Goal: Information Seeking & Learning: Learn about a topic

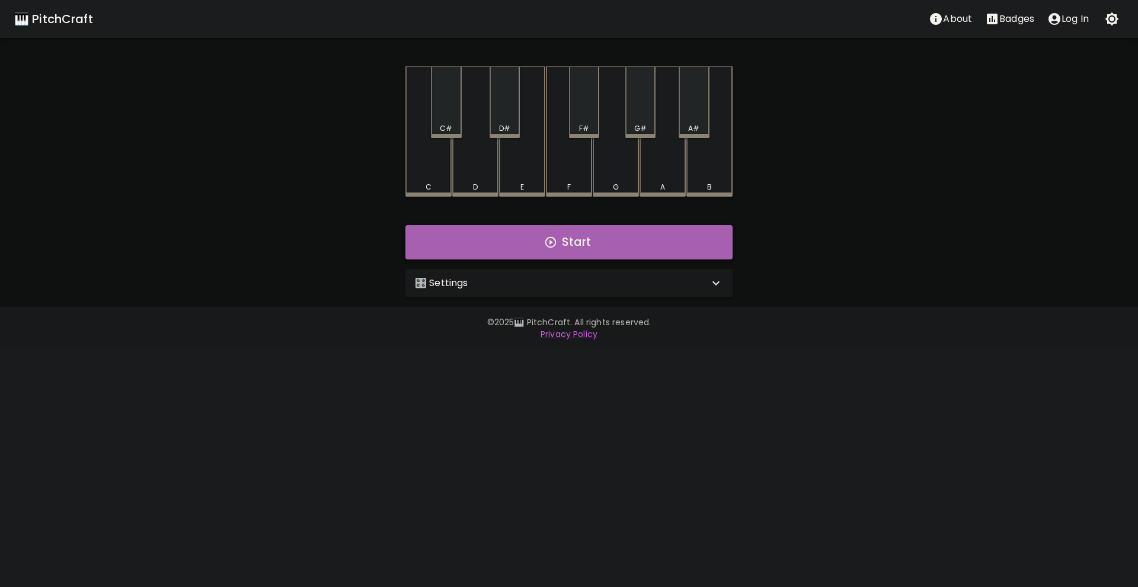
click at [448, 235] on button "Start" at bounding box center [568, 242] width 327 height 34
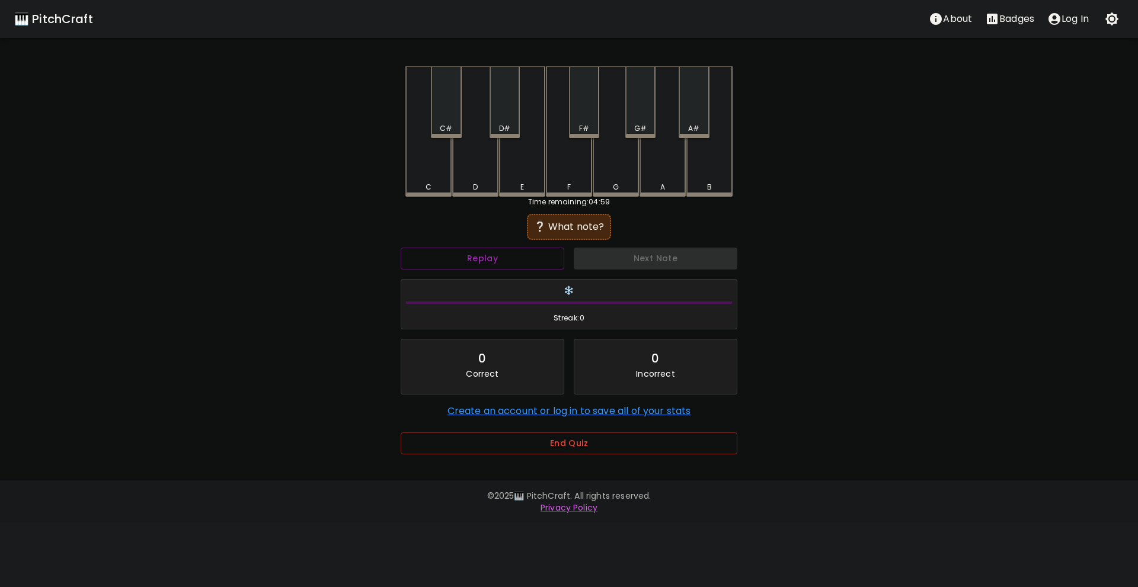
click at [577, 181] on div "F" at bounding box center [569, 131] width 46 height 130
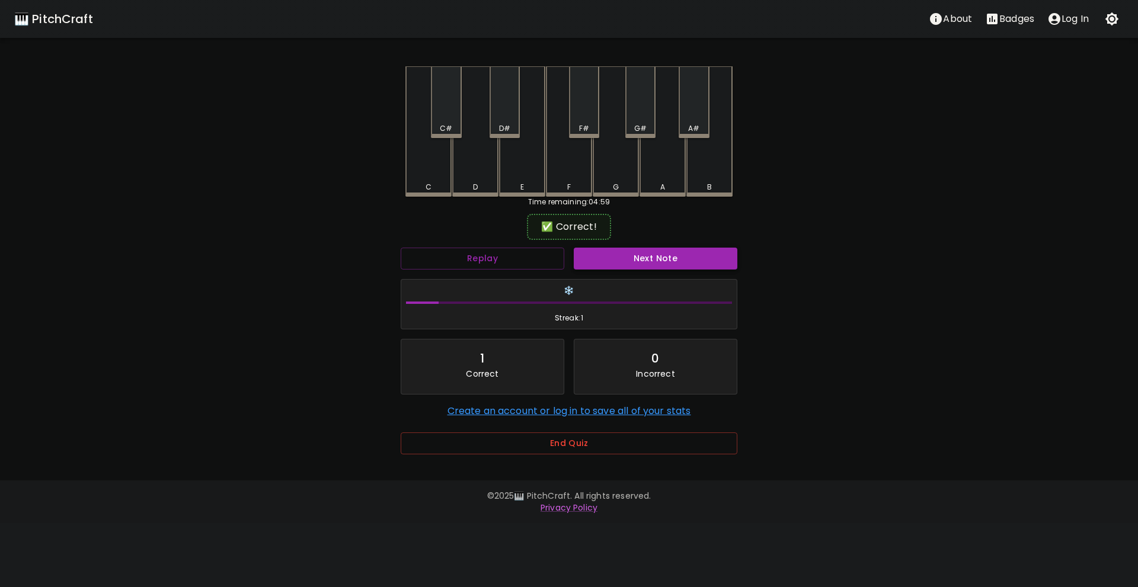
click at [621, 263] on button "Next Note" at bounding box center [656, 259] width 164 height 22
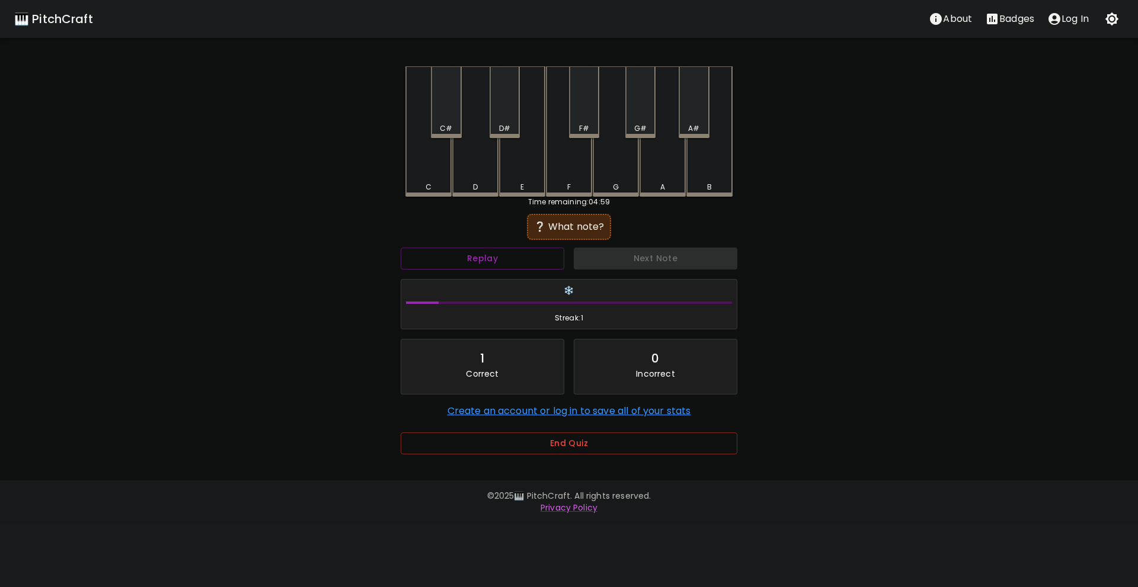
click at [440, 111] on div "C#" at bounding box center [446, 102] width 30 height 72
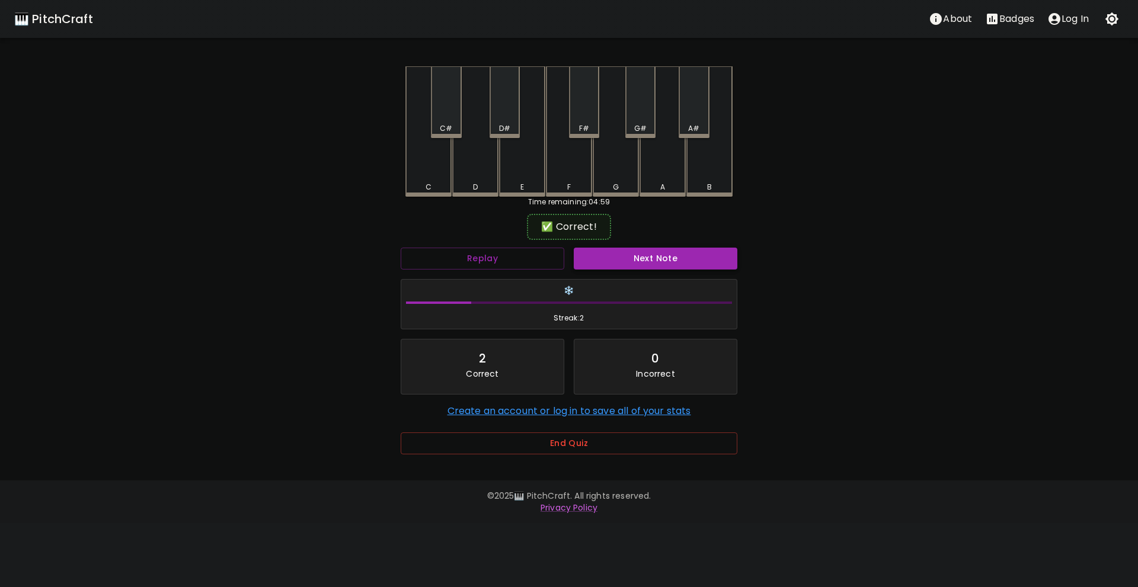
click at [624, 250] on button "Next Note" at bounding box center [656, 259] width 164 height 22
click at [708, 158] on div "B" at bounding box center [709, 130] width 46 height 128
click at [670, 263] on button "Next Note" at bounding box center [656, 259] width 164 height 22
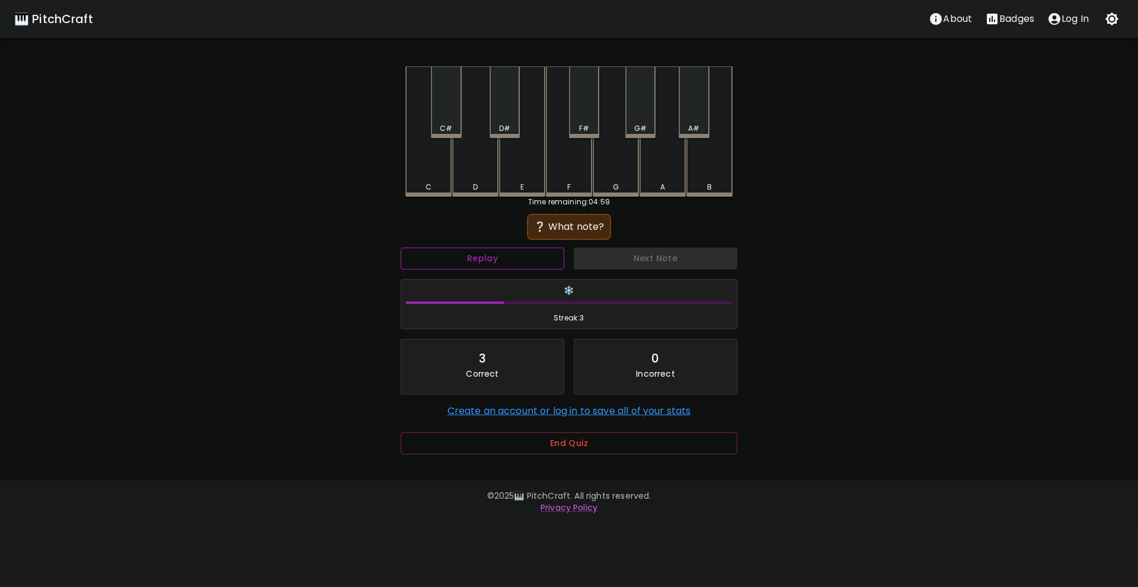
click at [504, 262] on button "Replay" at bounding box center [483, 259] width 164 height 22
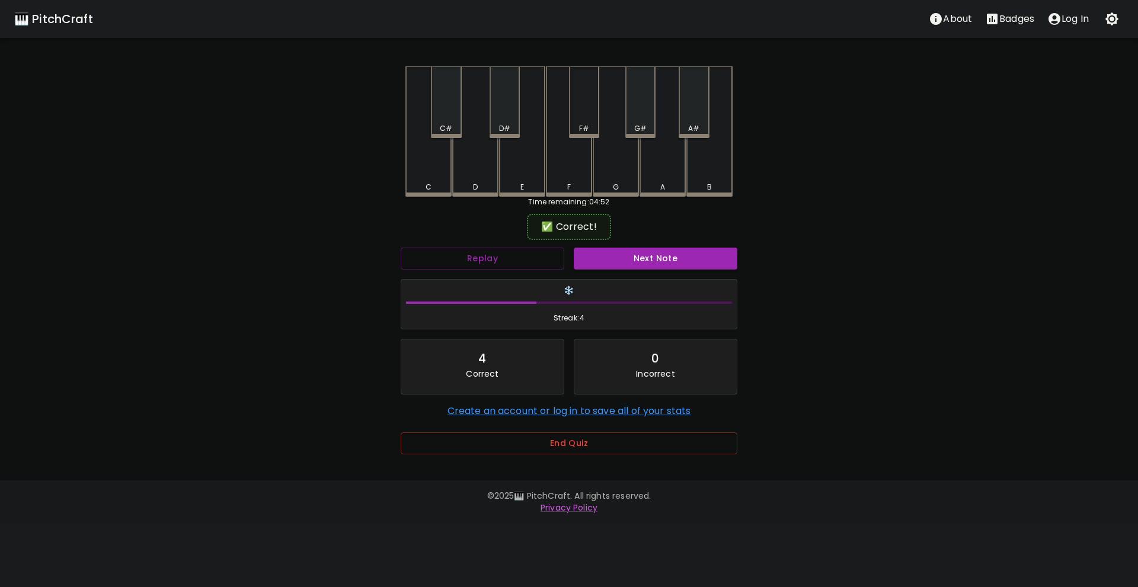
click at [580, 122] on div "F#" at bounding box center [584, 102] width 30 height 72
click at [635, 253] on button "Next Note" at bounding box center [656, 259] width 164 height 22
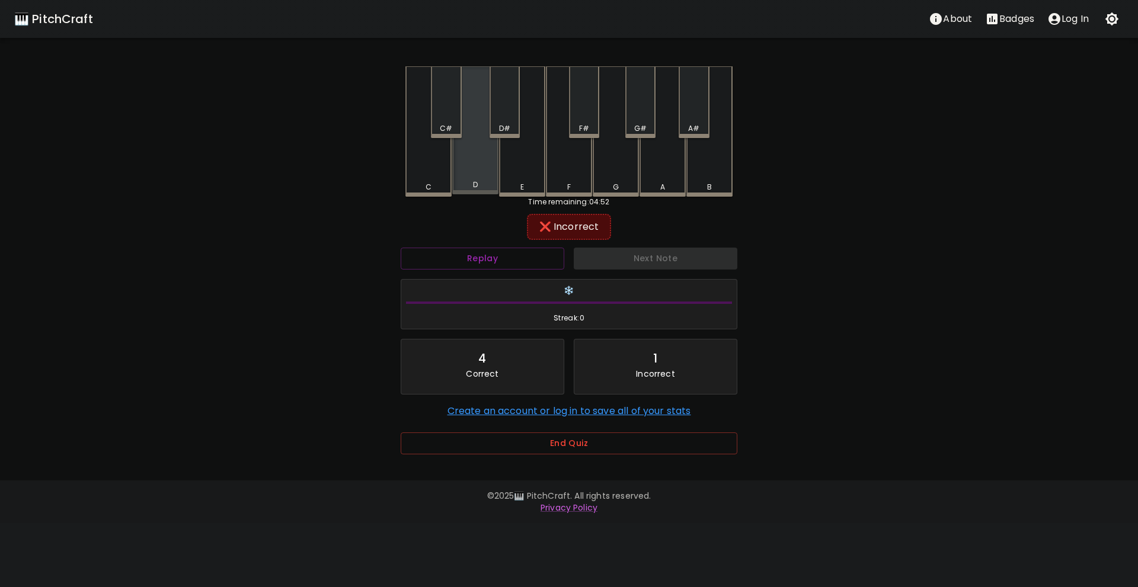
click at [459, 174] on div "D" at bounding box center [475, 130] width 46 height 128
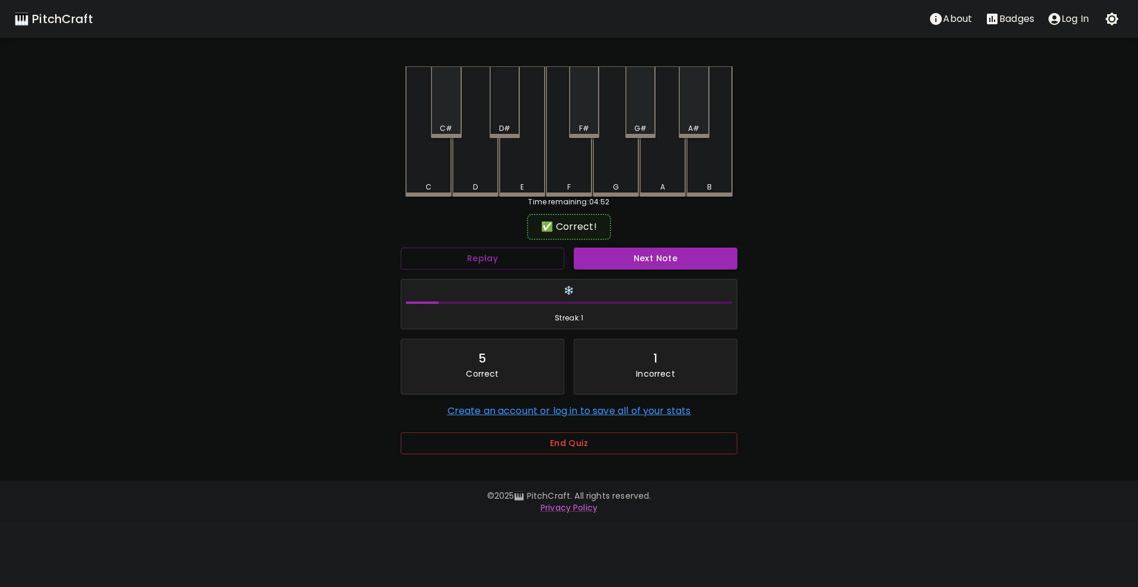
click at [497, 110] on div "D#" at bounding box center [505, 102] width 30 height 72
click at [626, 255] on button "Next Note" at bounding box center [656, 259] width 164 height 22
click at [608, 175] on div "G" at bounding box center [616, 130] width 46 height 128
click at [630, 262] on button "Next Note" at bounding box center [656, 259] width 164 height 22
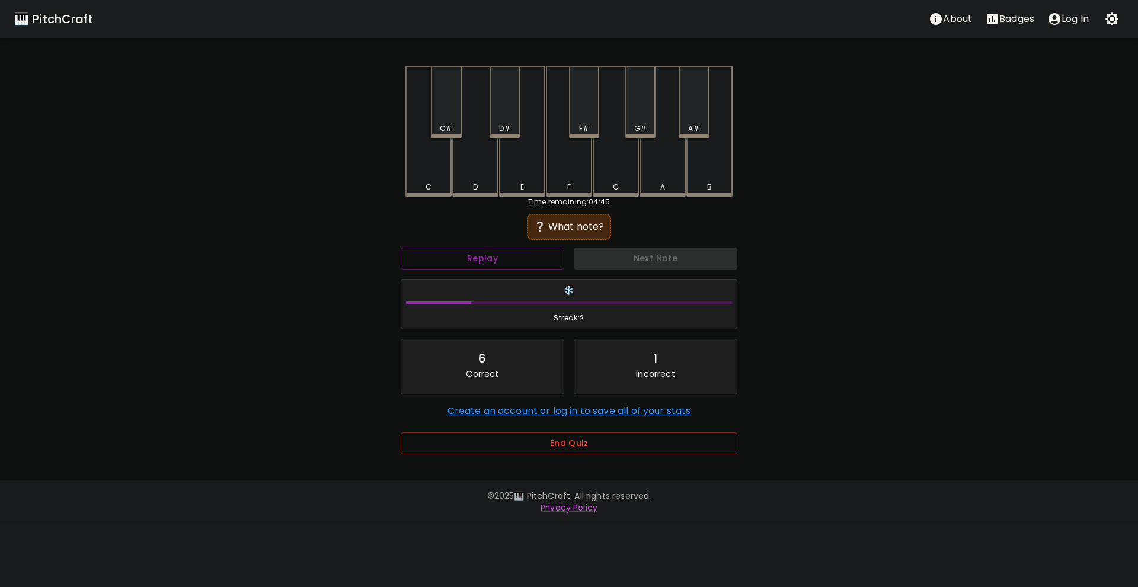
click at [647, 121] on div "G#" at bounding box center [640, 102] width 30 height 72
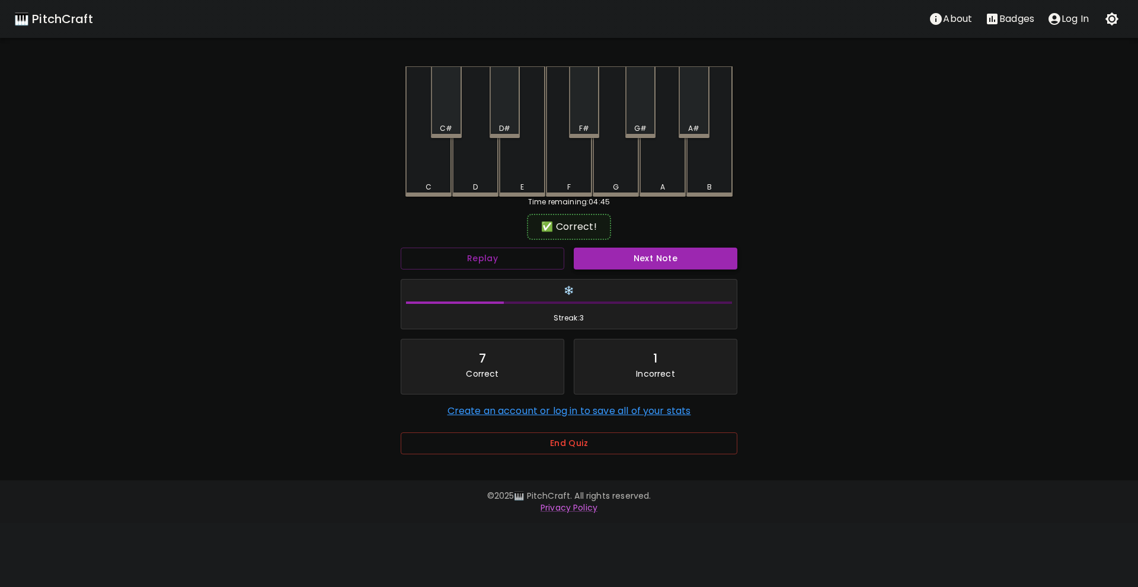
click at [663, 259] on button "Next Note" at bounding box center [656, 259] width 164 height 22
click at [503, 116] on div "D#" at bounding box center [505, 102] width 30 height 72
click at [644, 264] on button "Next Note" at bounding box center [656, 259] width 164 height 22
click at [696, 122] on div "A#" at bounding box center [694, 102] width 30 height 72
click at [666, 262] on button "Next Note" at bounding box center [656, 259] width 164 height 22
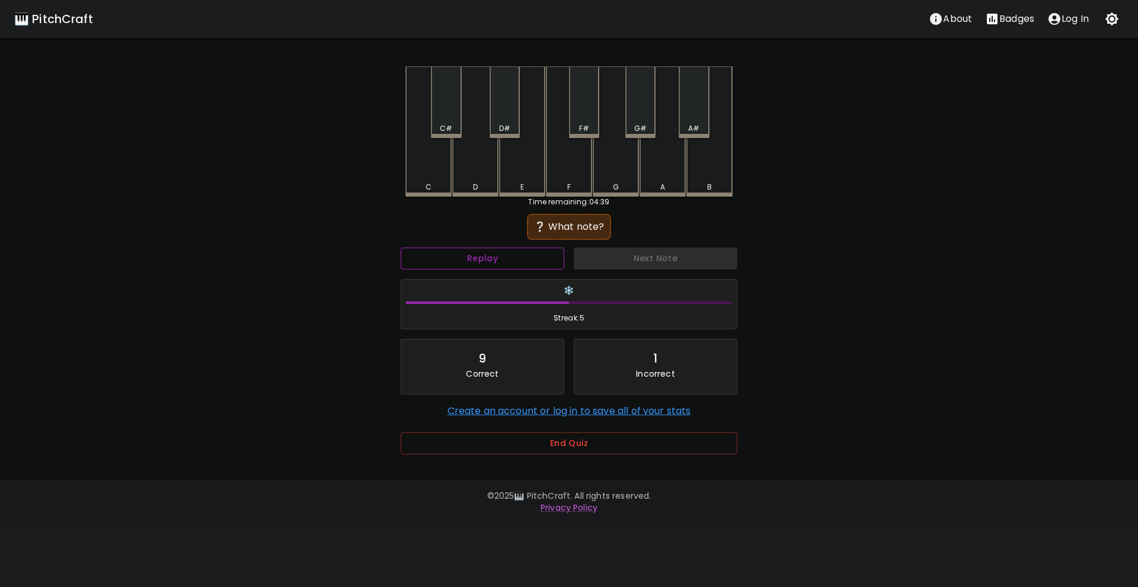
click at [477, 269] on button "Replay" at bounding box center [483, 259] width 164 height 22
click at [477, 266] on button "Replay" at bounding box center [483, 259] width 164 height 22
click at [467, 261] on button "Replay" at bounding box center [483, 259] width 164 height 22
click at [468, 257] on button "Replay" at bounding box center [483, 259] width 164 height 22
click at [469, 257] on button "Replay" at bounding box center [483, 259] width 164 height 22
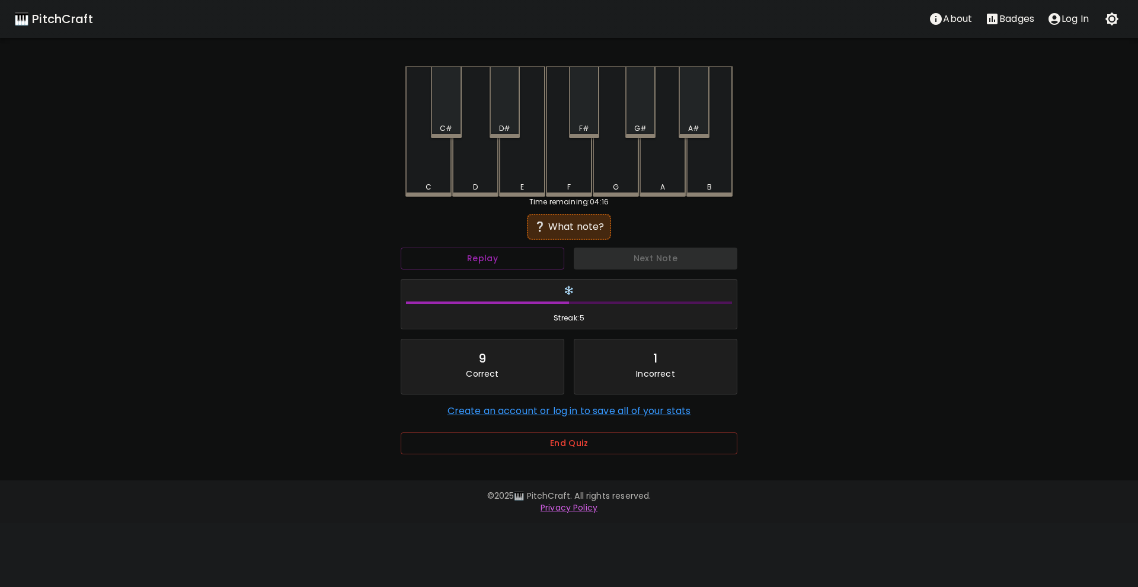
click at [913, 243] on div "🎹 PitchCraft About Badges Log In C C# D D# E F F# G G# A A# B Time remaining: 0…" at bounding box center [569, 235] width 1138 height 471
click at [426, 260] on button "Replay" at bounding box center [483, 259] width 164 height 22
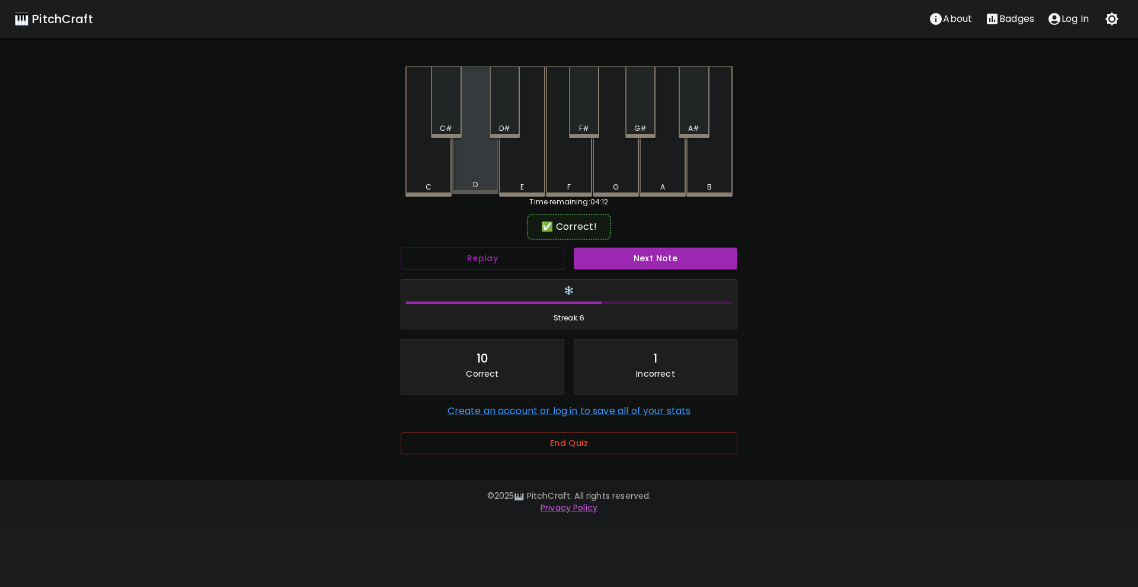
click at [487, 190] on div "D" at bounding box center [475, 130] width 46 height 128
click at [650, 254] on button "Next Note" at bounding box center [656, 259] width 164 height 22
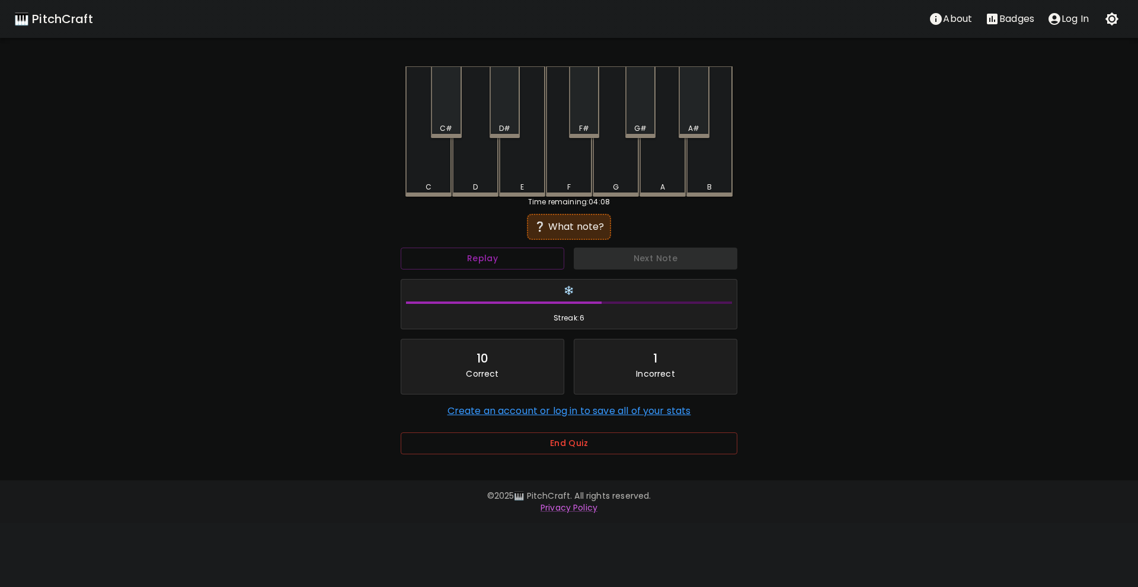
click at [410, 165] on div "C" at bounding box center [428, 131] width 46 height 130
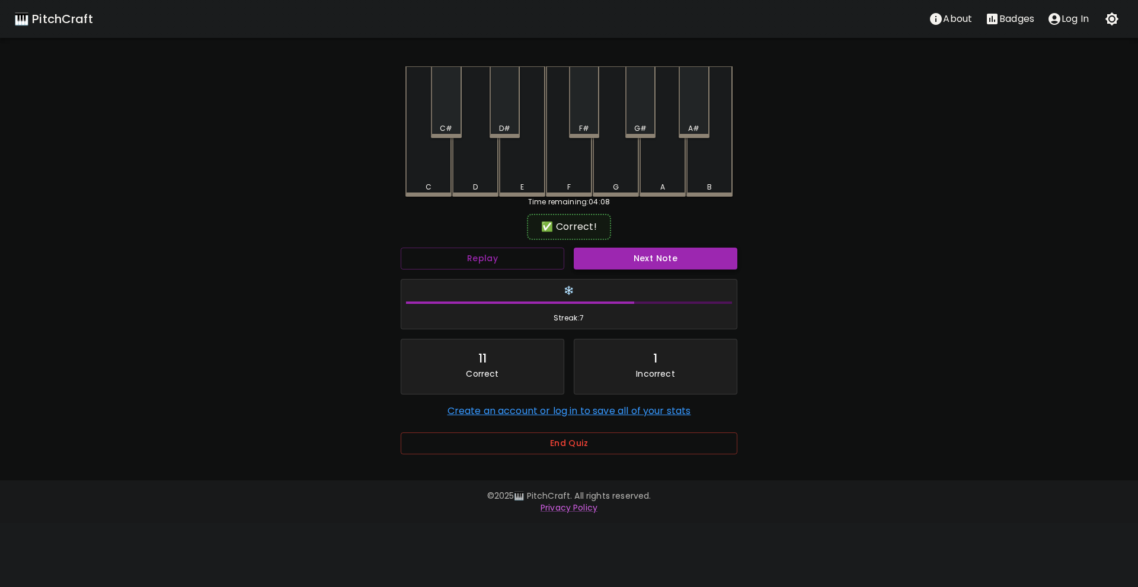
click at [640, 265] on button "Next Note" at bounding box center [656, 259] width 164 height 22
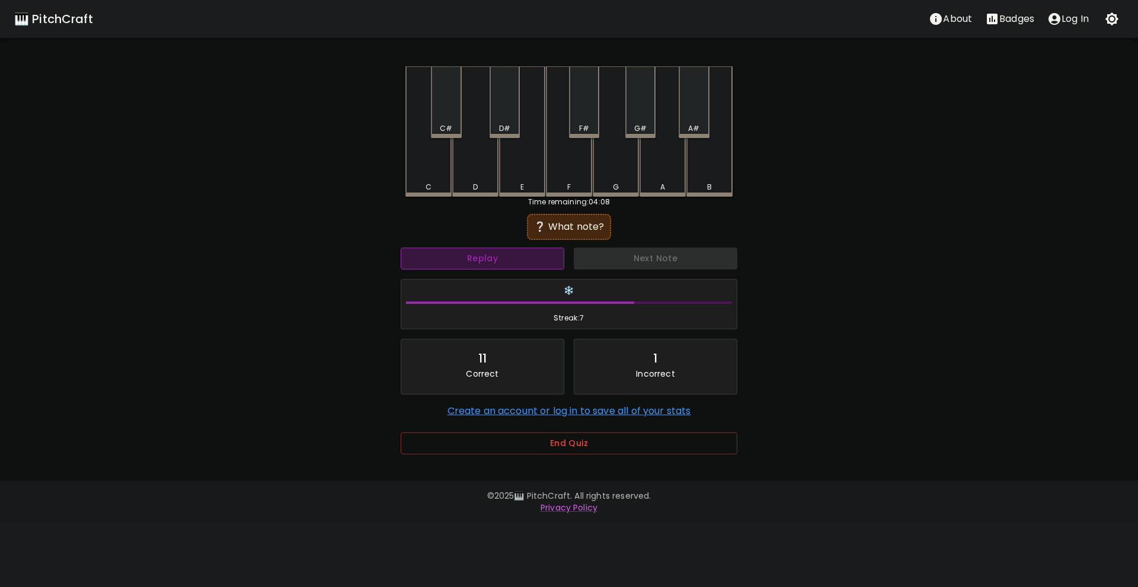
click at [518, 265] on button "Replay" at bounding box center [483, 259] width 164 height 22
click at [532, 253] on button "Replay" at bounding box center [483, 259] width 164 height 22
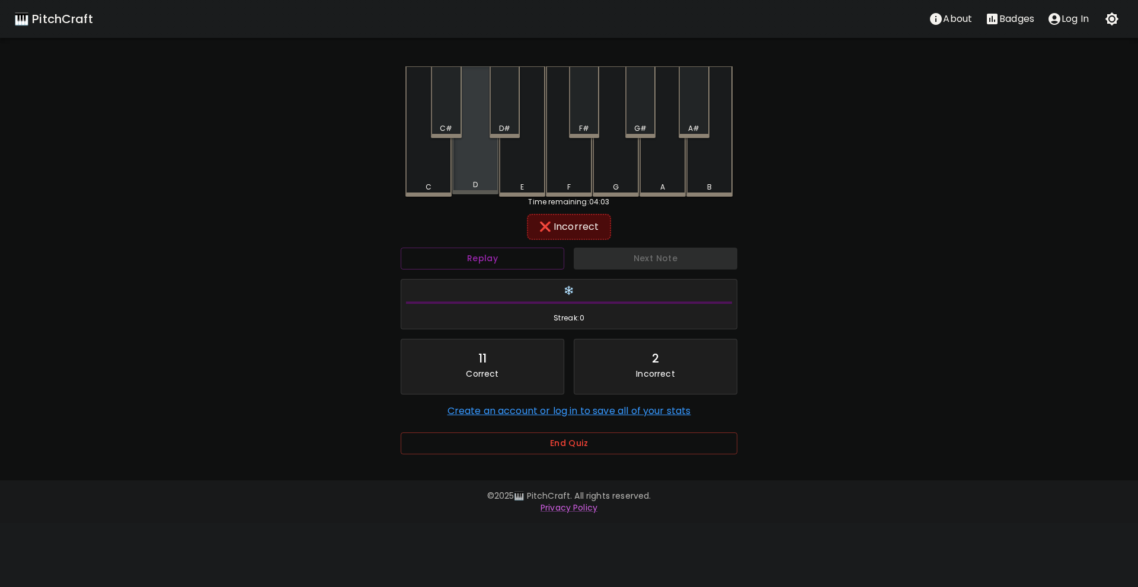
click at [477, 181] on div "D" at bounding box center [475, 130] width 46 height 128
click at [500, 119] on div "D#" at bounding box center [505, 102] width 30 height 72
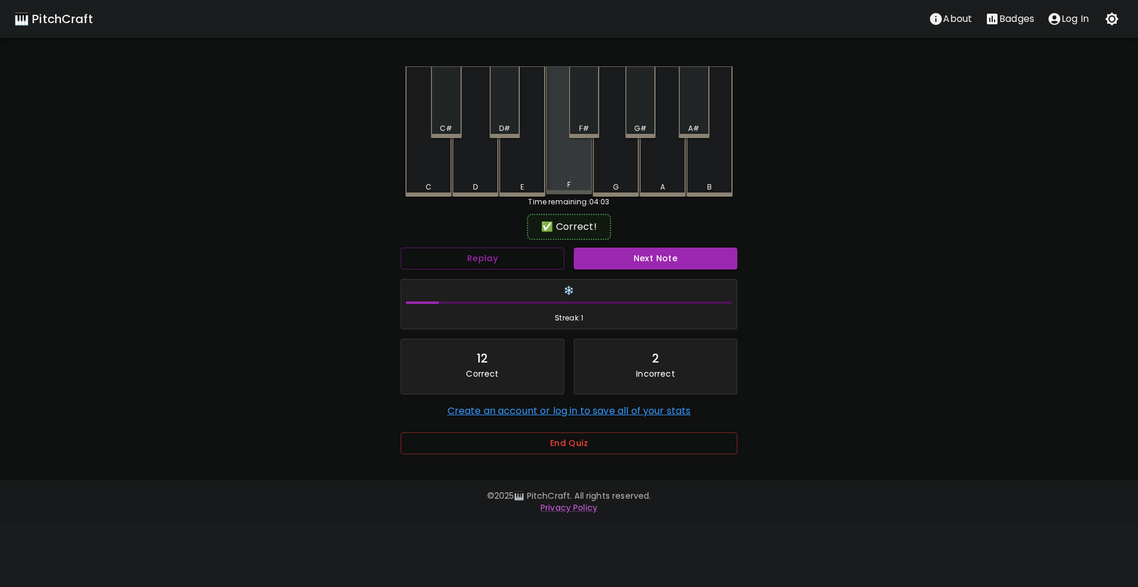
click at [561, 180] on div "F" at bounding box center [569, 130] width 46 height 128
click at [663, 271] on div "Next Note" at bounding box center [655, 258] width 173 height 31
click at [662, 260] on button "Next Note" at bounding box center [656, 259] width 164 height 22
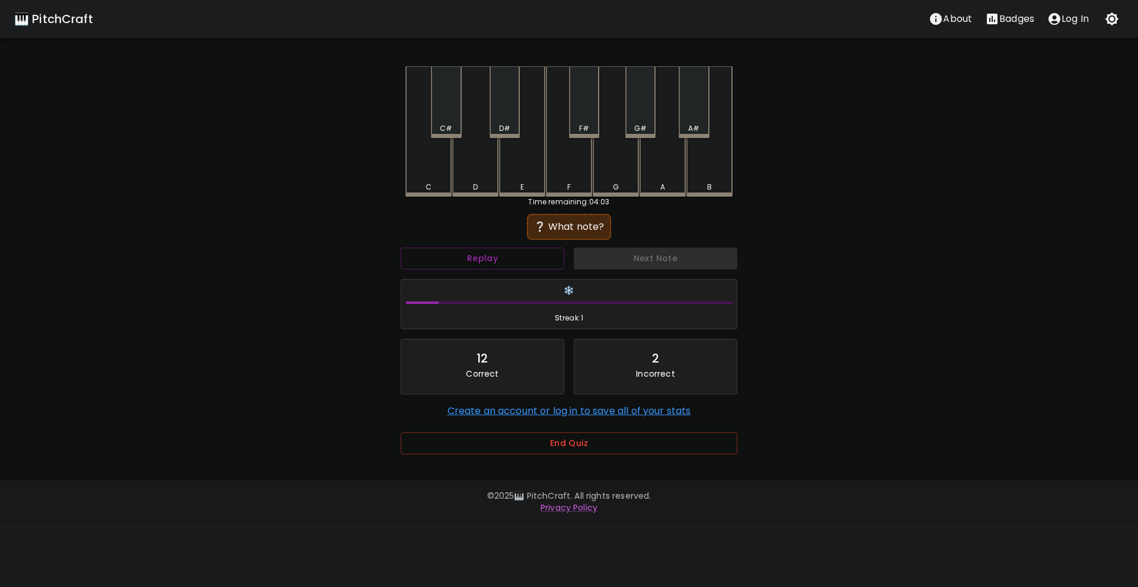
click at [582, 121] on div "F#" at bounding box center [584, 102] width 30 height 72
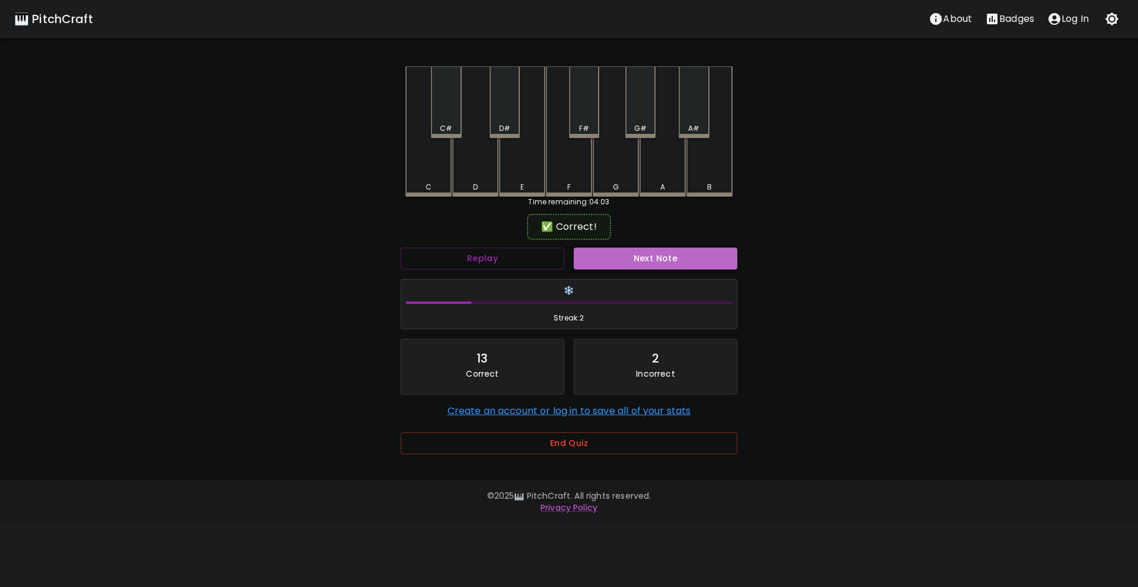
click at [628, 251] on button "Next Note" at bounding box center [656, 259] width 164 height 22
drag, startPoint x: 429, startPoint y: 171, endPoint x: 615, endPoint y: 243, distance: 199.1
click at [430, 171] on div "C" at bounding box center [428, 130] width 46 height 128
click at [633, 250] on button "Next Note" at bounding box center [656, 259] width 164 height 22
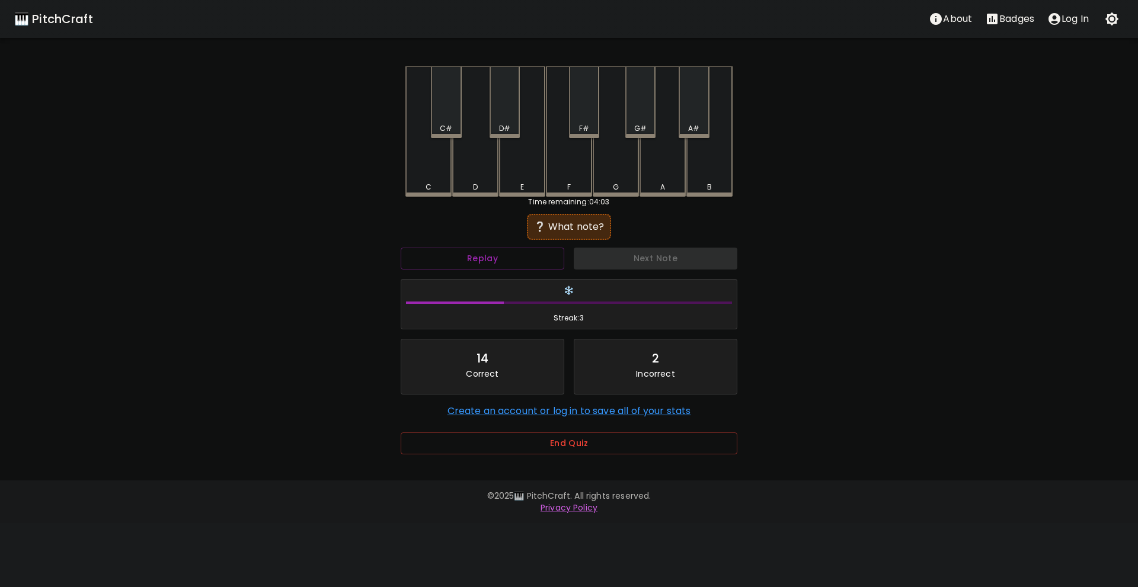
click at [478, 186] on div "D" at bounding box center [475, 187] width 44 height 11
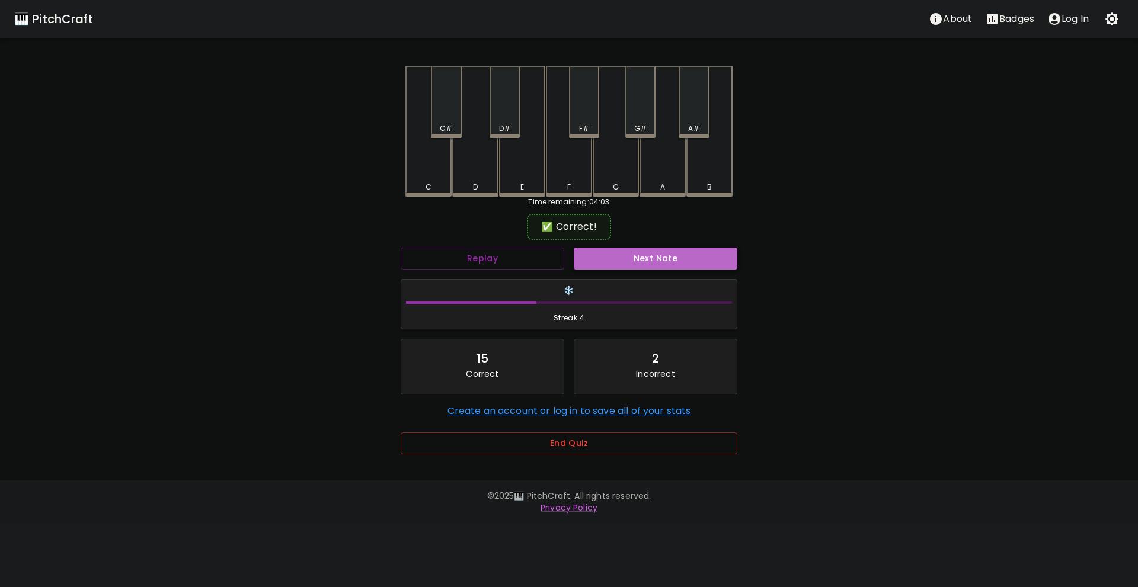
click at [638, 254] on button "Next Note" at bounding box center [656, 259] width 164 height 22
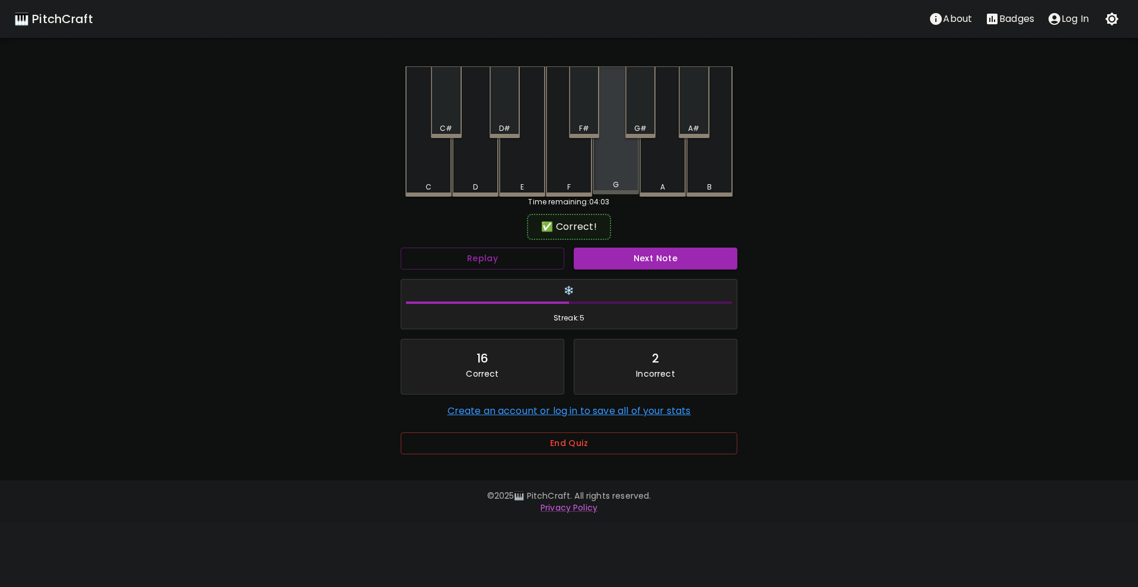
click at [615, 182] on div "G" at bounding box center [616, 185] width 6 height 11
click at [643, 262] on button "Next Note" at bounding box center [656, 259] width 164 height 22
click at [449, 101] on div "C#" at bounding box center [446, 102] width 30 height 72
click at [620, 249] on button "Next Note" at bounding box center [656, 259] width 164 height 22
click at [690, 119] on div "A#" at bounding box center [694, 102] width 30 height 72
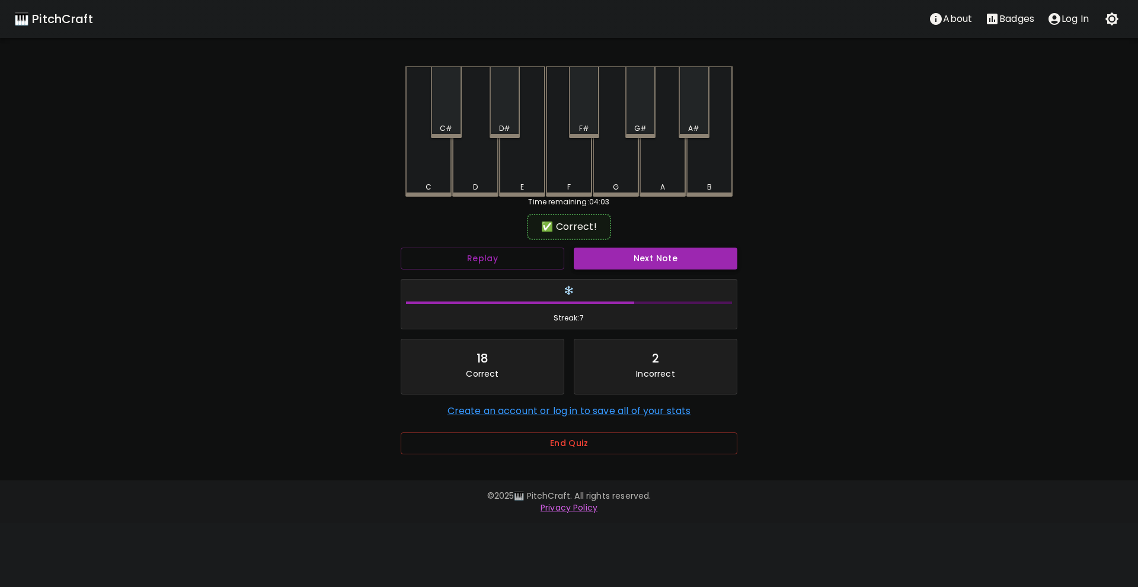
click at [641, 264] on button "Next Note" at bounding box center [656, 259] width 164 height 22
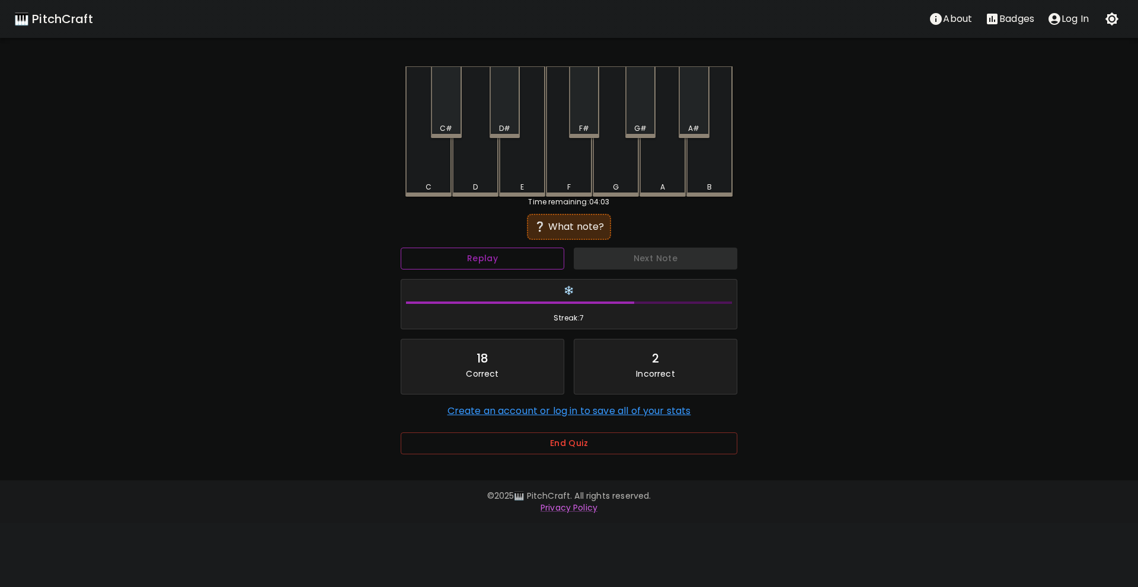
click at [527, 261] on button "Replay" at bounding box center [483, 259] width 164 height 22
click at [506, 114] on div "D#" at bounding box center [505, 102] width 30 height 72
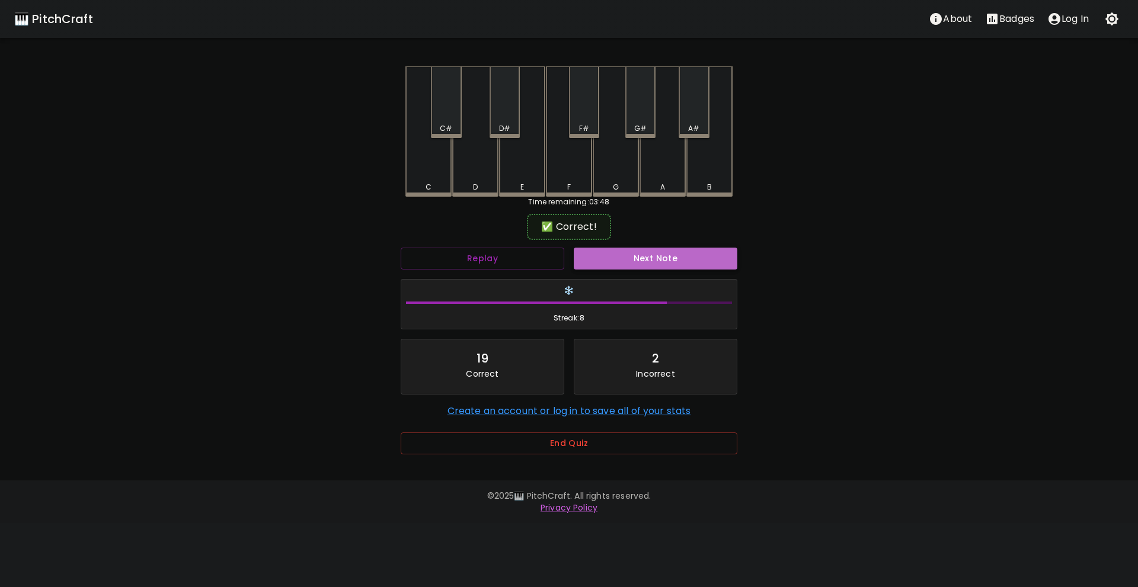
click at [633, 258] on button "Next Note" at bounding box center [656, 259] width 164 height 22
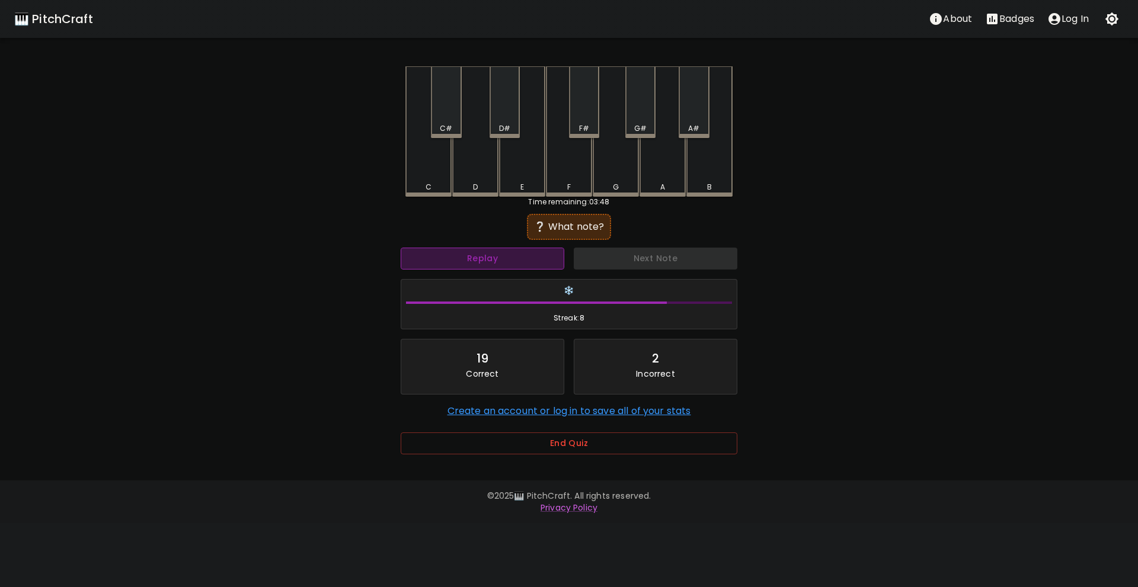
click at [535, 264] on button "Replay" at bounding box center [483, 259] width 164 height 22
click at [986, 433] on div "🎹 PitchCraft About Badges Log In C C# D D# E F F# G G# A A# B Time remaining: 0…" at bounding box center [569, 235] width 1138 height 471
click at [498, 255] on button "Replay" at bounding box center [483, 259] width 164 height 22
click at [513, 266] on button "Replay" at bounding box center [483, 259] width 164 height 22
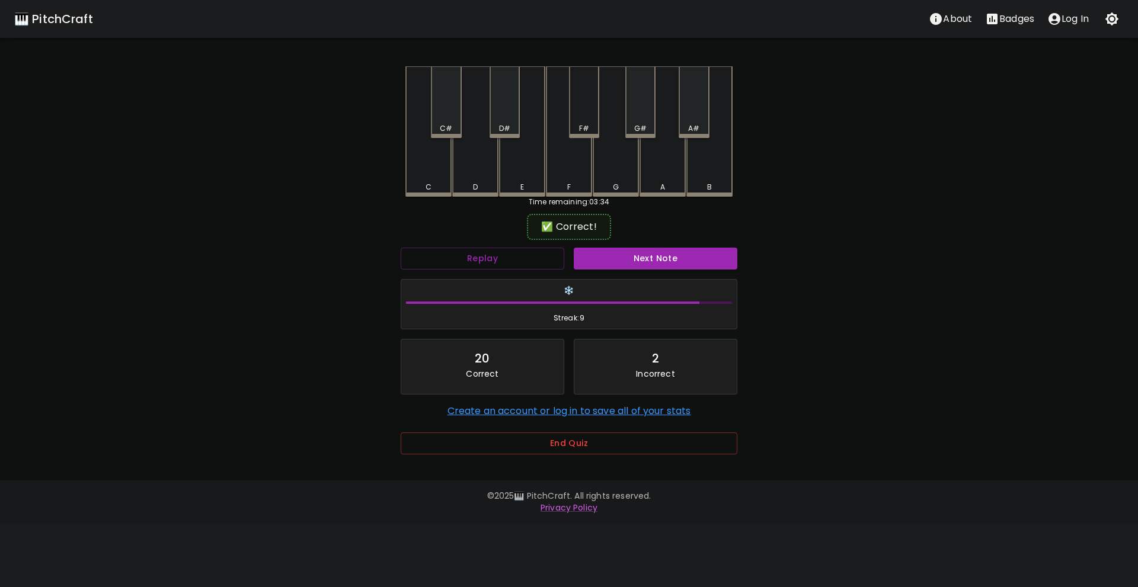
click at [578, 110] on div "F#" at bounding box center [584, 102] width 30 height 72
click at [616, 251] on button "Next Note" at bounding box center [656, 259] width 164 height 22
click at [657, 159] on div "A" at bounding box center [663, 130] width 46 height 128
click at [632, 264] on button "Next Note" at bounding box center [656, 259] width 164 height 22
click at [471, 181] on div "D" at bounding box center [475, 130] width 46 height 128
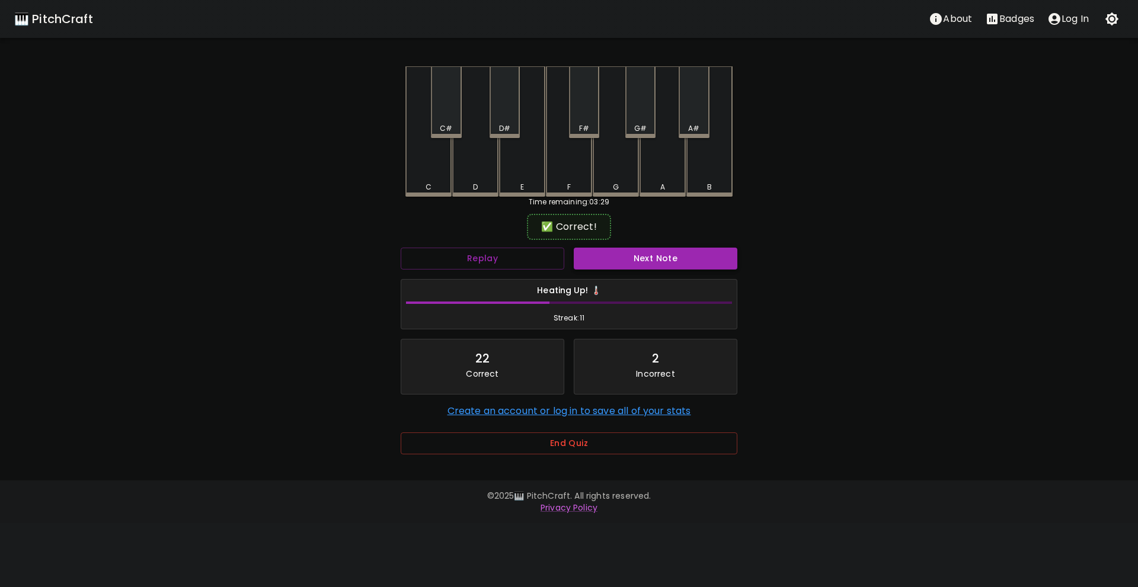
click at [627, 253] on button "Next Note" at bounding box center [656, 259] width 164 height 22
click at [704, 120] on div "A#" at bounding box center [694, 102] width 30 height 72
click at [657, 266] on button "Next Note" at bounding box center [656, 259] width 164 height 22
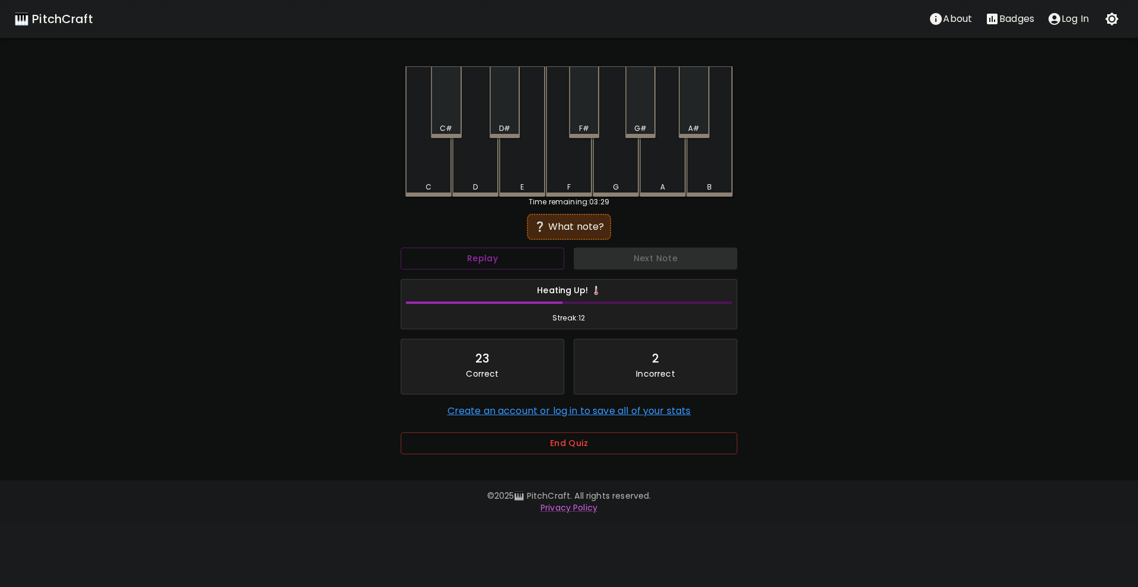
click at [688, 127] on div "A#" at bounding box center [694, 128] width 28 height 11
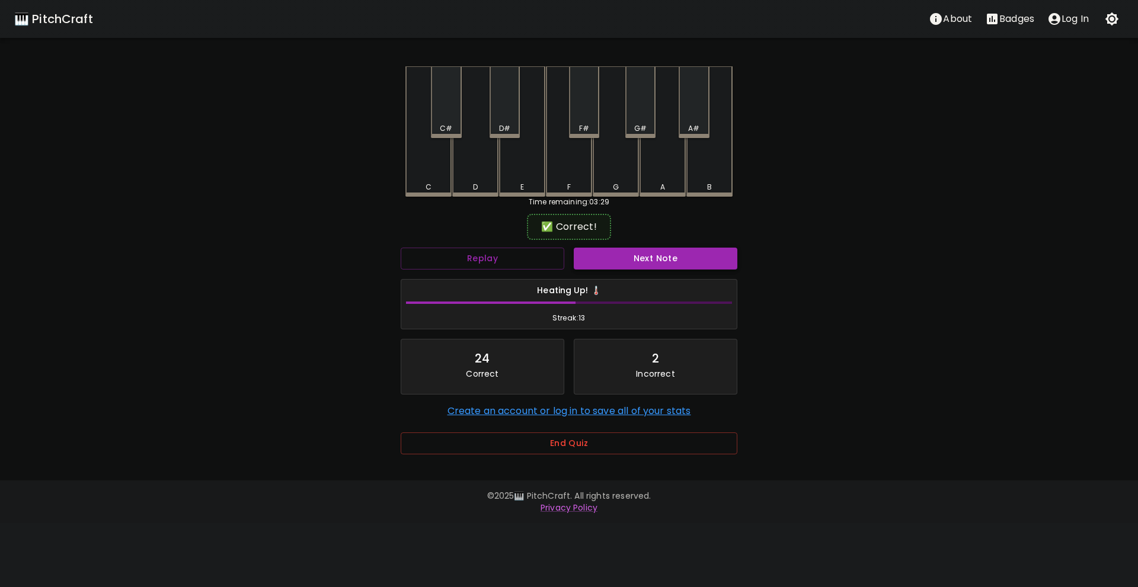
click at [645, 254] on button "Next Note" at bounding box center [656, 259] width 164 height 22
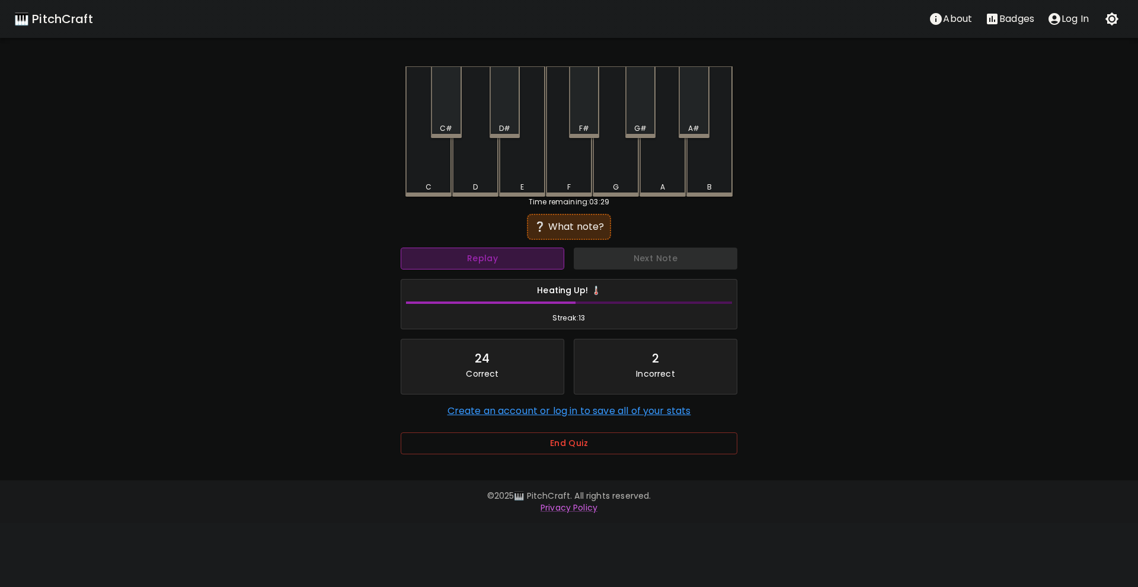
click at [520, 259] on button "Replay" at bounding box center [483, 259] width 164 height 22
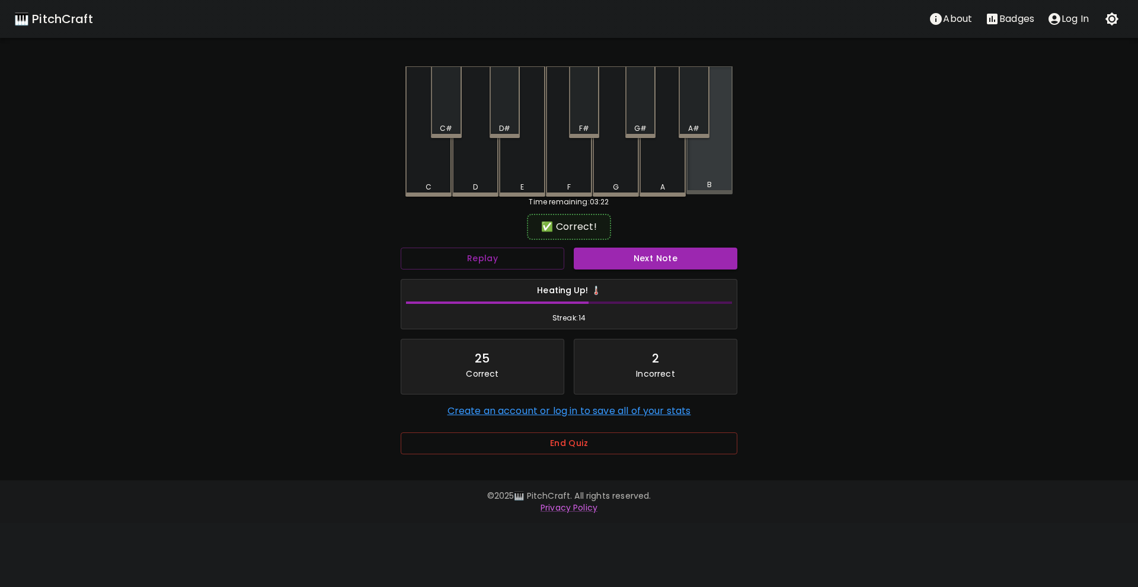
click at [708, 186] on div "B" at bounding box center [709, 185] width 5 height 11
click at [663, 255] on button "Next Note" at bounding box center [656, 259] width 164 height 22
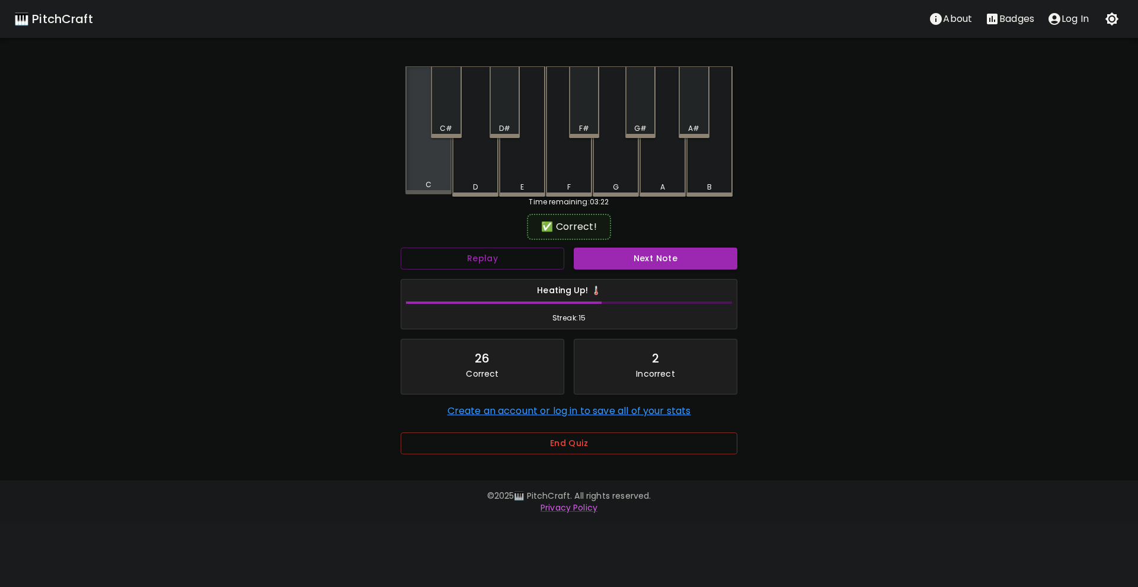
click at [408, 180] on div "C" at bounding box center [428, 130] width 46 height 128
click at [618, 254] on button "Next Note" at bounding box center [656, 259] width 164 height 22
drag, startPoint x: 641, startPoint y: 120, endPoint x: 641, endPoint y: 175, distance: 55.1
click at [641, 120] on div "G#" at bounding box center [640, 102] width 30 height 72
click at [631, 258] on button "Next Note" at bounding box center [656, 259] width 164 height 22
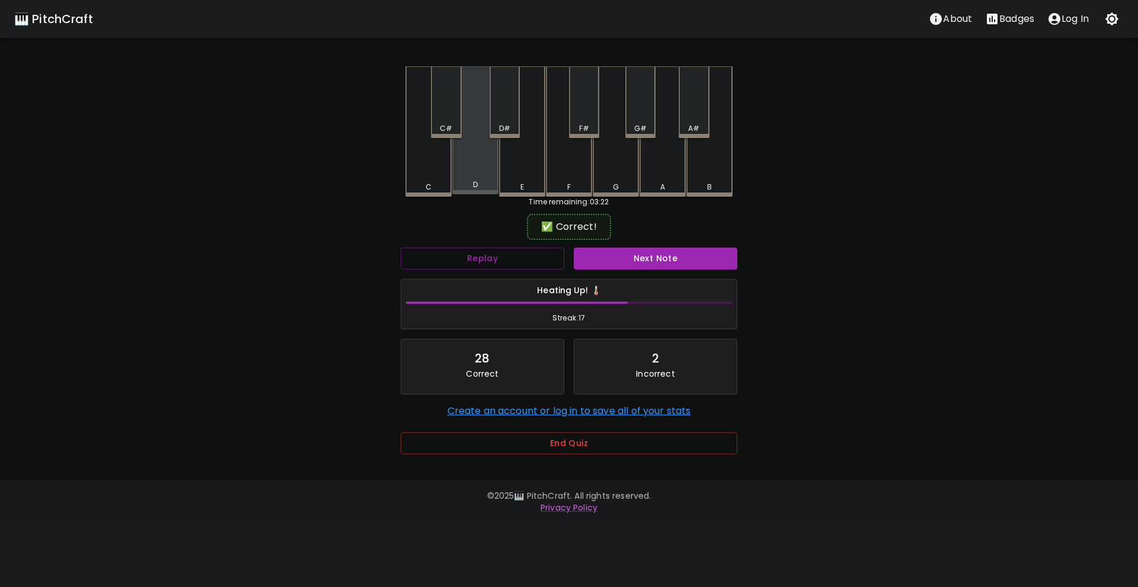
click at [482, 182] on div "D" at bounding box center [475, 185] width 44 height 11
click at [622, 250] on button "Next Note" at bounding box center [656, 259] width 164 height 22
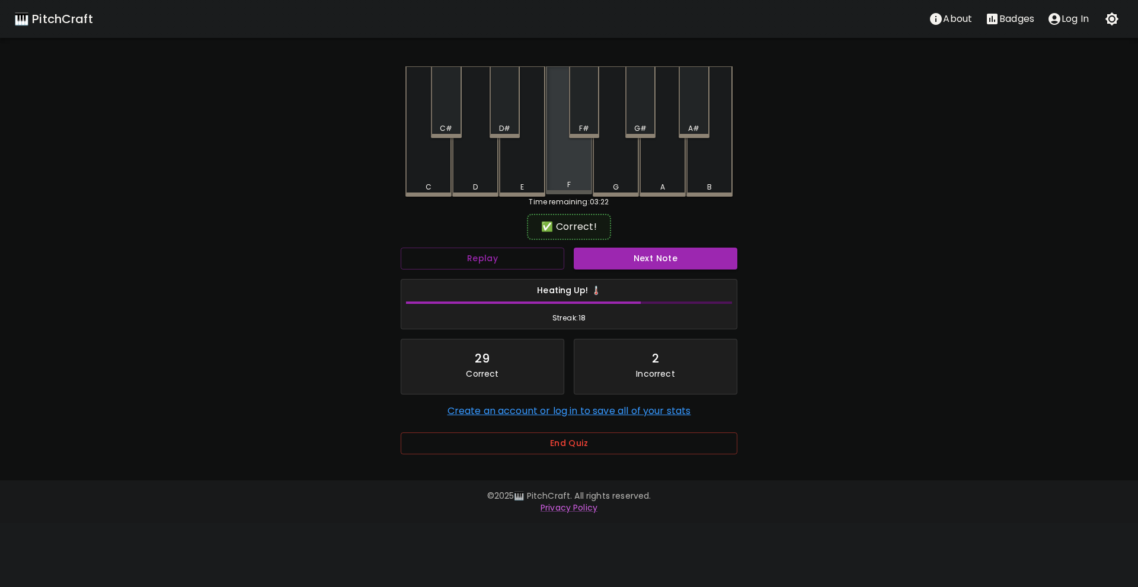
click at [567, 184] on div "F" at bounding box center [569, 185] width 4 height 11
click at [630, 267] on button "Next Note" at bounding box center [656, 259] width 164 height 22
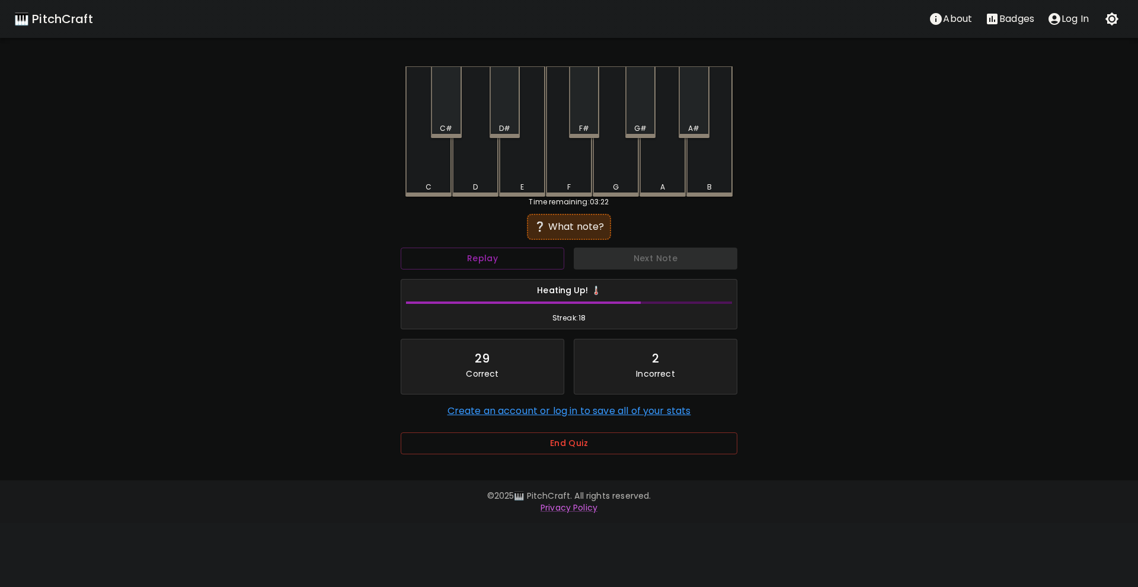
click at [701, 171] on div "B" at bounding box center [709, 131] width 46 height 130
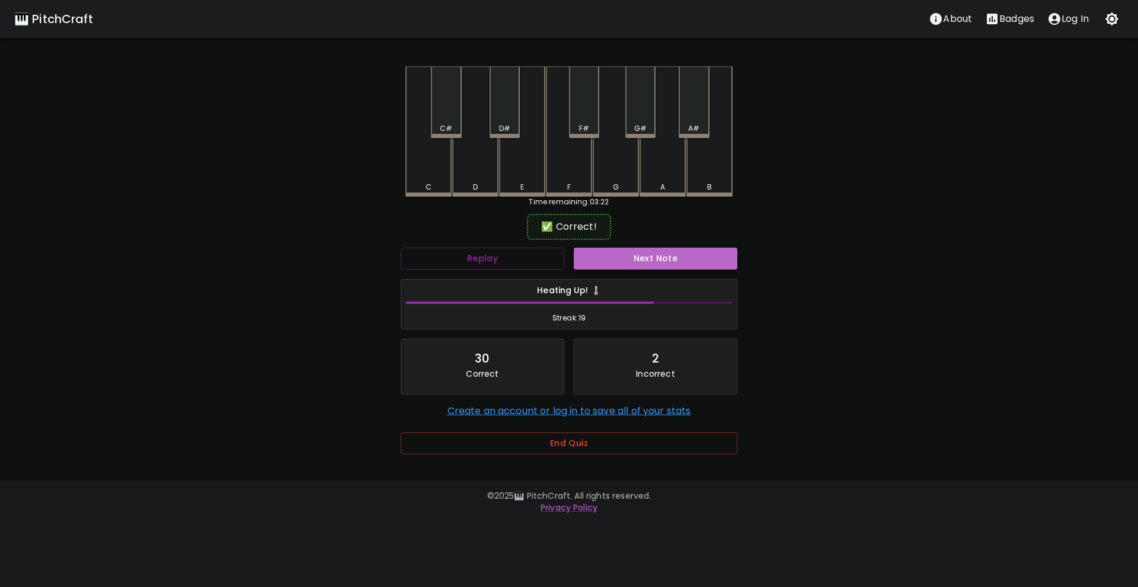
click at [648, 261] on button "Next Note" at bounding box center [656, 259] width 164 height 22
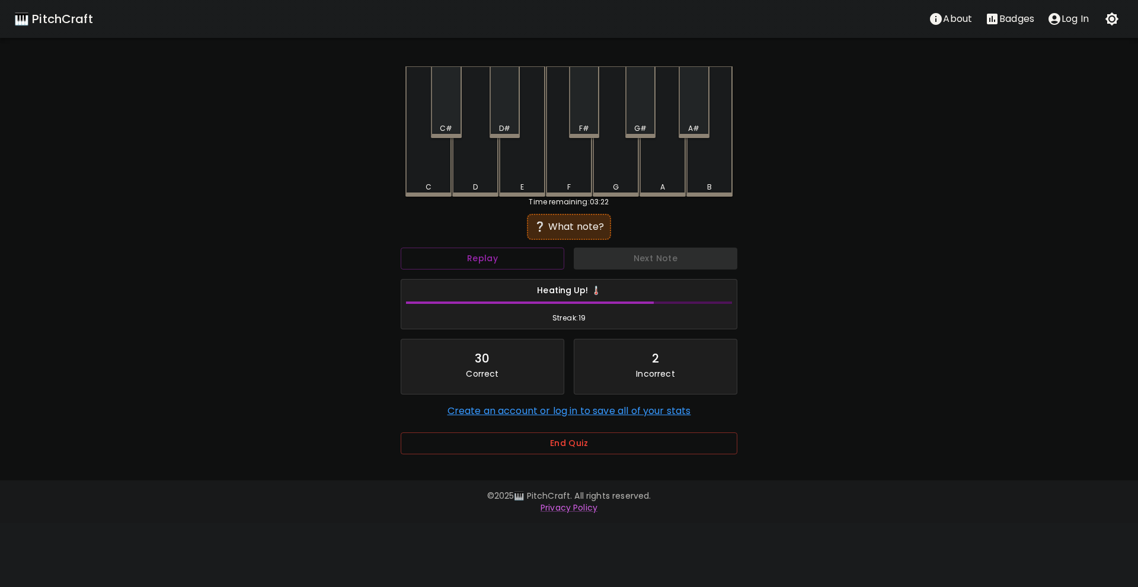
click at [410, 174] on div "C" at bounding box center [428, 131] width 46 height 130
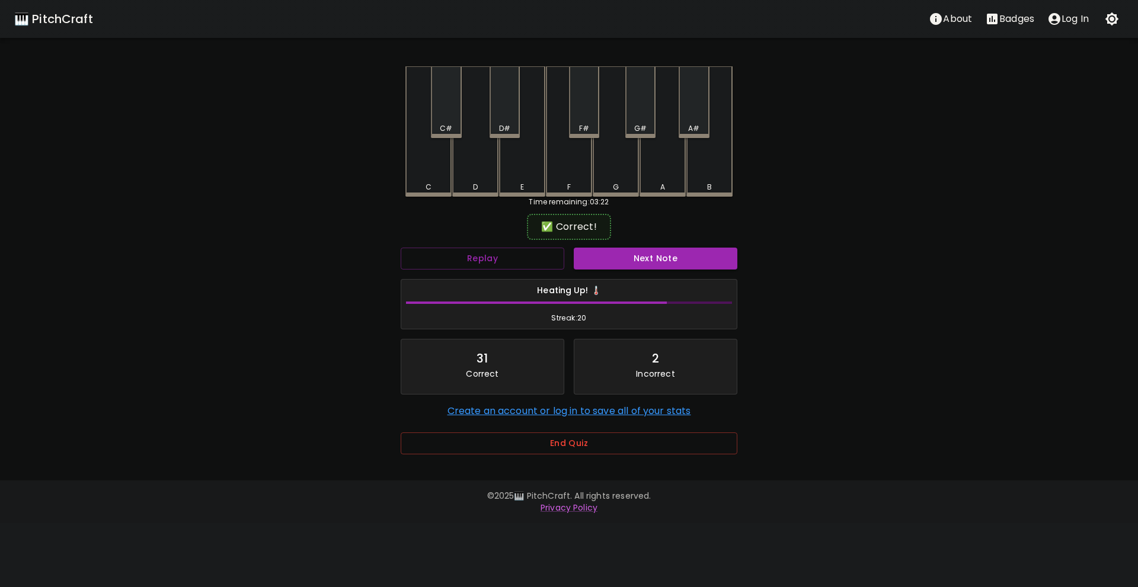
click at [598, 247] on div "Next Note" at bounding box center [655, 258] width 173 height 31
click at [600, 252] on button "Next Note" at bounding box center [656, 259] width 164 height 22
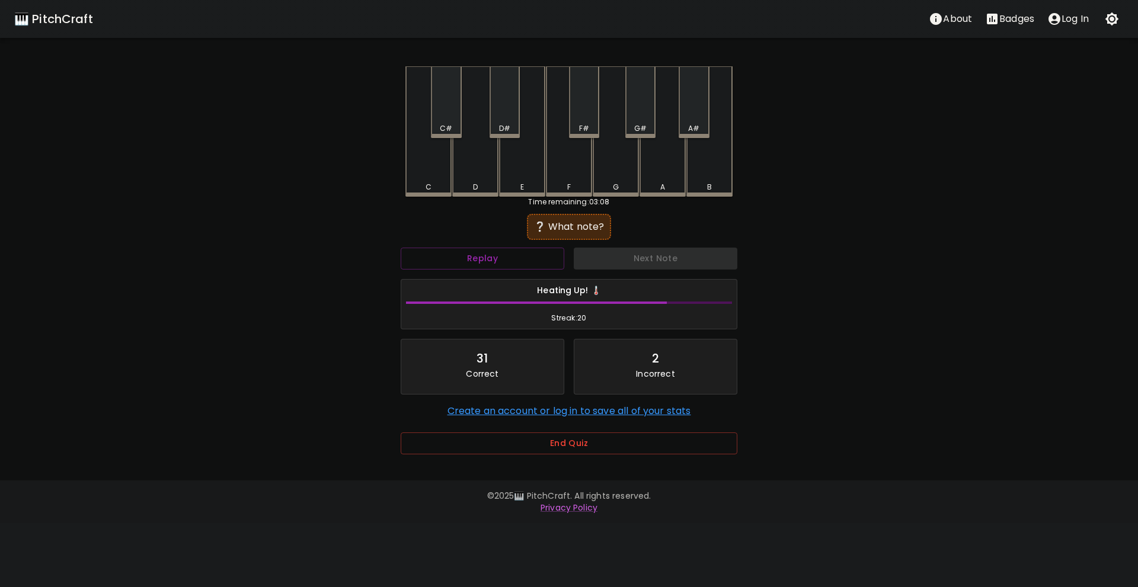
click at [435, 184] on div "C" at bounding box center [429, 187] width 44 height 11
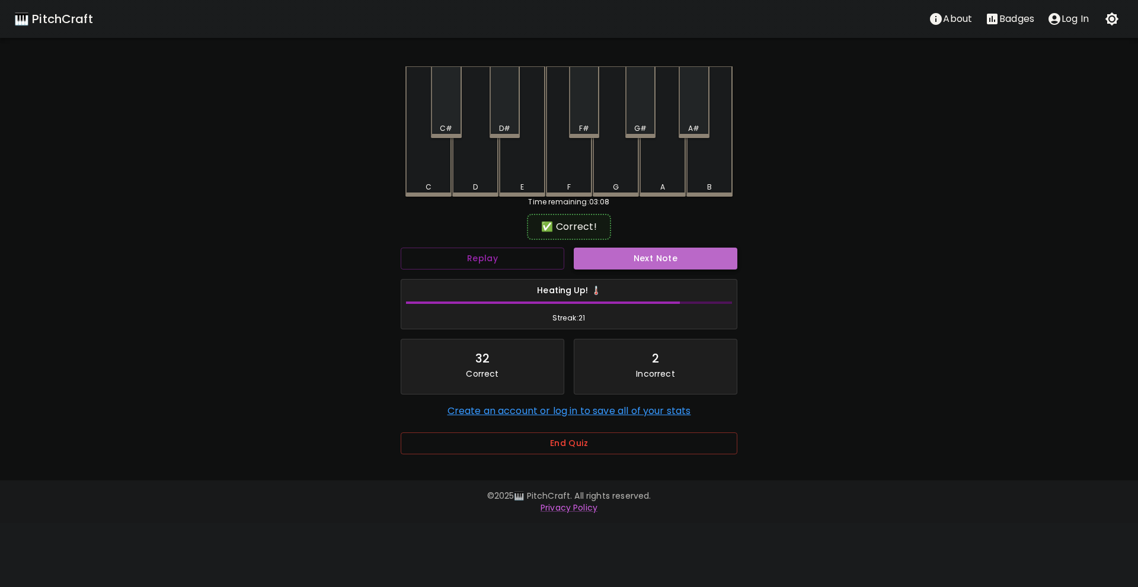
click at [627, 257] on button "Next Note" at bounding box center [656, 259] width 164 height 22
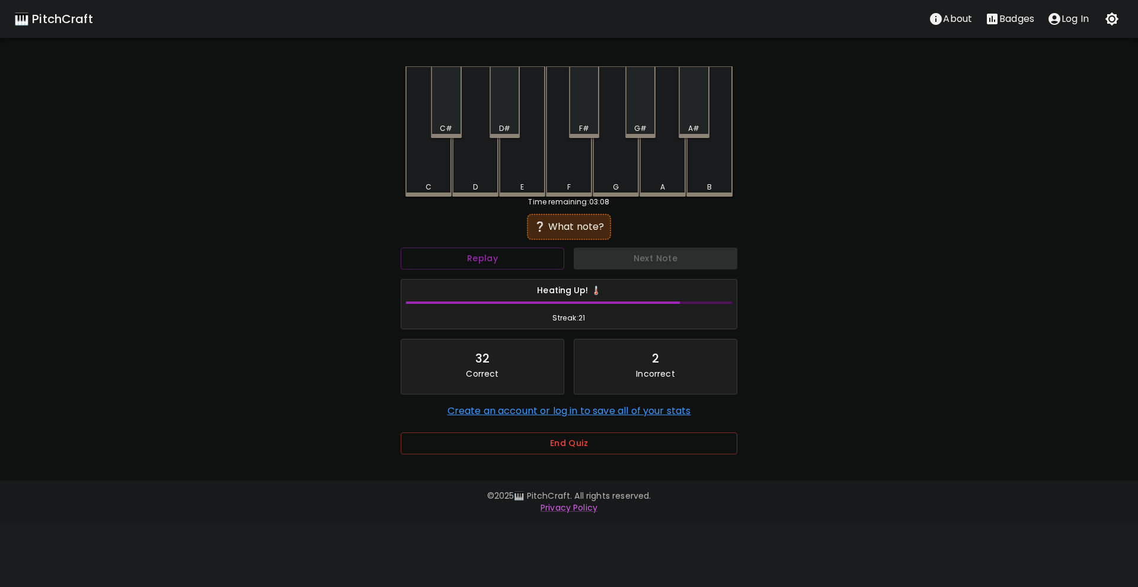
click at [474, 181] on div "D" at bounding box center [475, 131] width 46 height 130
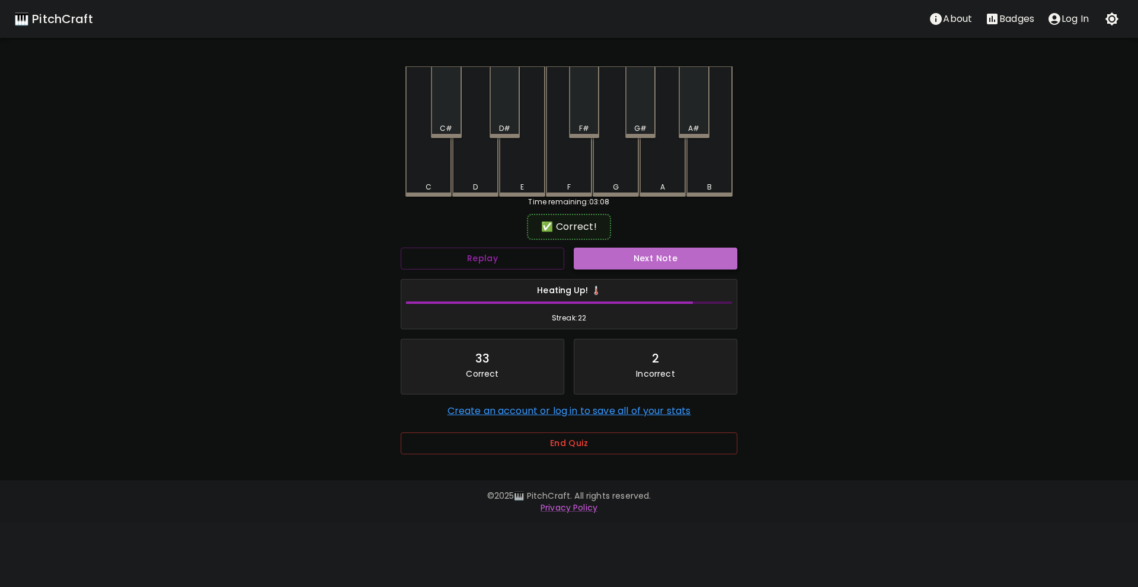
click at [619, 262] on button "Next Note" at bounding box center [656, 259] width 164 height 22
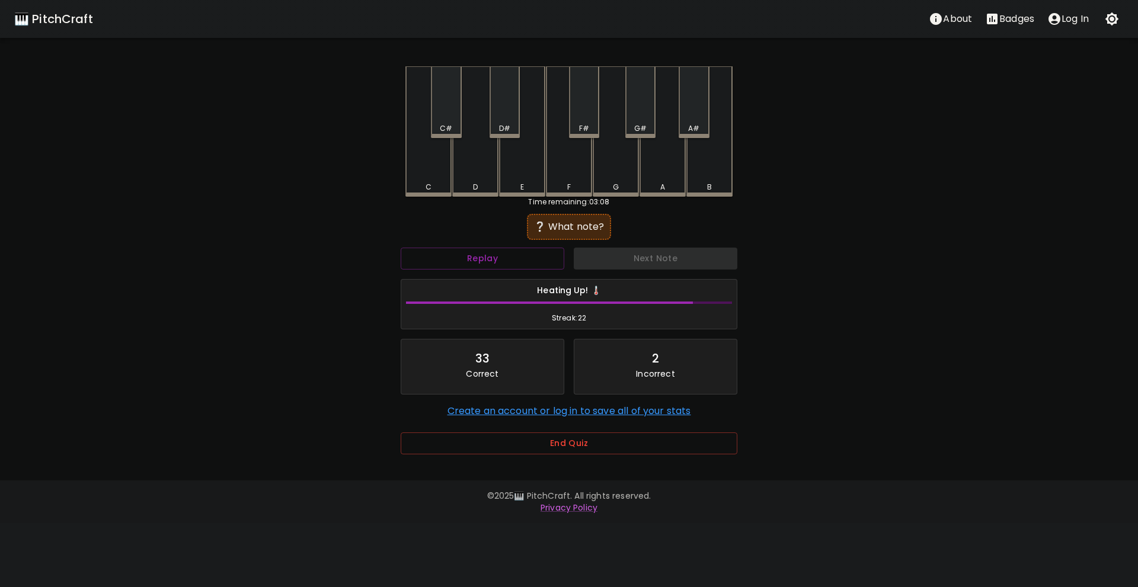
click at [638, 127] on div "G#" at bounding box center [640, 128] width 12 height 11
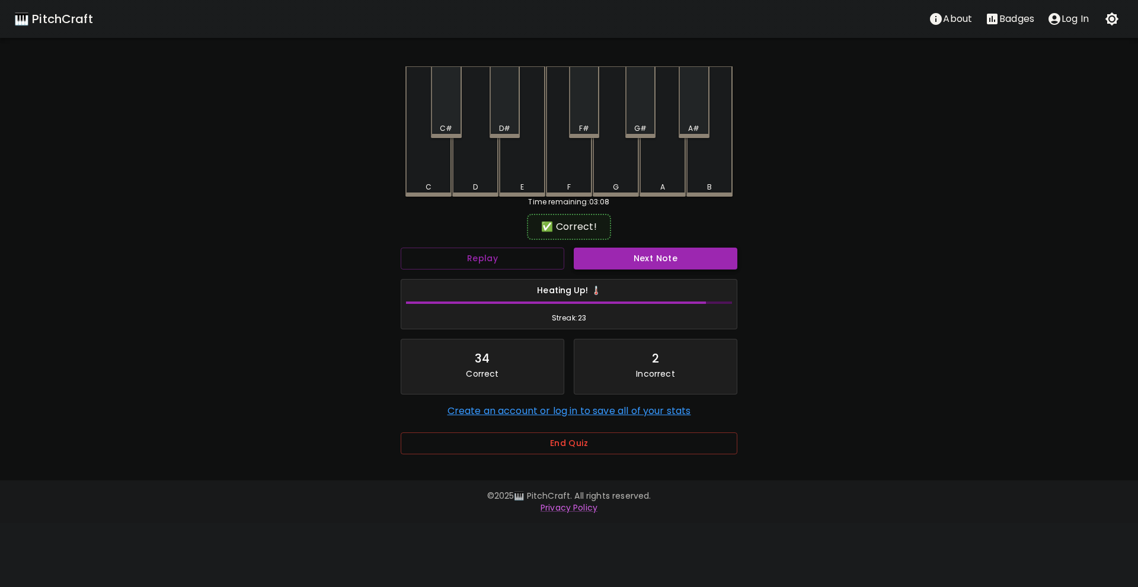
click at [641, 250] on button "Next Note" at bounding box center [656, 259] width 164 height 22
click at [575, 118] on div "F#" at bounding box center [584, 102] width 30 height 72
click at [636, 254] on button "Next Note" at bounding box center [656, 259] width 164 height 22
click at [478, 174] on div "D" at bounding box center [475, 130] width 46 height 128
click at [635, 259] on button "Next Note" at bounding box center [656, 259] width 164 height 22
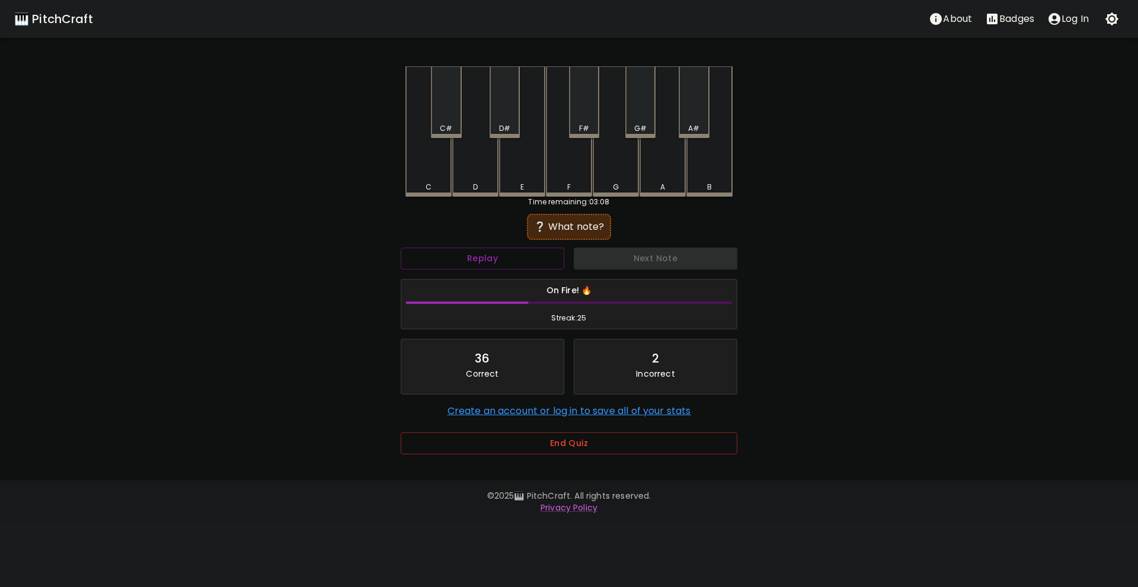
click at [686, 111] on div "A#" at bounding box center [694, 102] width 30 height 72
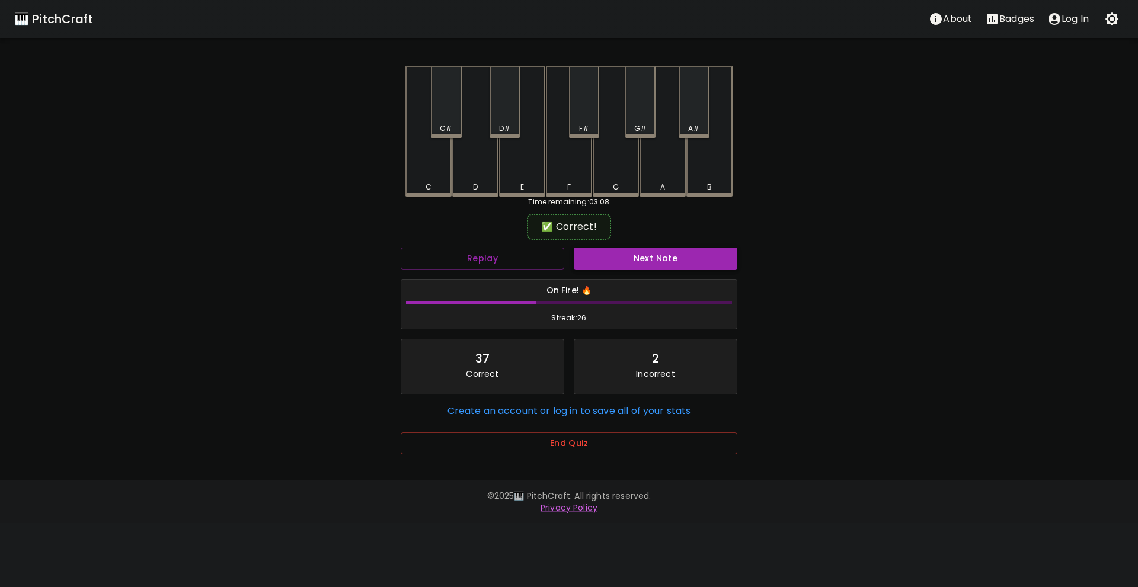
click at [643, 262] on button "Next Note" at bounding box center [656, 259] width 164 height 22
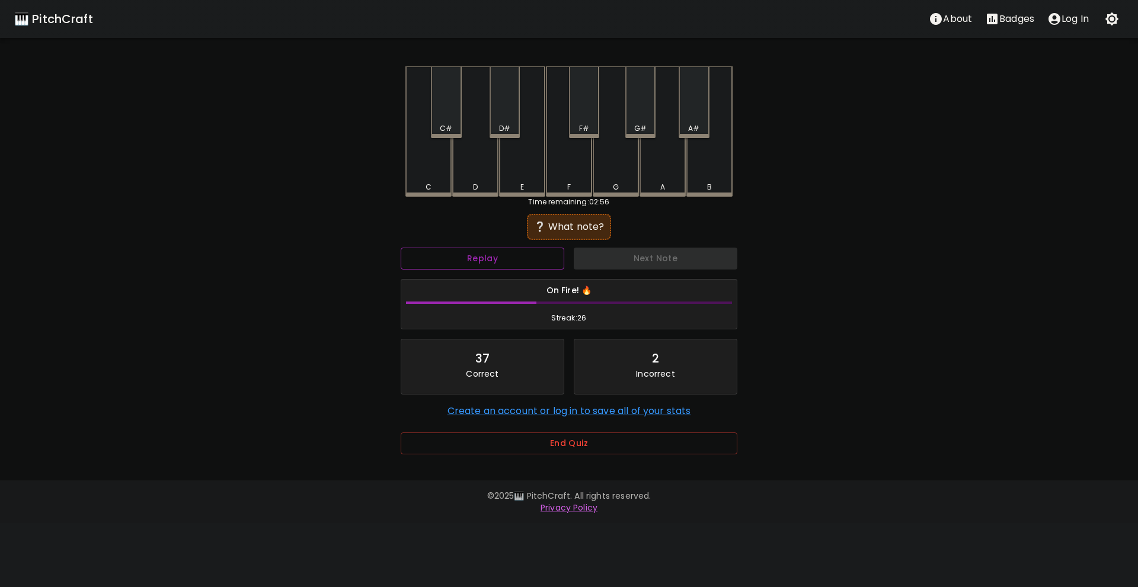
click at [534, 251] on button "Replay" at bounding box center [483, 259] width 164 height 22
click at [568, 178] on div "F" at bounding box center [569, 130] width 46 height 128
click at [590, 103] on div "F#" at bounding box center [584, 102] width 30 height 72
click at [614, 139] on div "G" at bounding box center [616, 131] width 46 height 130
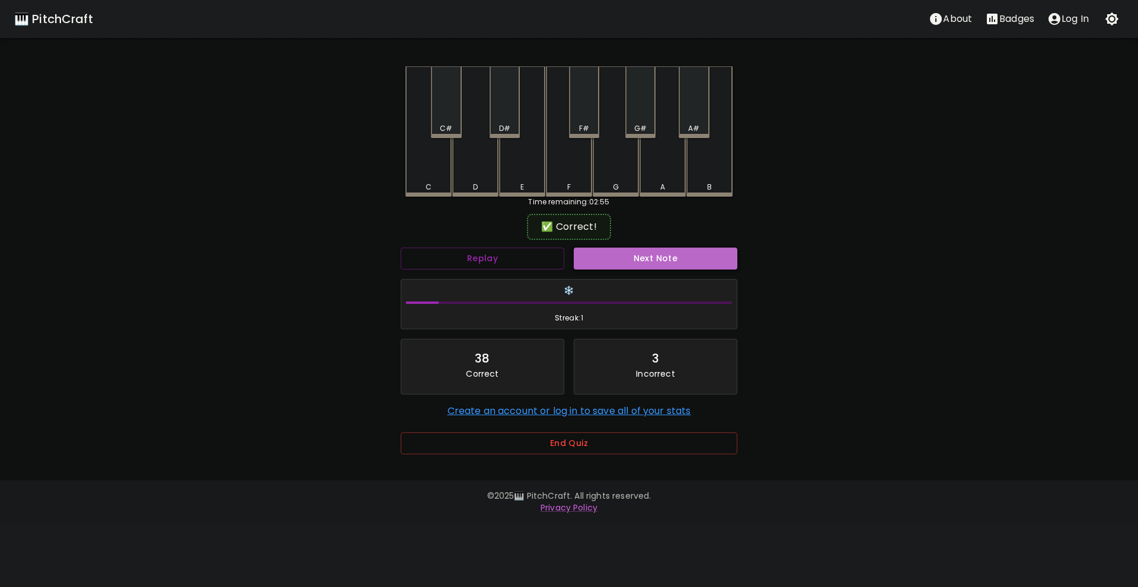
click at [640, 260] on button "Next Note" at bounding box center [656, 259] width 164 height 22
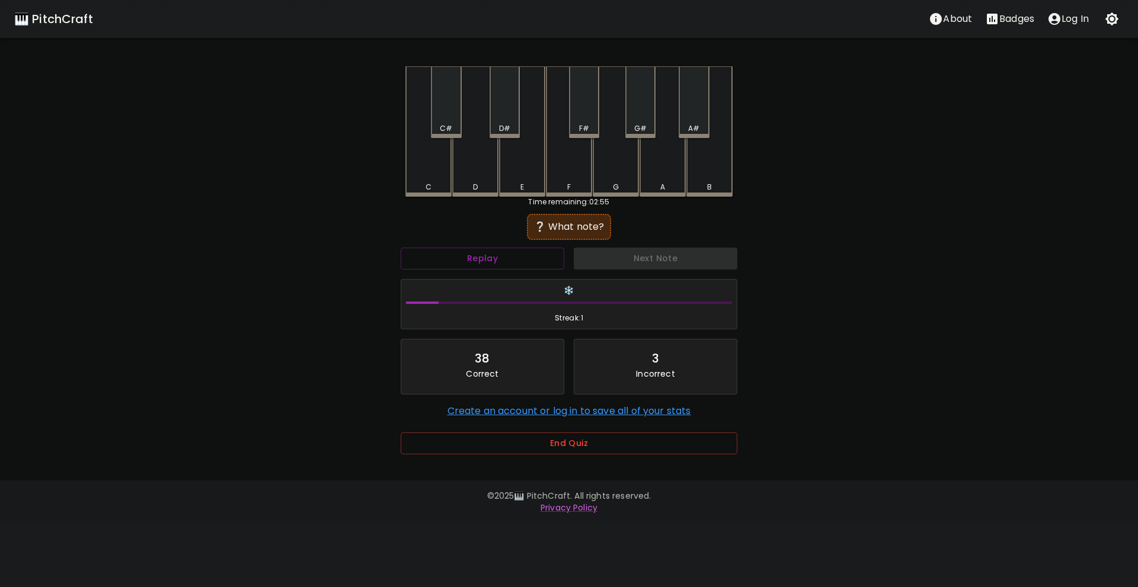
click at [574, 115] on div "F#" at bounding box center [584, 102] width 30 height 72
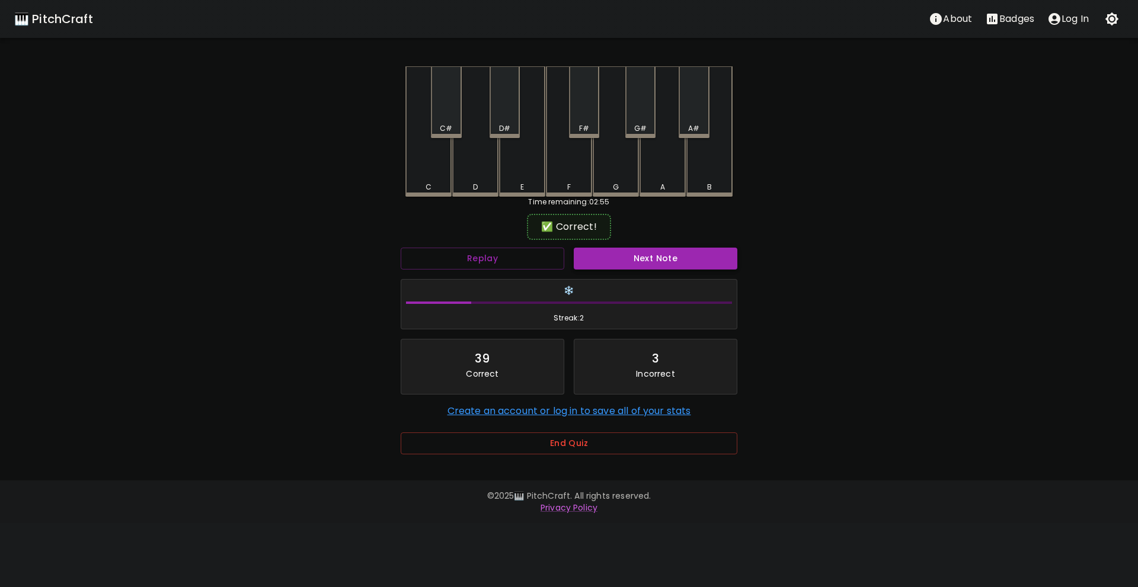
click at [631, 254] on button "Next Note" at bounding box center [656, 259] width 164 height 22
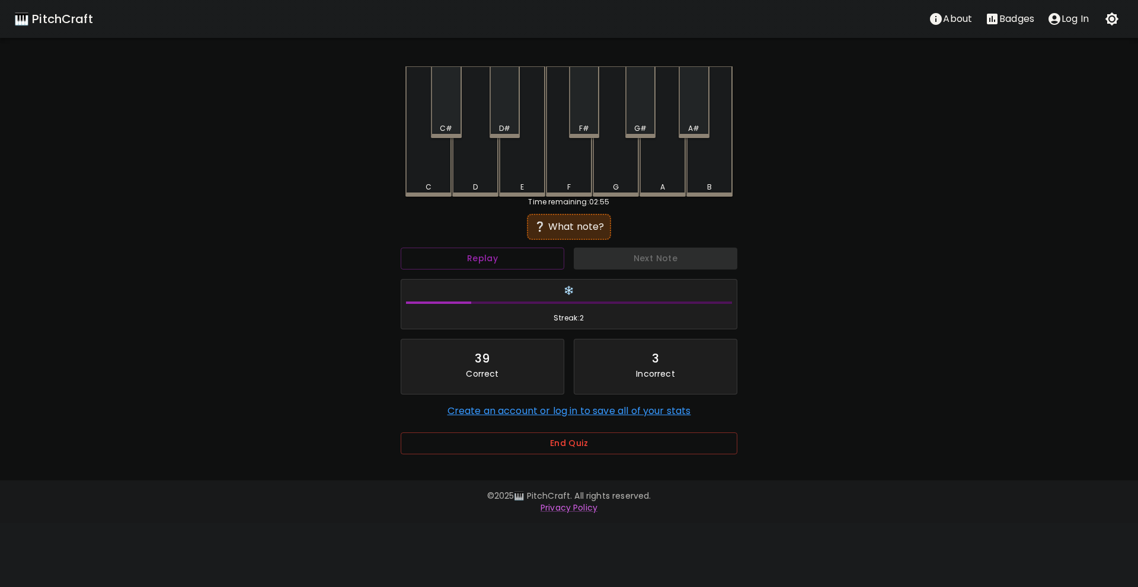
click at [659, 157] on div "A" at bounding box center [663, 131] width 46 height 130
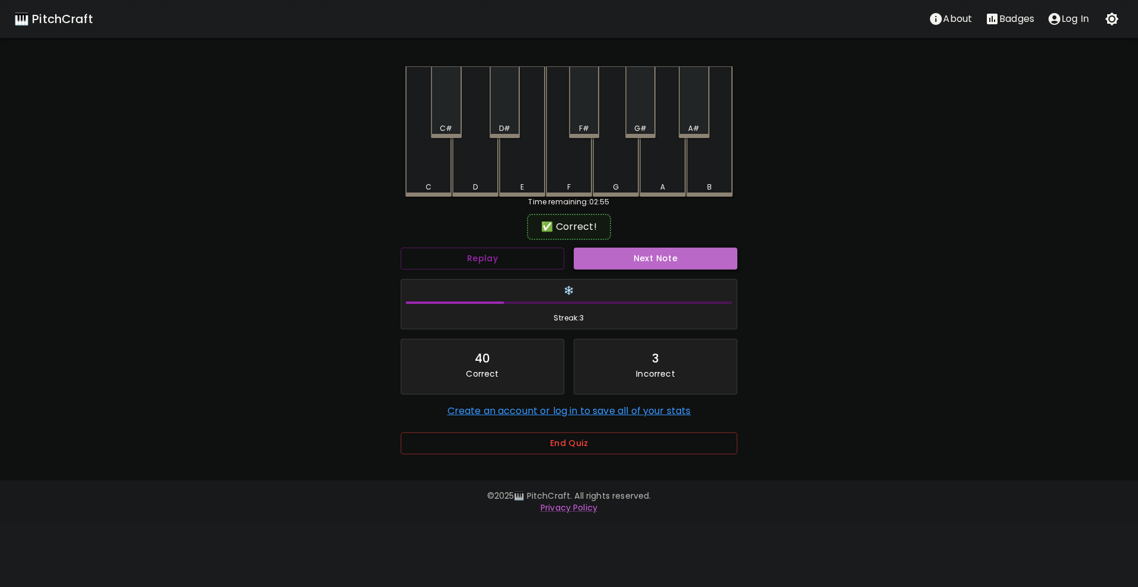
click at [634, 257] on button "Next Note" at bounding box center [656, 259] width 164 height 22
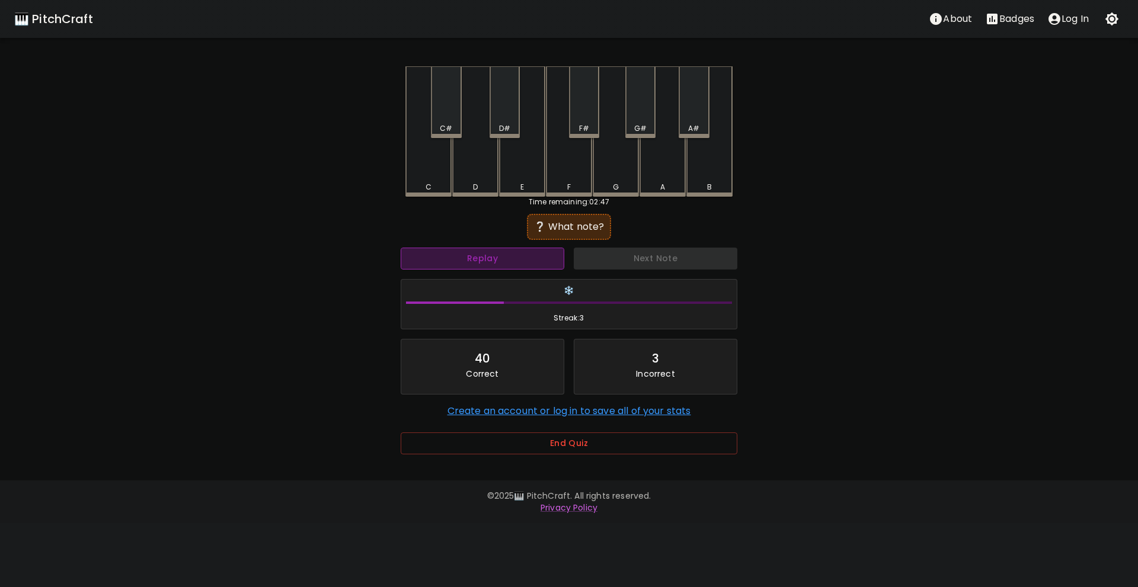
click at [513, 257] on button "Replay" at bounding box center [483, 259] width 164 height 22
click at [516, 253] on button "Replay" at bounding box center [483, 259] width 164 height 22
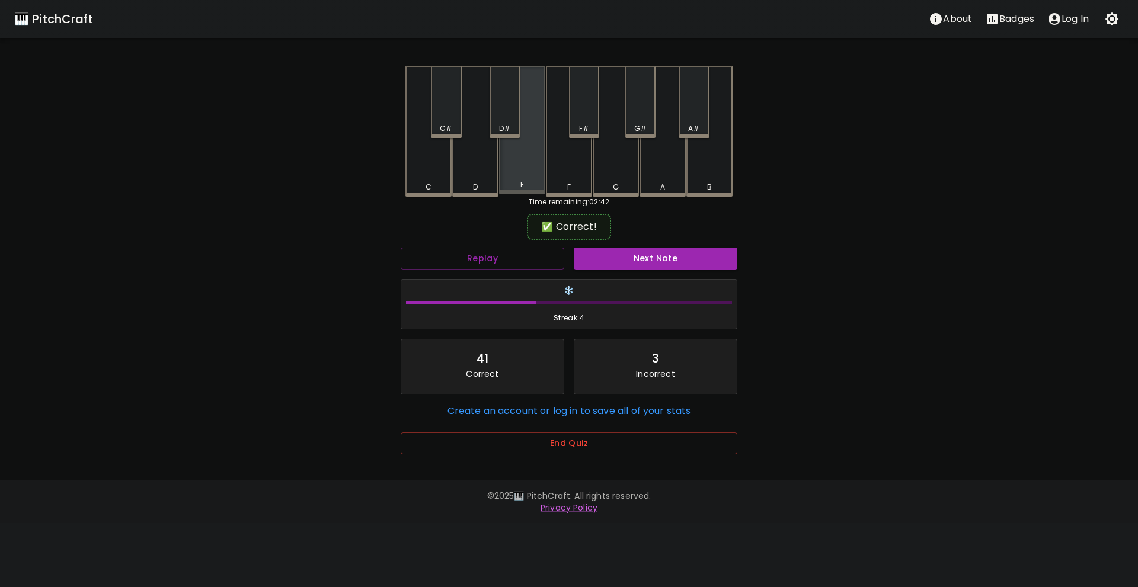
click at [529, 186] on div "E" at bounding box center [522, 185] width 44 height 11
click at [634, 263] on button "Next Note" at bounding box center [656, 259] width 164 height 22
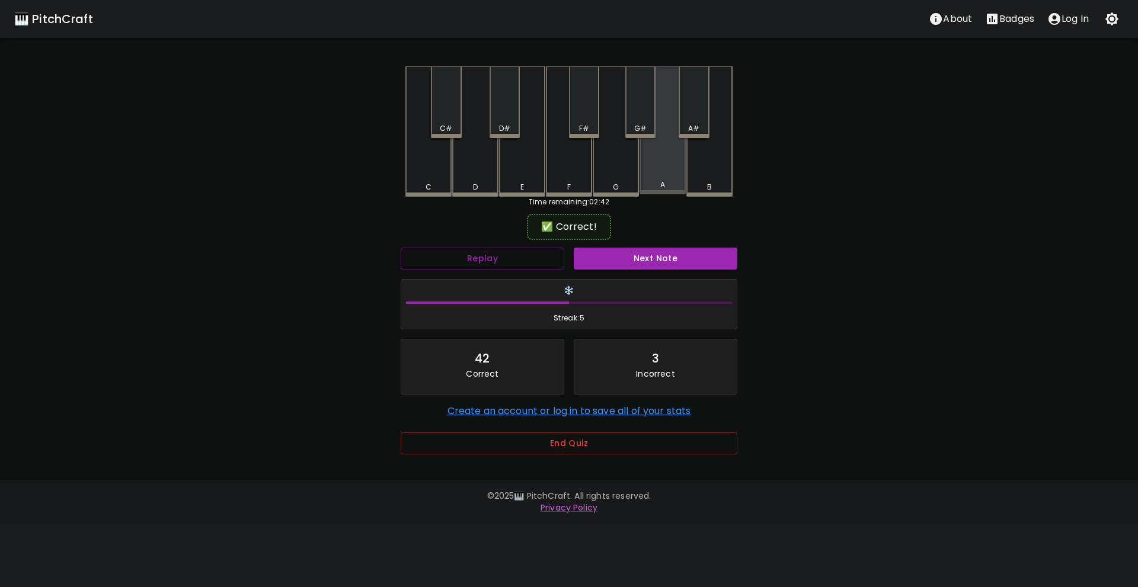
click at [668, 180] on div "A" at bounding box center [663, 130] width 46 height 128
click at [650, 258] on button "Next Note" at bounding box center [656, 259] width 164 height 22
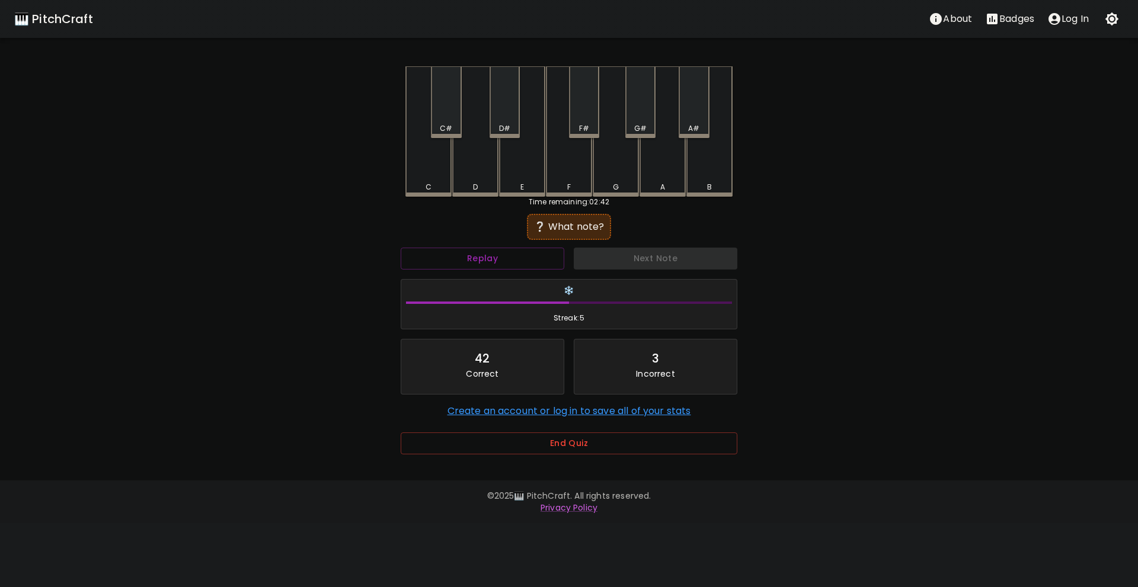
click at [537, 178] on div "E" at bounding box center [522, 131] width 46 height 130
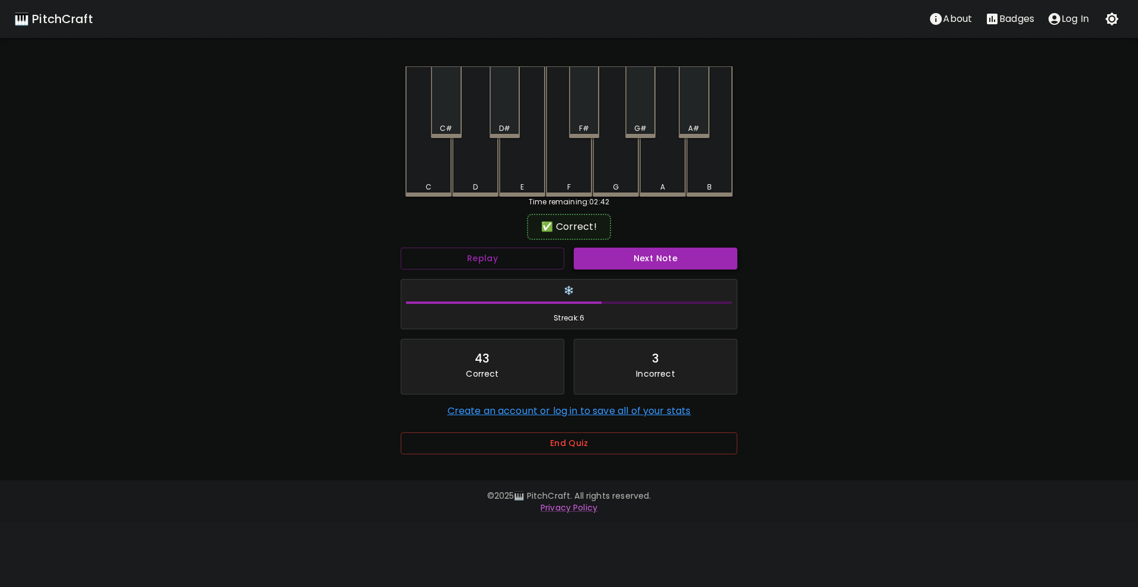
click at [641, 259] on button "Next Note" at bounding box center [656, 259] width 164 height 22
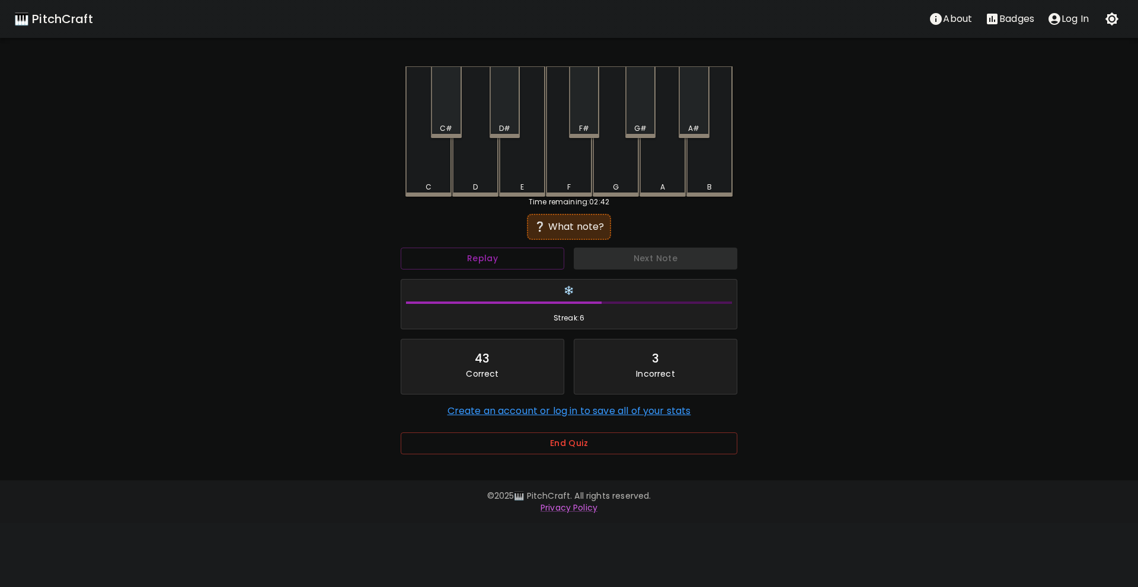
click at [586, 130] on div "F#" at bounding box center [584, 128] width 10 height 11
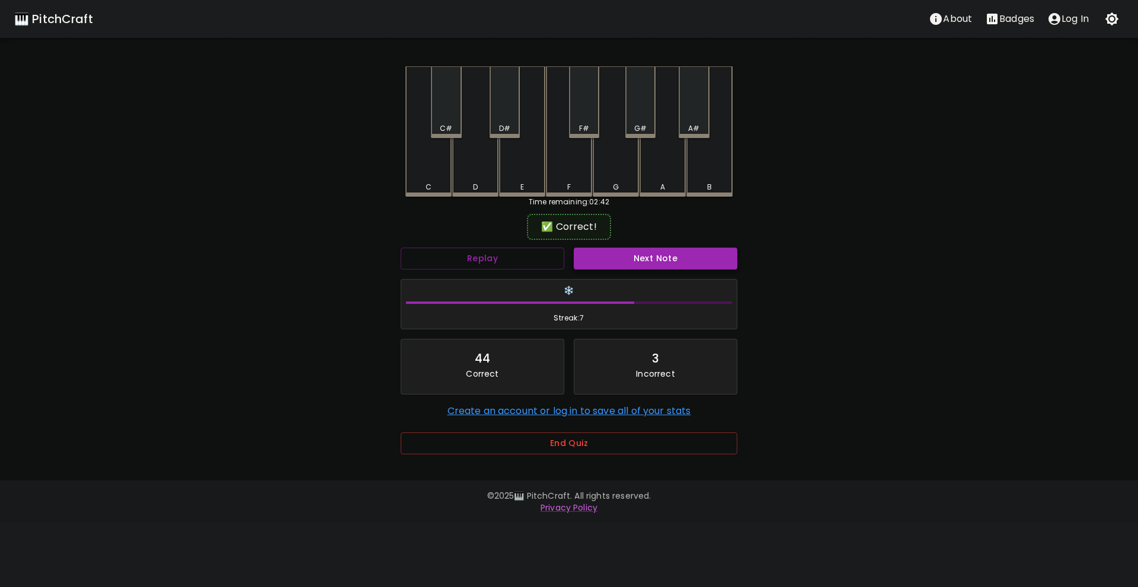
click at [634, 258] on button "Next Note" at bounding box center [656, 259] width 164 height 22
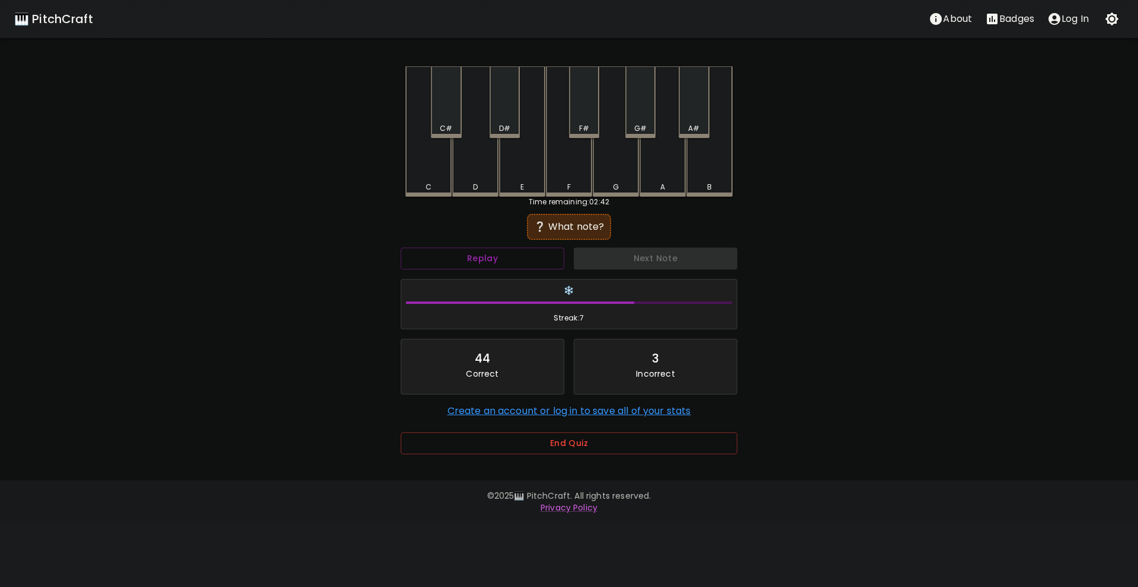
click at [500, 121] on div "D#" at bounding box center [505, 102] width 30 height 72
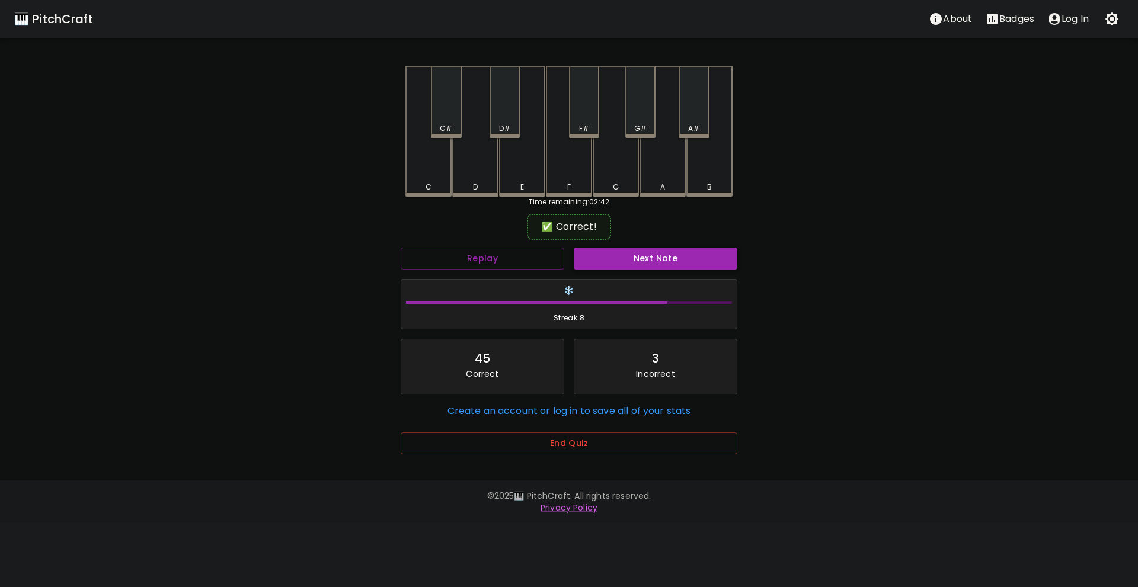
click at [633, 259] on button "Next Note" at bounding box center [656, 259] width 164 height 22
click at [700, 160] on div "B" at bounding box center [709, 130] width 46 height 128
click at [656, 255] on button "Next Note" at bounding box center [656, 259] width 164 height 22
click at [427, 161] on div "C" at bounding box center [428, 130] width 46 height 128
click at [640, 249] on button "Next Note" at bounding box center [656, 259] width 164 height 22
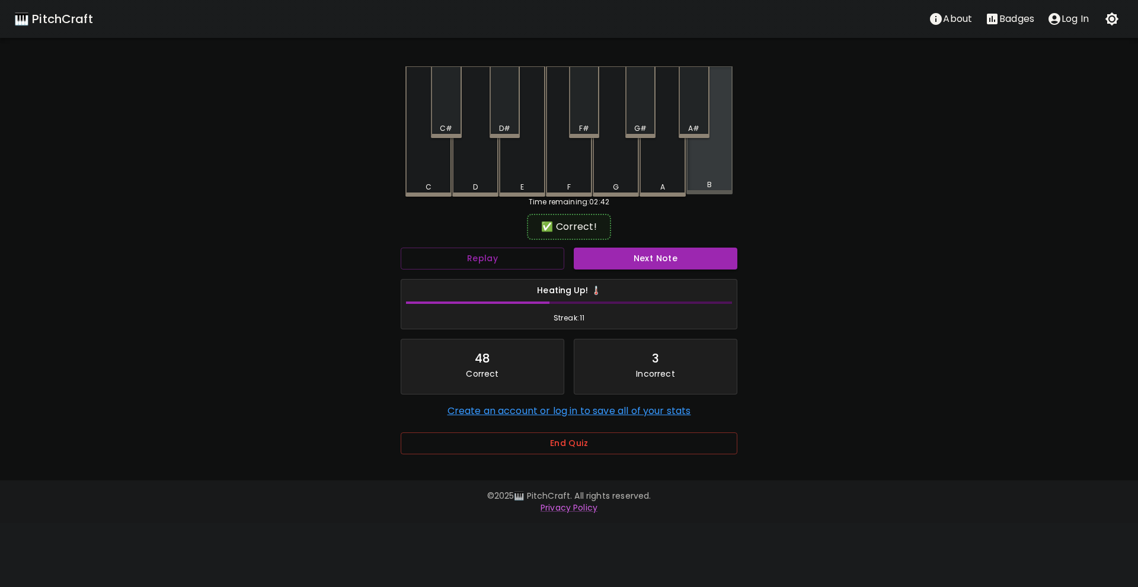
click at [706, 156] on div "B" at bounding box center [709, 130] width 46 height 128
click at [660, 257] on button "Next Note" at bounding box center [656, 259] width 164 height 22
click at [646, 123] on div "G#" at bounding box center [640, 128] width 12 height 11
click at [642, 256] on button "Next Note" at bounding box center [656, 259] width 164 height 22
click at [701, 168] on div "B" at bounding box center [709, 130] width 46 height 128
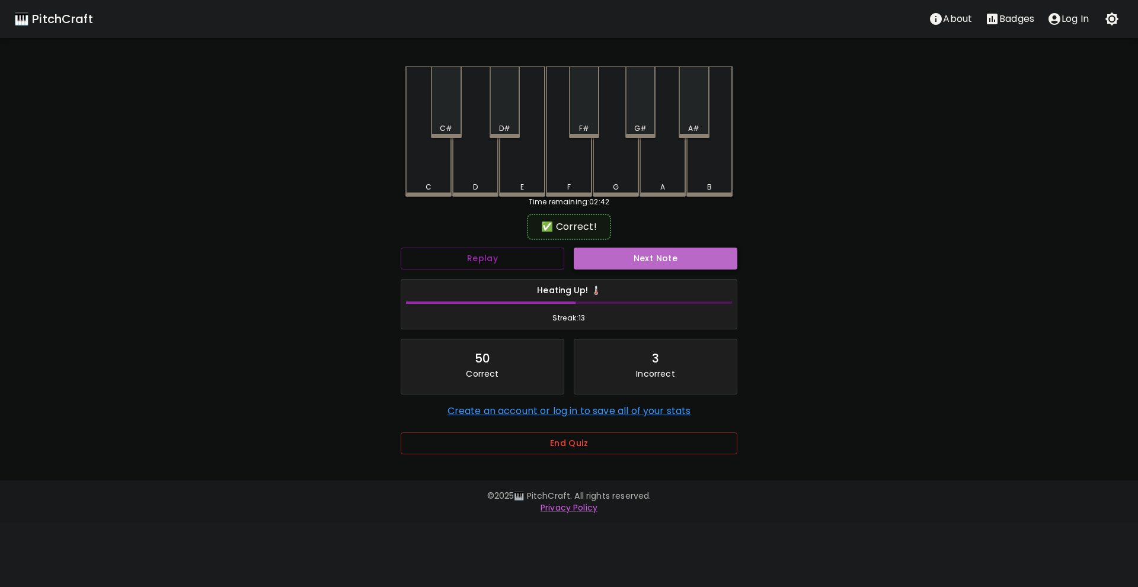
click at [663, 252] on button "Next Note" at bounding box center [656, 259] width 164 height 22
click at [427, 174] on div "C" at bounding box center [428, 130] width 46 height 128
click at [638, 260] on button "Next Note" at bounding box center [656, 259] width 164 height 22
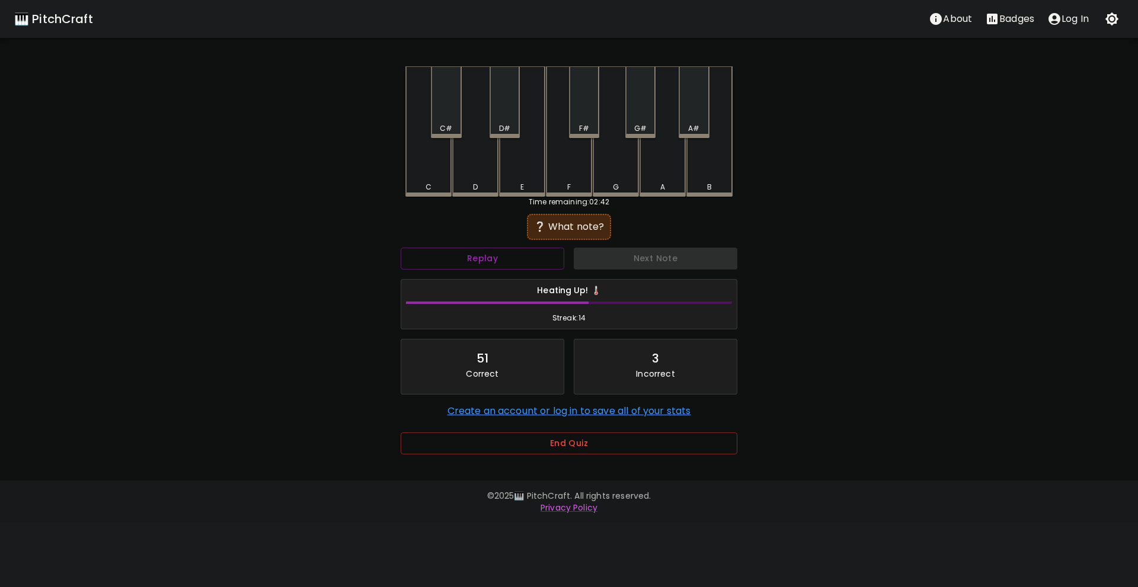
click at [480, 170] on div "D" at bounding box center [475, 131] width 46 height 130
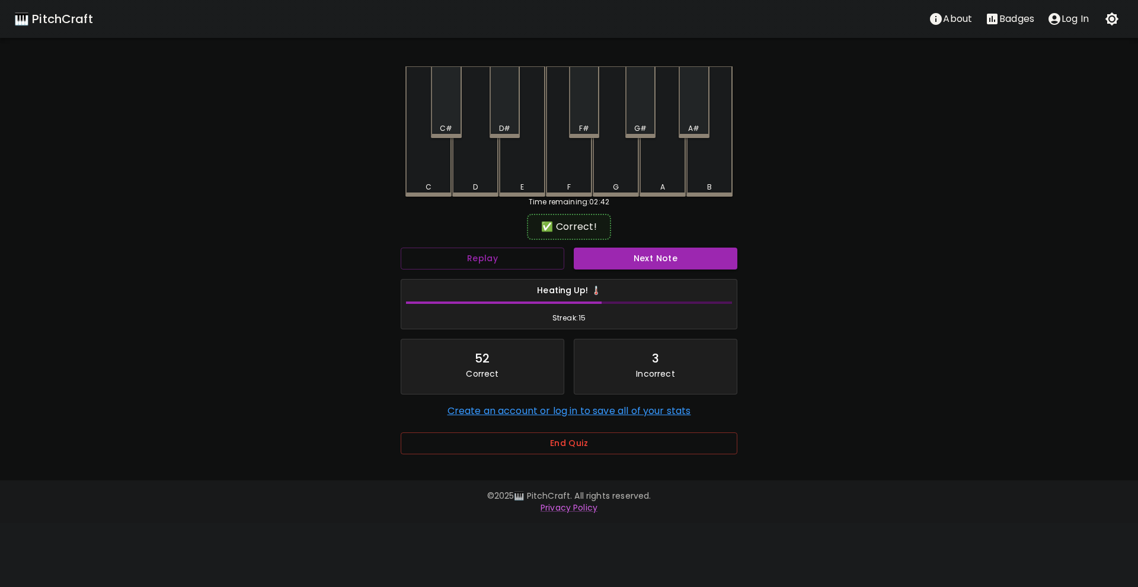
click at [634, 247] on div "Next Note" at bounding box center [655, 258] width 173 height 31
click at [634, 260] on button "Next Note" at bounding box center [656, 259] width 164 height 22
click at [442, 174] on div "C" at bounding box center [428, 130] width 46 height 128
click at [636, 258] on button "Next Note" at bounding box center [656, 259] width 164 height 22
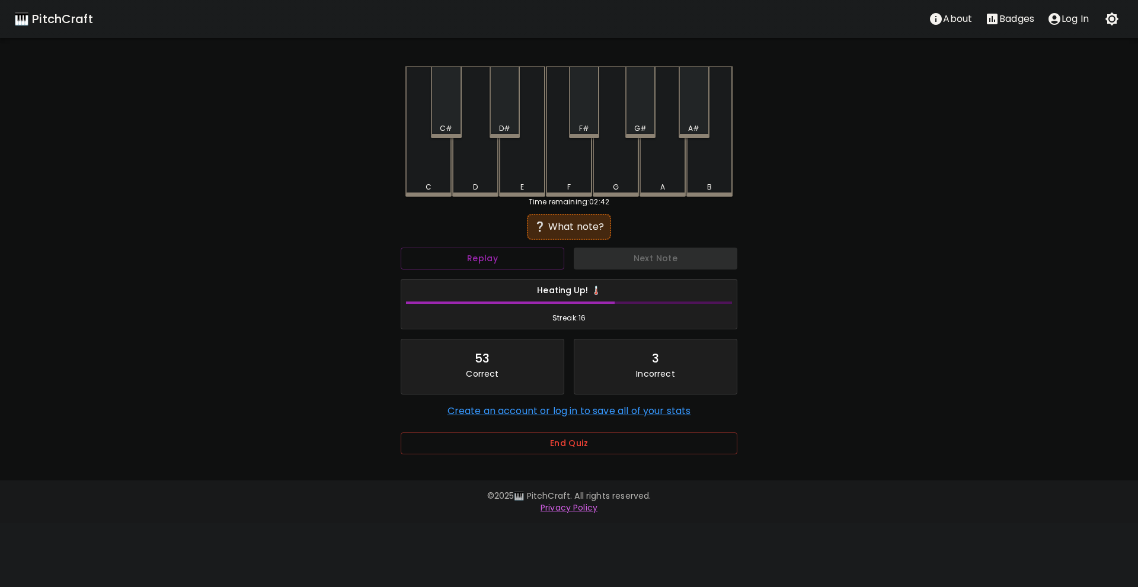
drag, startPoint x: 423, startPoint y: 175, endPoint x: 446, endPoint y: 182, distance: 24.2
click at [424, 175] on div "C" at bounding box center [428, 131] width 46 height 130
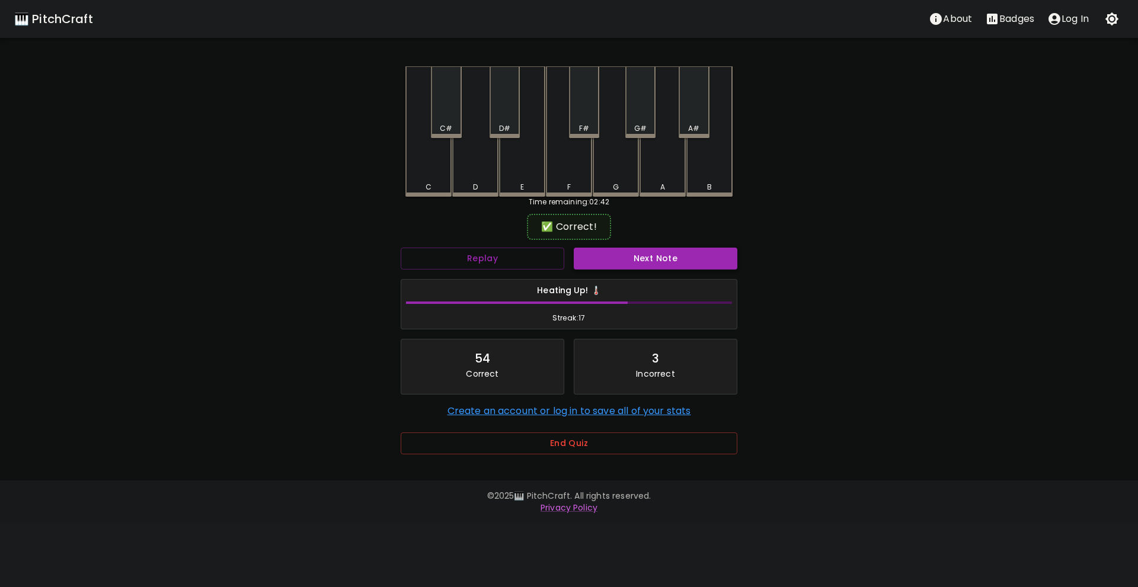
click at [625, 251] on button "Next Note" at bounding box center [656, 259] width 164 height 22
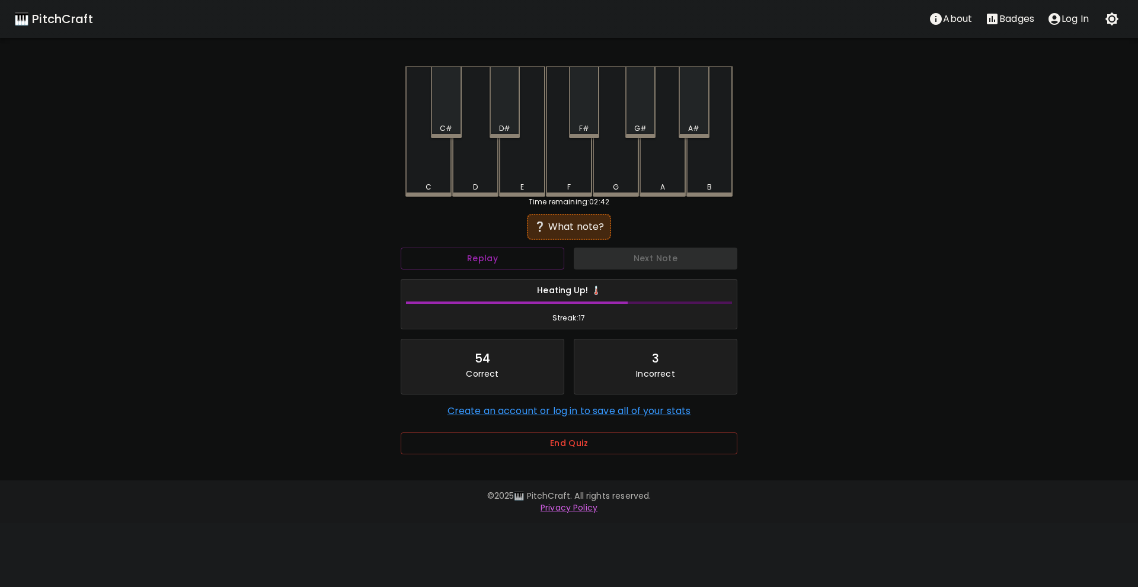
click at [634, 117] on div "G#" at bounding box center [640, 102] width 30 height 72
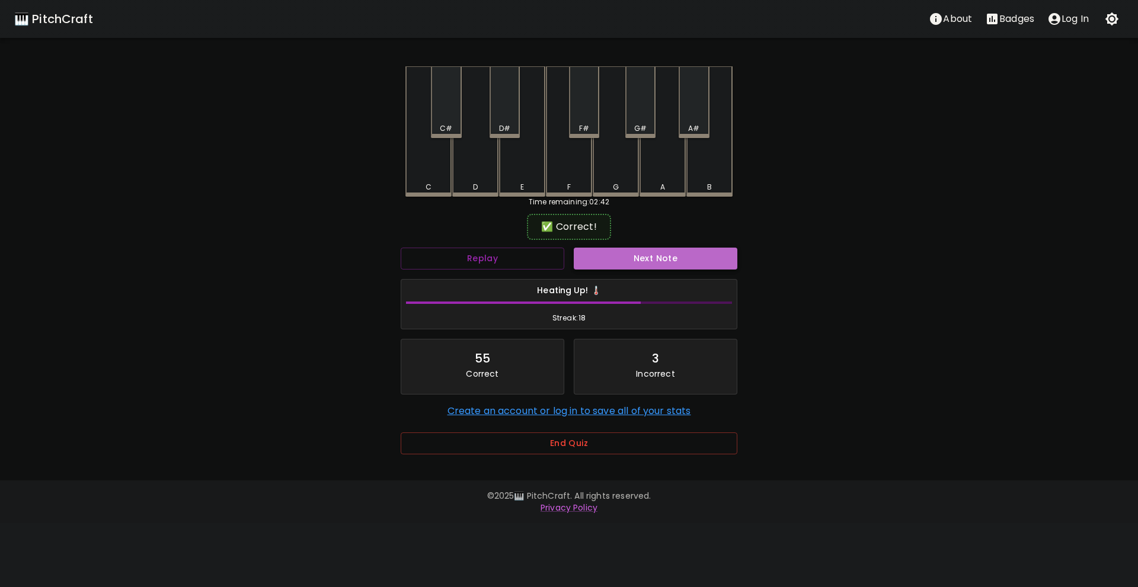
click at [639, 258] on button "Next Note" at bounding box center [656, 259] width 164 height 22
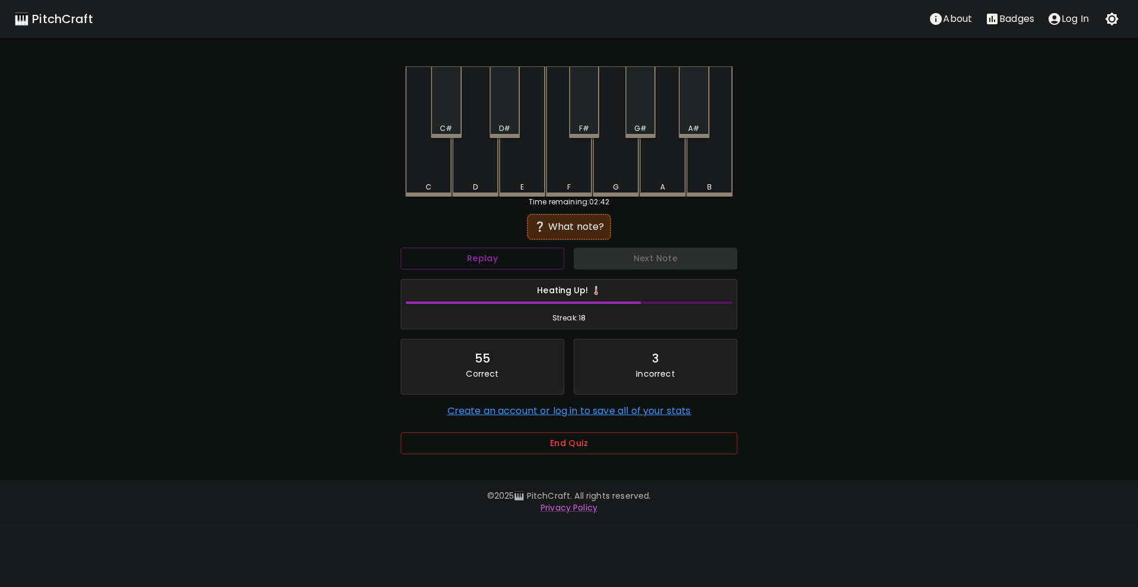
click at [484, 178] on div "D" at bounding box center [475, 131] width 46 height 130
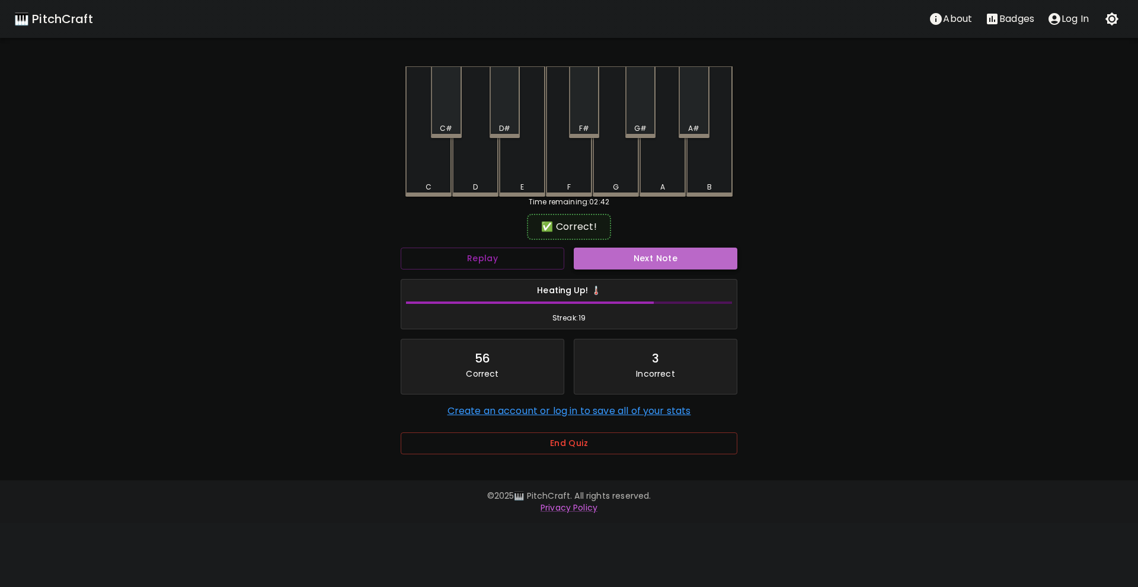
click at [619, 263] on button "Next Note" at bounding box center [656, 259] width 164 height 22
click at [698, 162] on div "B" at bounding box center [709, 130] width 46 height 128
click at [656, 262] on button "Next Note" at bounding box center [656, 259] width 164 height 22
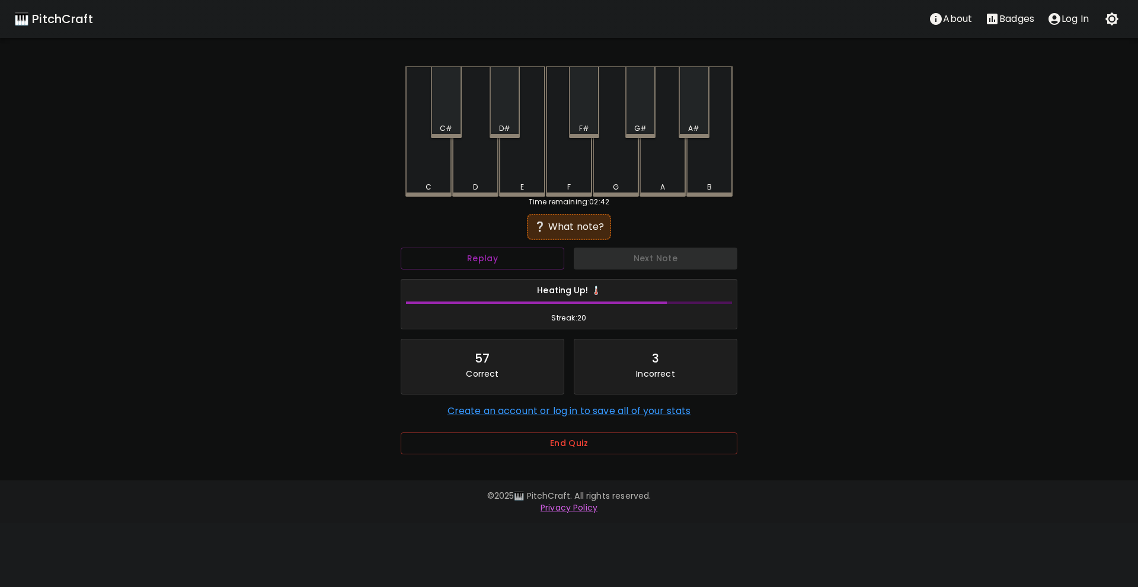
click at [578, 101] on div "F#" at bounding box center [584, 102] width 30 height 72
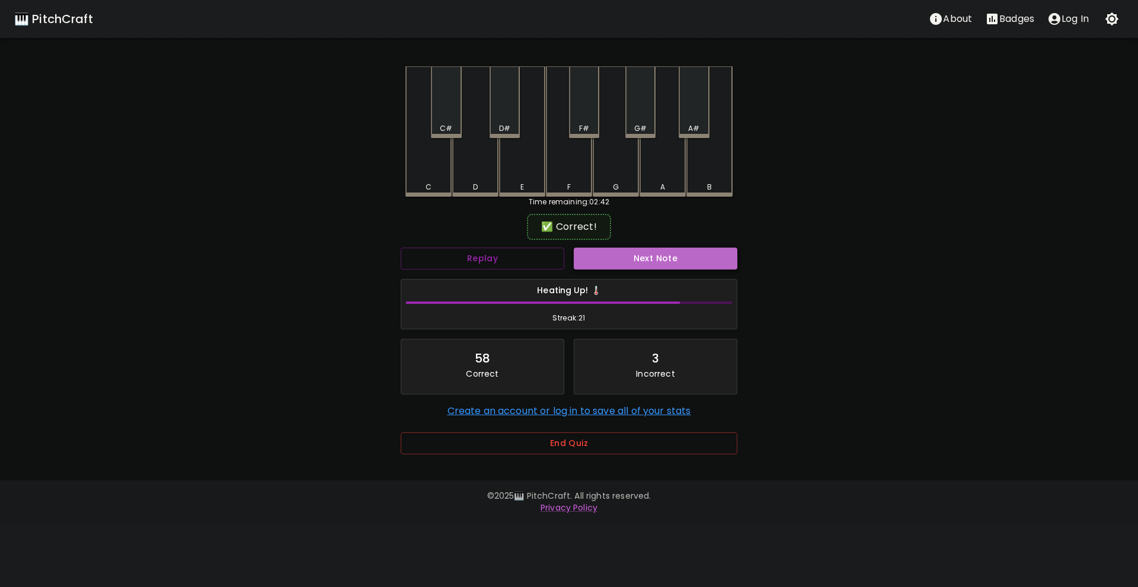
click at [611, 267] on button "Next Note" at bounding box center [656, 259] width 164 height 22
click at [685, 118] on div "A#" at bounding box center [694, 102] width 30 height 72
click at [640, 257] on button "Next Note" at bounding box center [656, 259] width 164 height 22
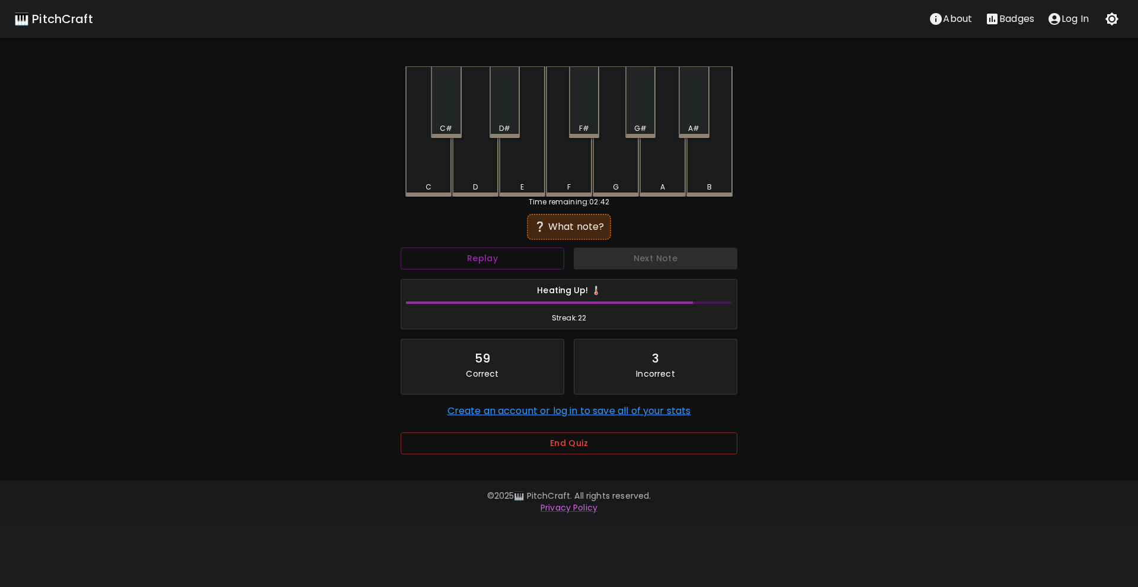
click at [490, 183] on div "D" at bounding box center [475, 187] width 44 height 11
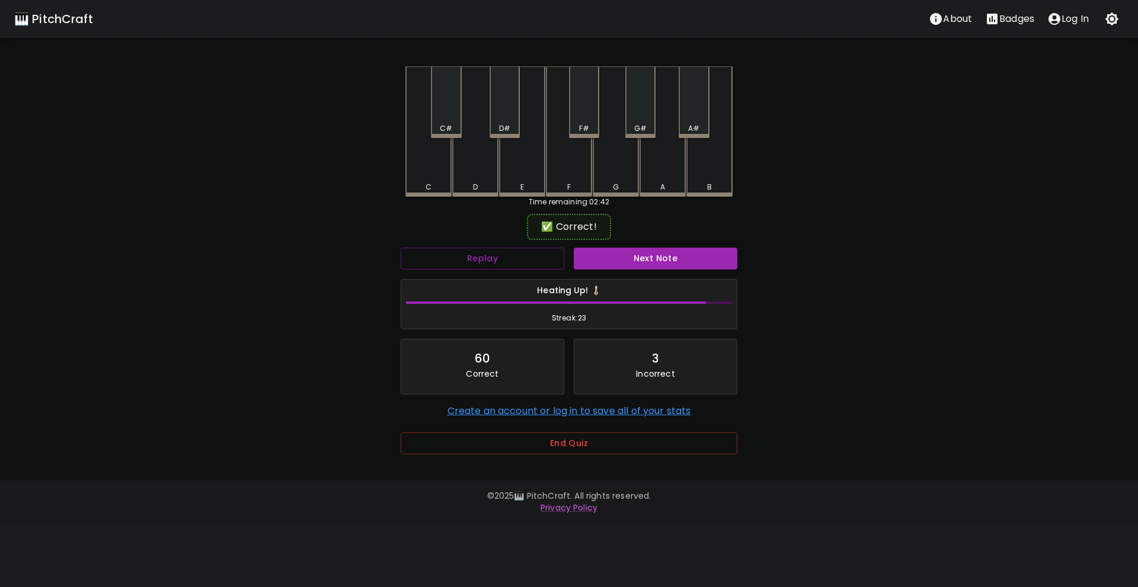
click at [624, 256] on button "Next Note" at bounding box center [656, 259] width 164 height 22
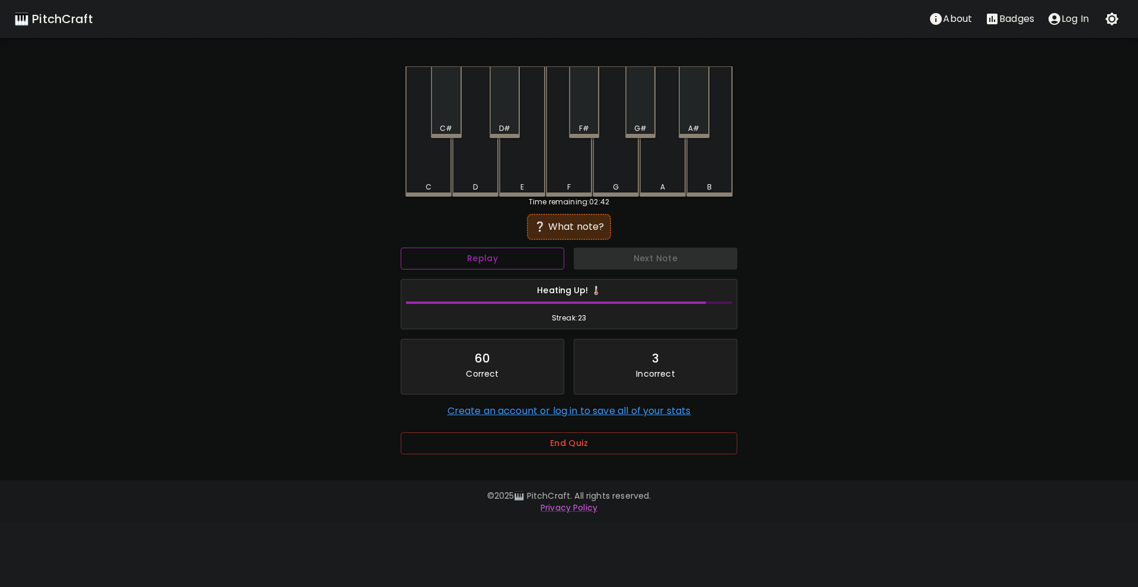
click at [534, 255] on button "Replay" at bounding box center [483, 259] width 164 height 22
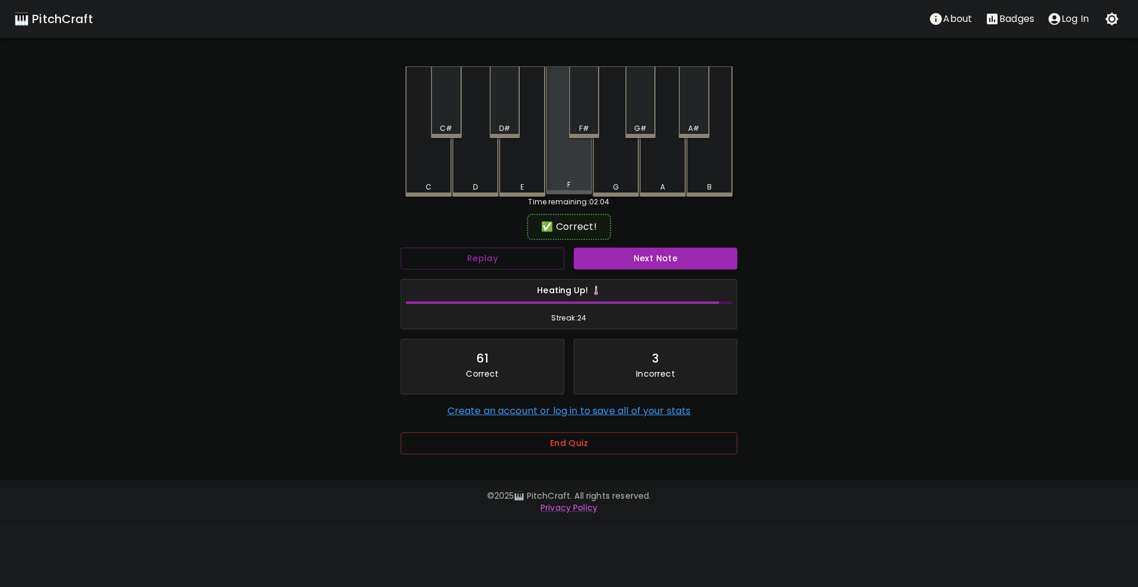
click at [570, 175] on div "F" at bounding box center [569, 130] width 46 height 128
click at [616, 253] on button "Next Note" at bounding box center [656, 259] width 164 height 22
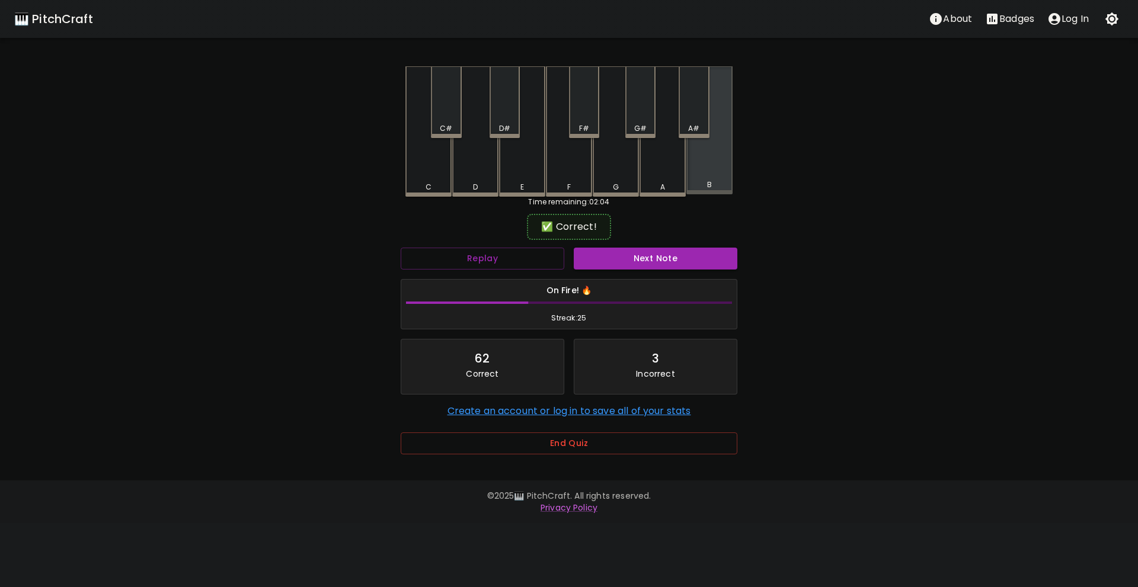
drag, startPoint x: 714, startPoint y: 162, endPoint x: 682, endPoint y: 212, distance: 58.7
click at [714, 163] on div "B" at bounding box center [709, 130] width 46 height 128
click at [659, 258] on button "Next Note" at bounding box center [656, 259] width 164 height 22
click at [703, 172] on div "B" at bounding box center [709, 130] width 46 height 128
click at [650, 271] on div "Next Note" at bounding box center [655, 258] width 173 height 31
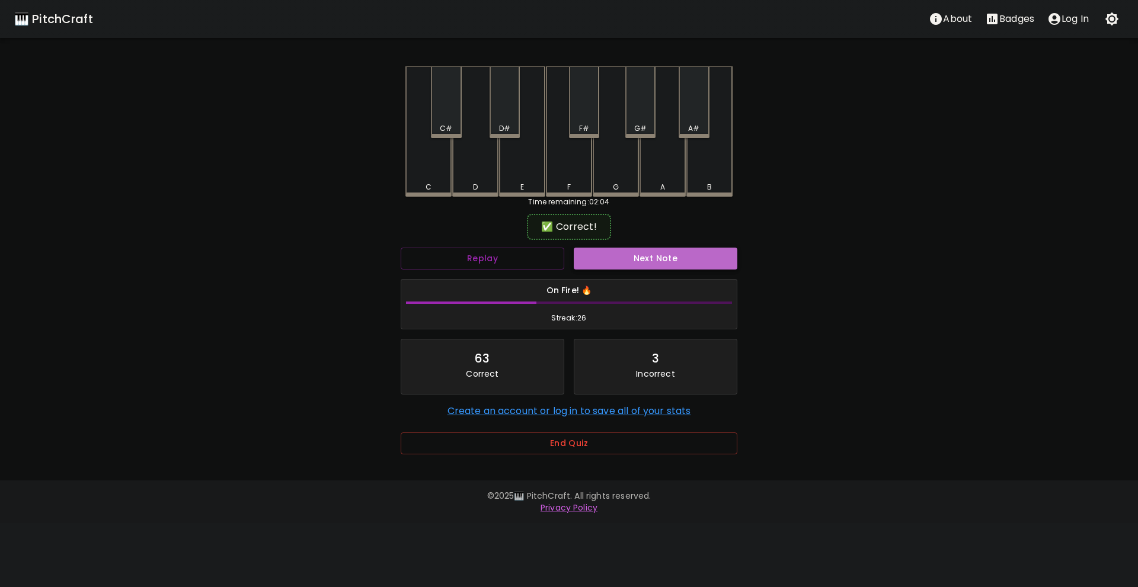
click at [650, 266] on button "Next Note" at bounding box center [656, 259] width 164 height 22
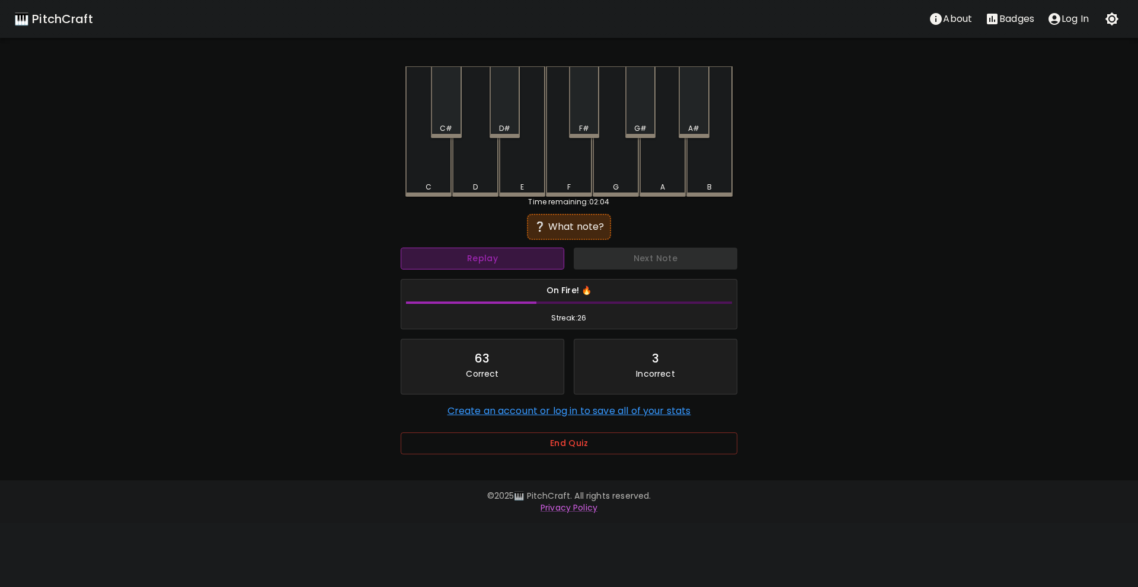
click at [501, 264] on button "Replay" at bounding box center [483, 259] width 164 height 22
click at [501, 263] on button "Replay" at bounding box center [483, 259] width 164 height 22
click at [505, 255] on button "Replay" at bounding box center [483, 259] width 164 height 22
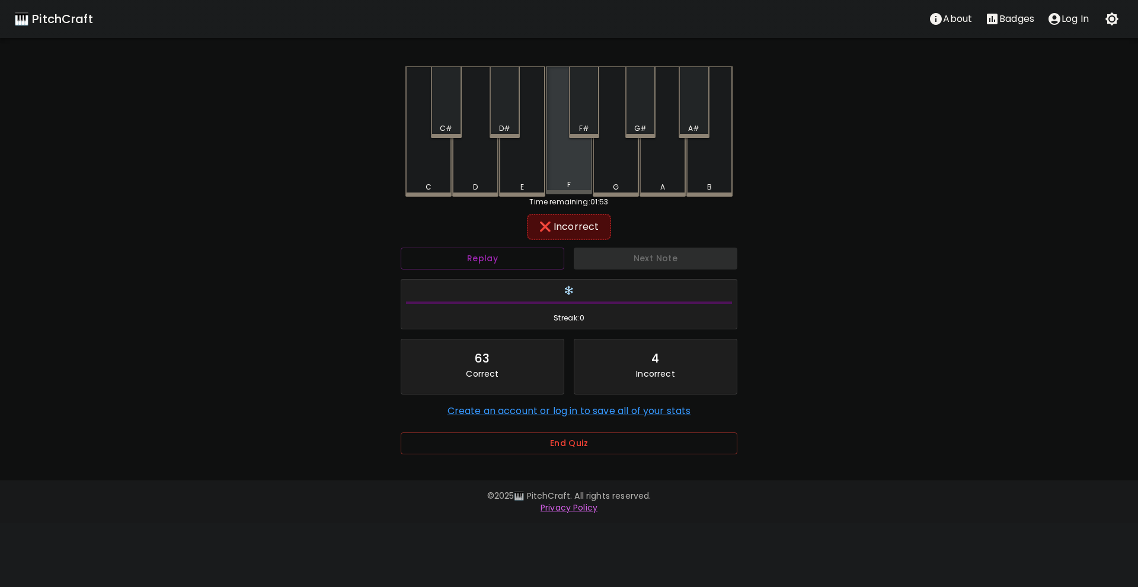
click at [568, 175] on div "F" at bounding box center [569, 130] width 46 height 128
click at [577, 110] on div "F#" at bounding box center [584, 102] width 30 height 72
click at [518, 169] on div "E" at bounding box center [522, 131] width 46 height 130
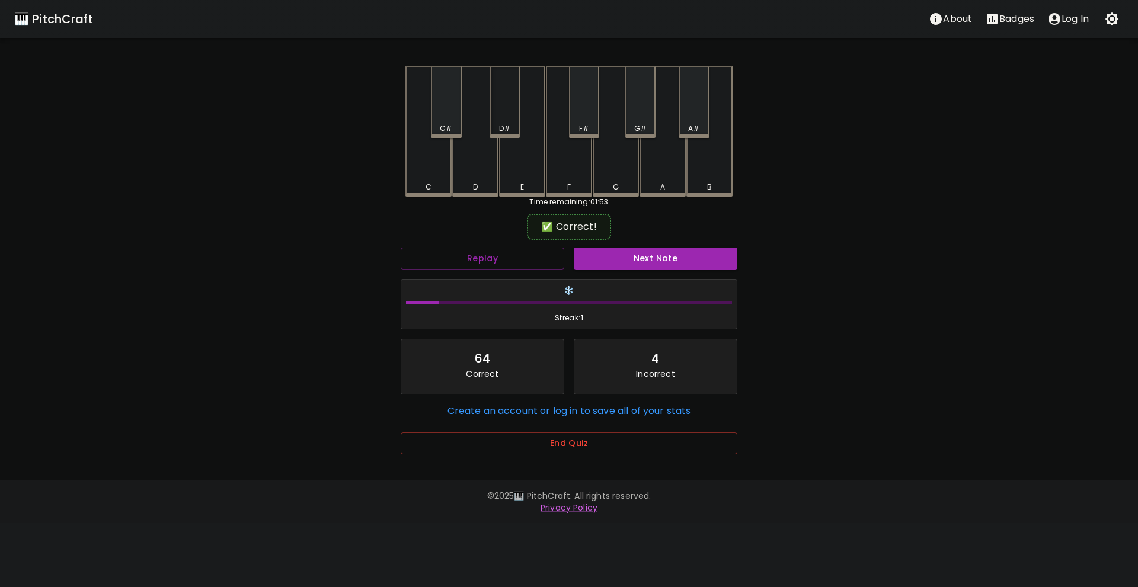
click at [496, 122] on div "D#" at bounding box center [505, 102] width 30 height 72
click at [572, 434] on button "End Quiz" at bounding box center [569, 444] width 337 height 22
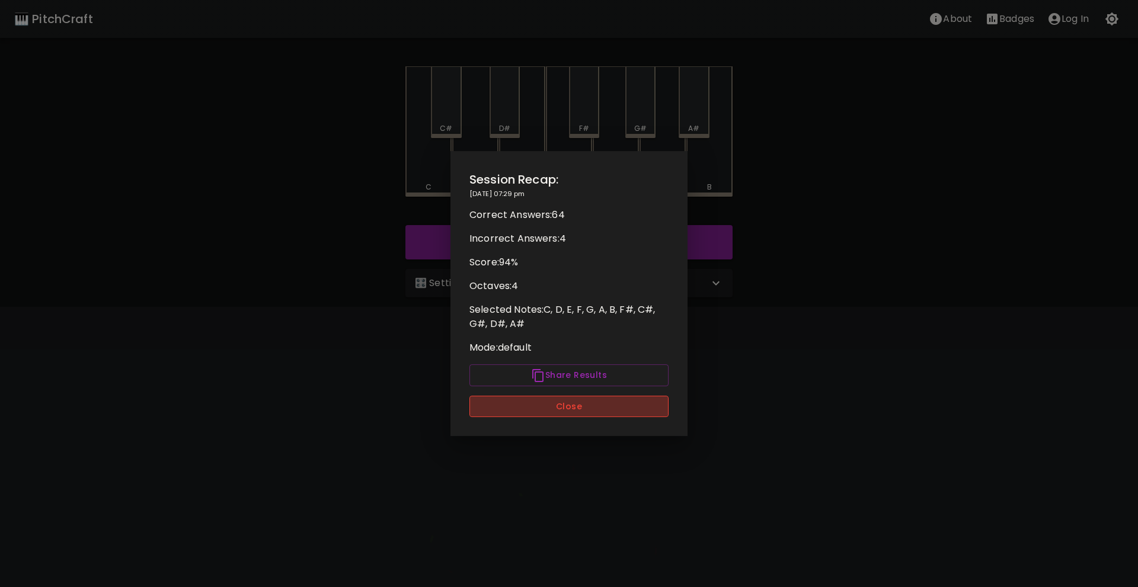
click at [570, 406] on button "Close" at bounding box center [568, 407] width 199 height 22
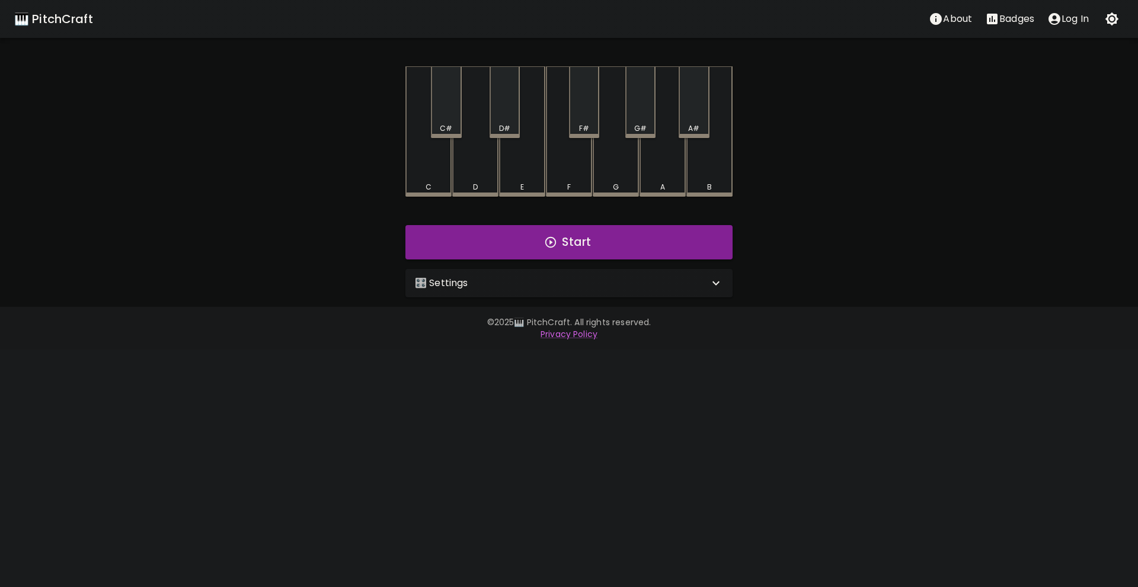
click at [515, 299] on div "🎛️ Settings Level 11 | C, D, E, F, G, A, B, F#, C#, G#, D#, A# 21 Level Mode Se…" at bounding box center [569, 283] width 337 height 38
click at [503, 282] on div "🎛️ Settings" at bounding box center [562, 283] width 294 height 14
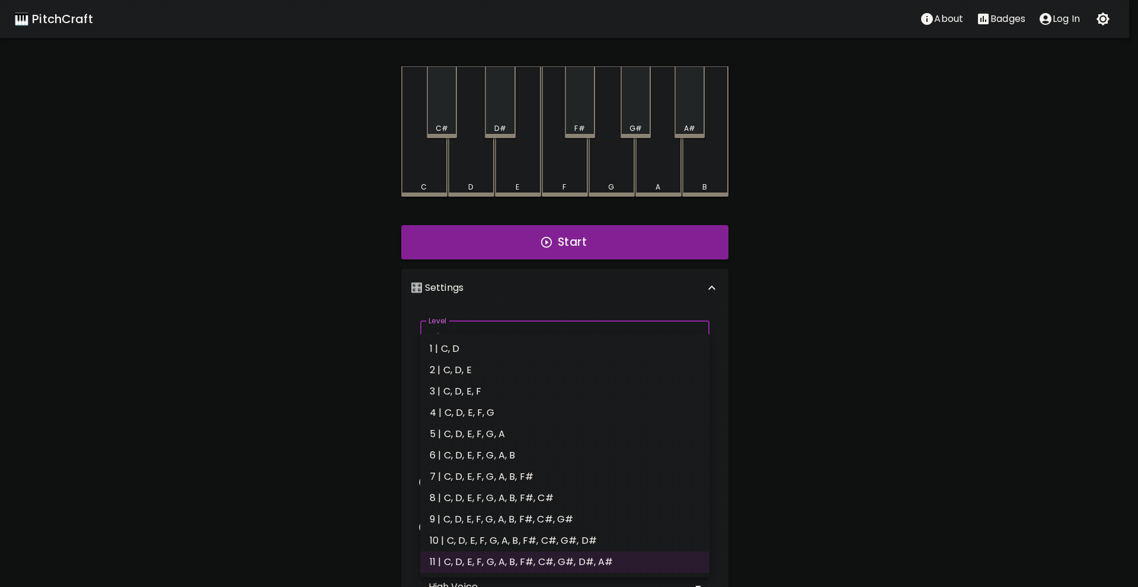
click at [488, 341] on body "🎹 PitchCraft About Badges Log In C C# D D# E F F# G G# A A# B Start 🎛️ Settings…" at bounding box center [569, 359] width 1138 height 718
click at [490, 456] on li "6 | C, D, E, F, G, A, B" at bounding box center [564, 455] width 289 height 21
type input "11"
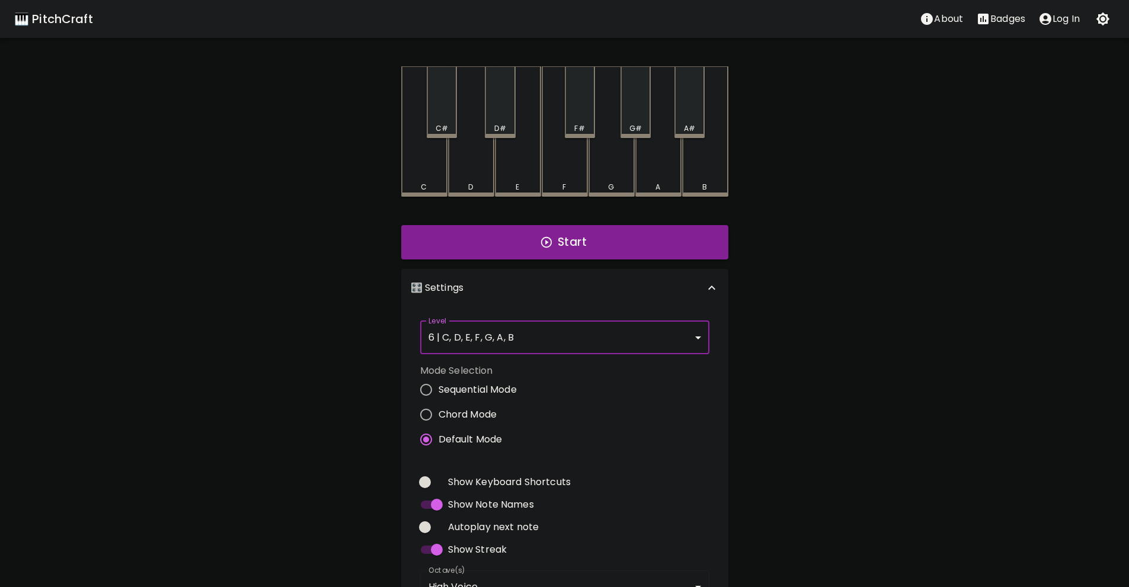
click at [429, 411] on input "Chord Mode" at bounding box center [426, 414] width 25 height 25
radio input "true"
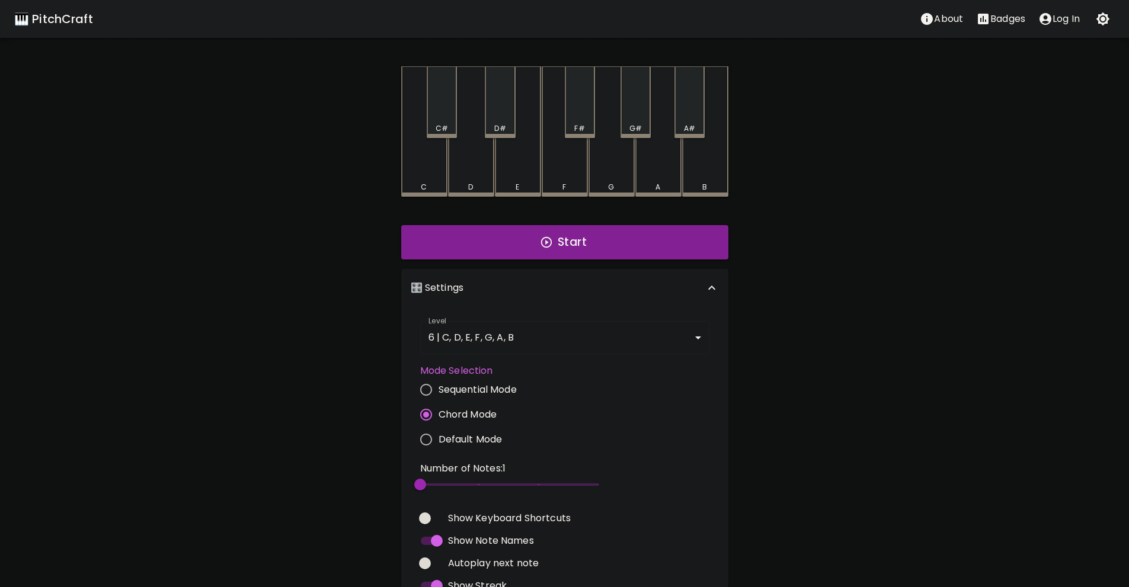
click at [436, 480] on span "2" at bounding box center [509, 485] width 178 height 18
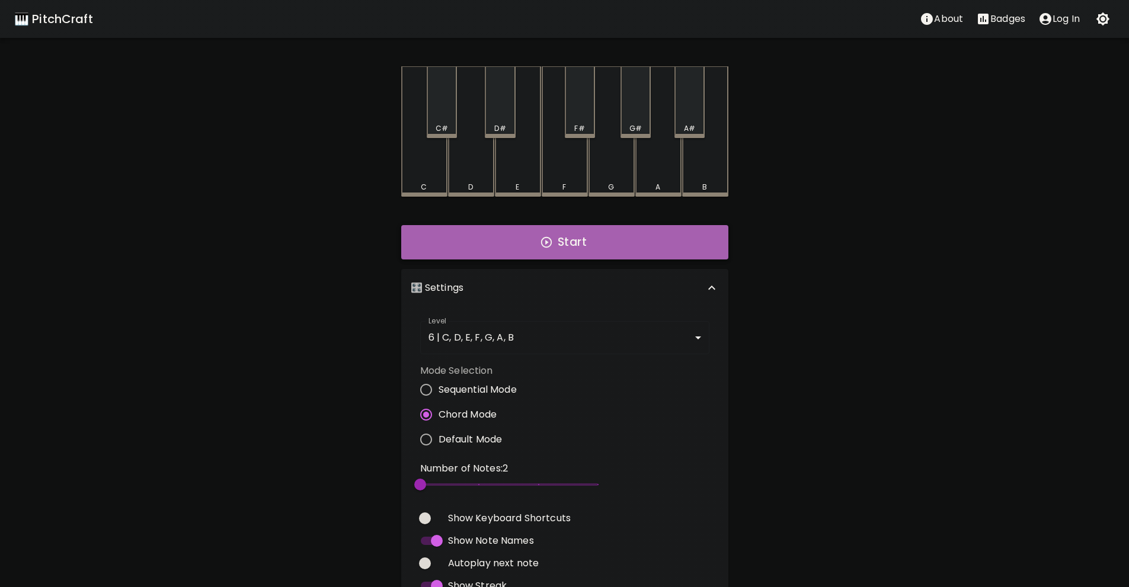
click at [490, 256] on button "Start" at bounding box center [564, 242] width 327 height 34
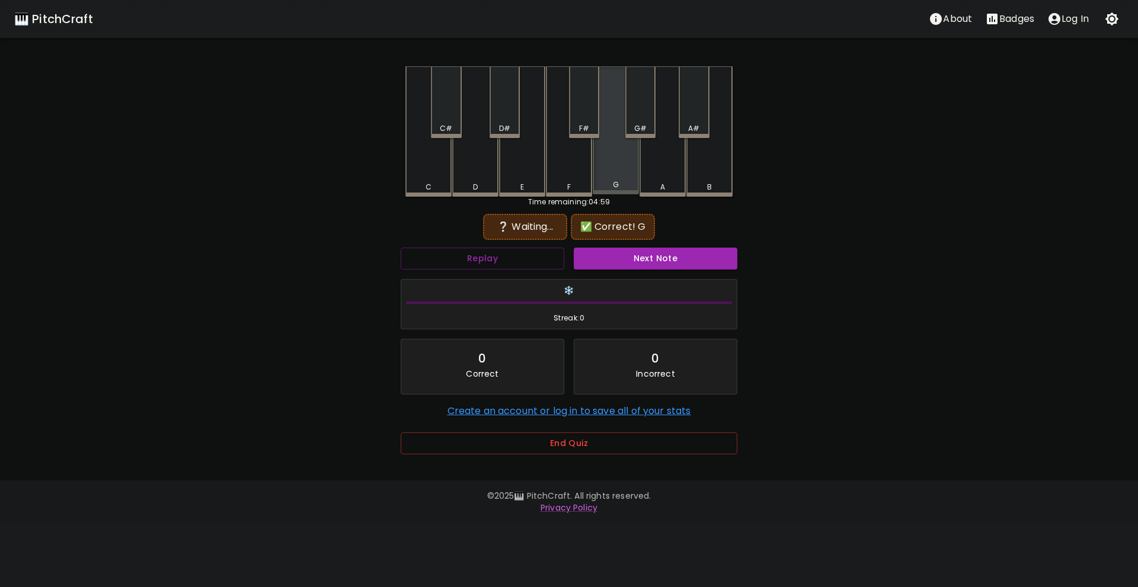
click at [599, 165] on div "G" at bounding box center [616, 130] width 46 height 128
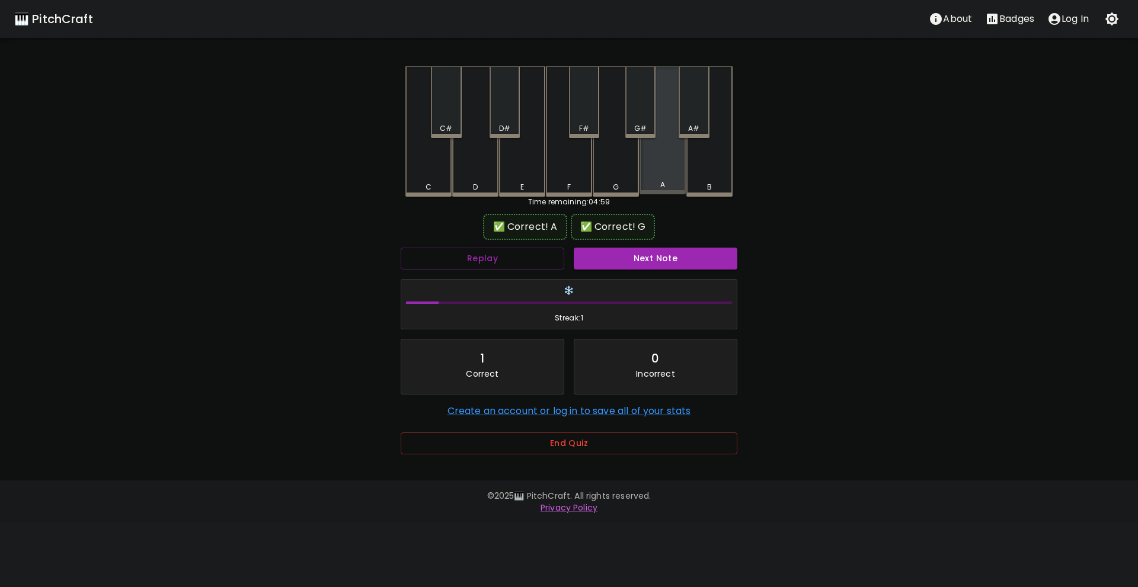
click at [656, 181] on div "A" at bounding box center [663, 130] width 46 height 128
click at [624, 260] on button "Next Note" at bounding box center [656, 259] width 164 height 22
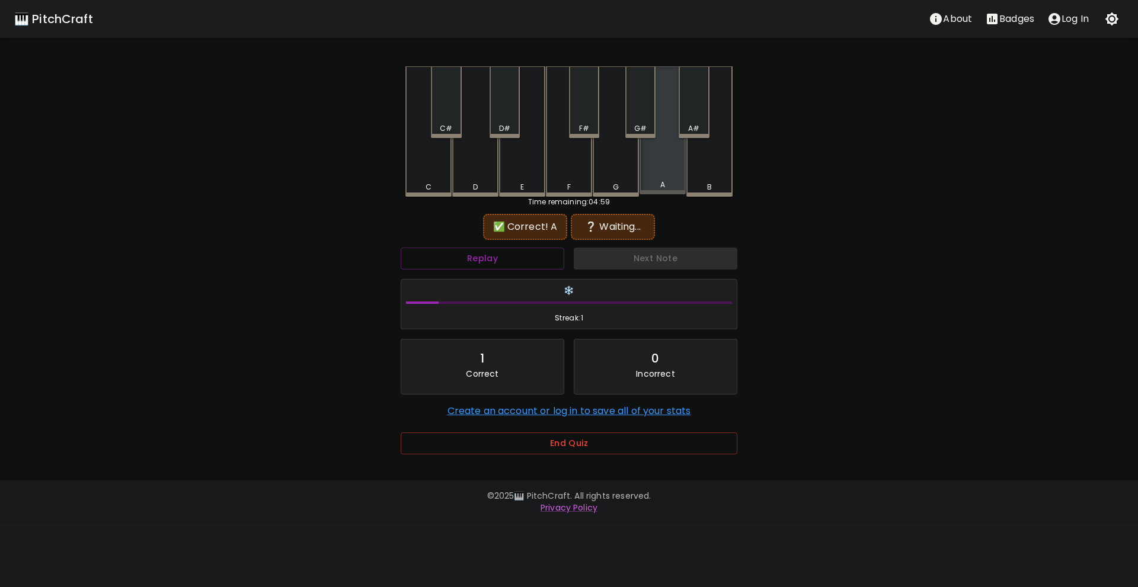
click at [657, 173] on div "A" at bounding box center [663, 130] width 46 height 128
click at [483, 266] on button "Replay" at bounding box center [483, 259] width 164 height 22
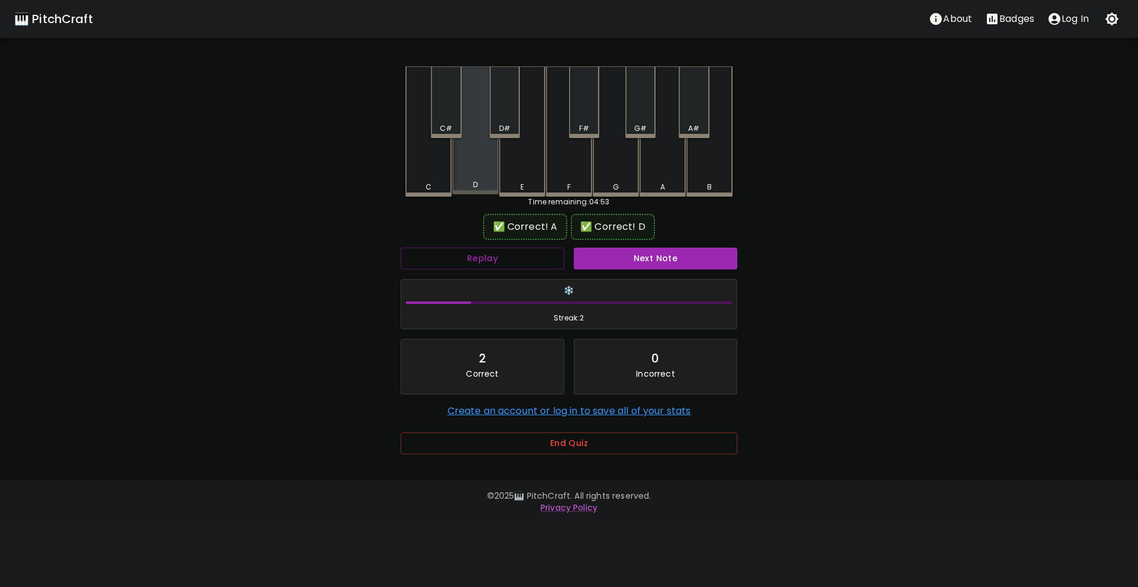
click at [478, 185] on div "D" at bounding box center [475, 185] width 44 height 11
click at [596, 251] on button "Next Note" at bounding box center [656, 259] width 164 height 22
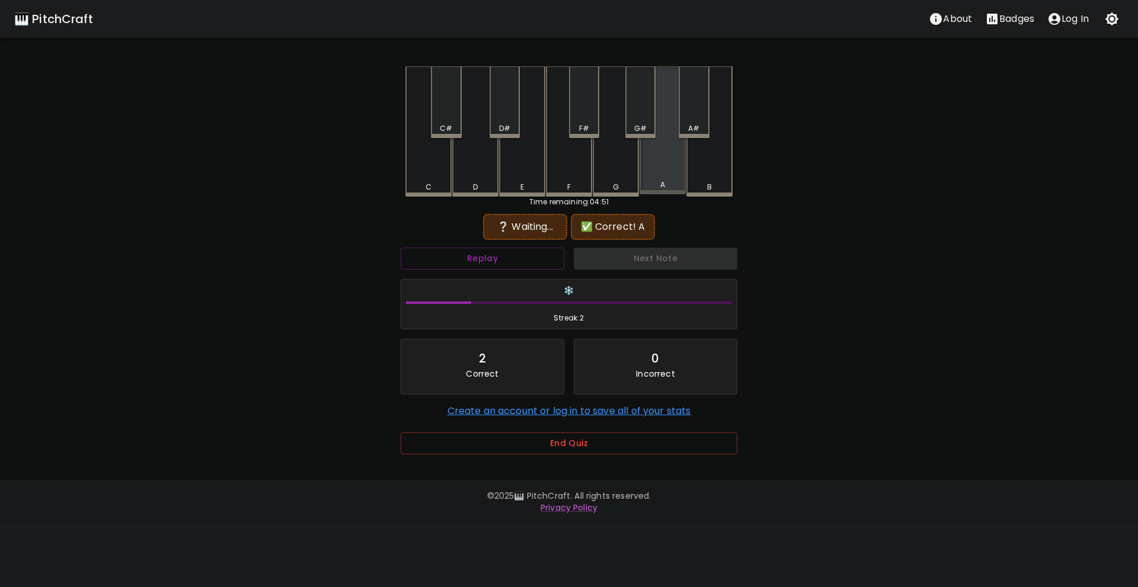
click at [661, 170] on div "A" at bounding box center [663, 130] width 46 height 128
click at [531, 250] on button "Replay" at bounding box center [483, 259] width 164 height 22
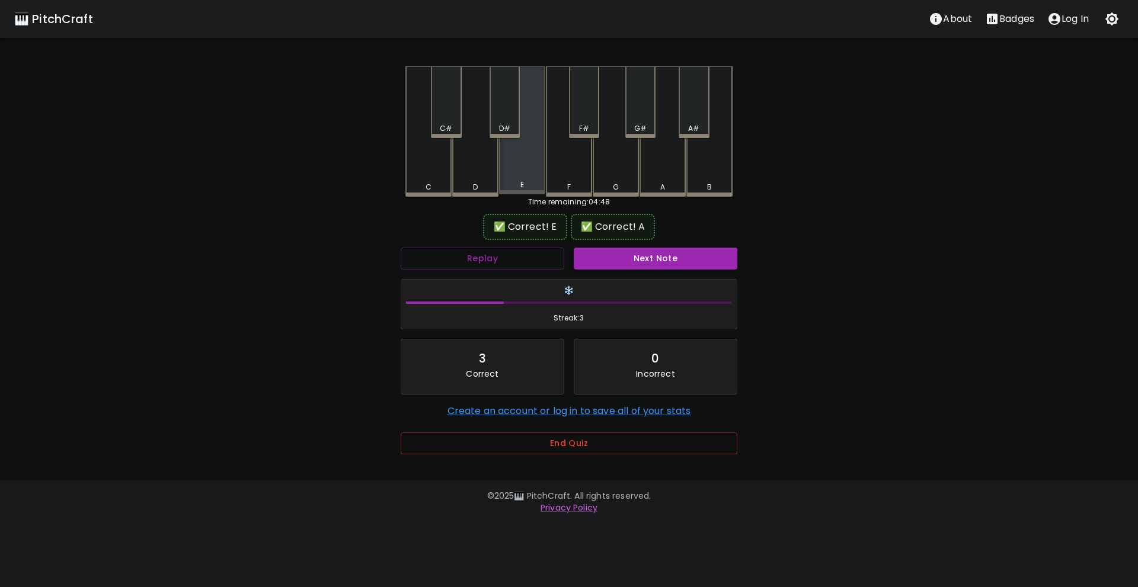
click at [531, 190] on div "E" at bounding box center [522, 185] width 44 height 11
click at [609, 259] on button "Next Note" at bounding box center [656, 259] width 164 height 22
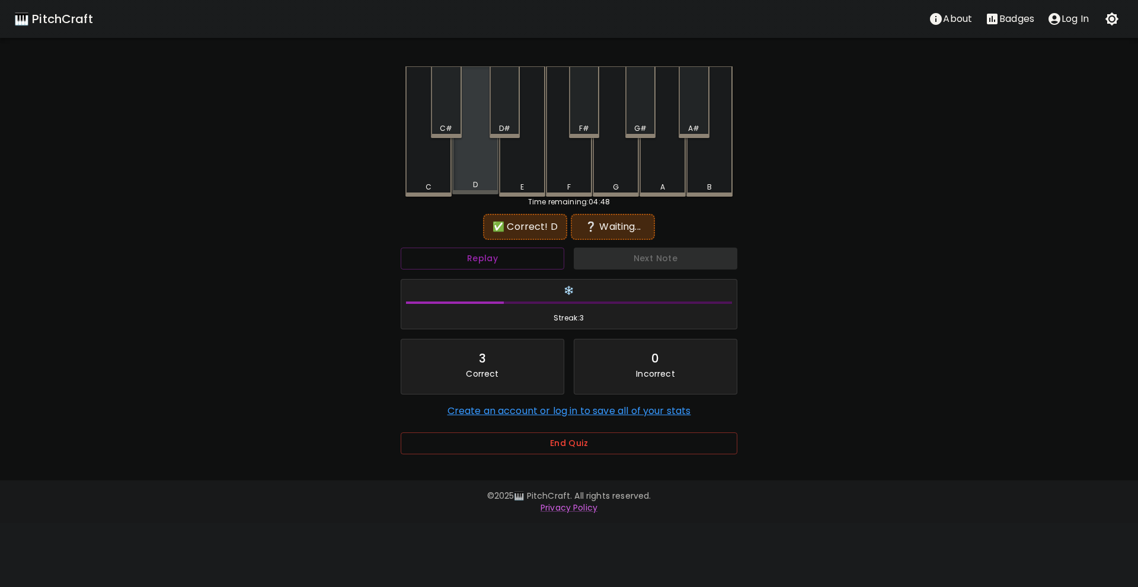
click at [481, 178] on div "D" at bounding box center [475, 130] width 46 height 128
click at [437, 176] on div "C" at bounding box center [428, 131] width 46 height 130
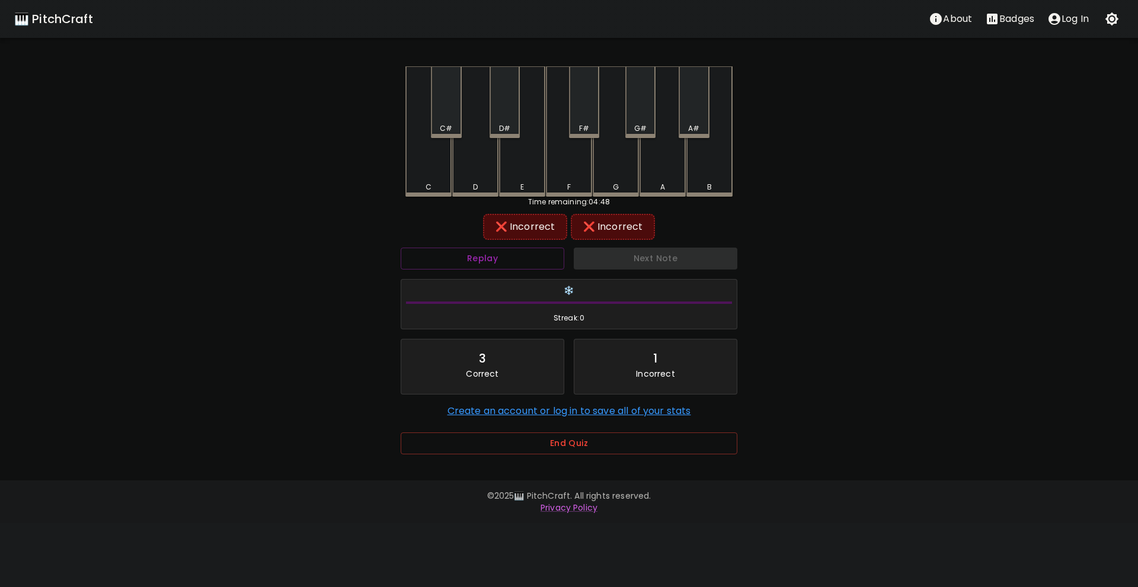
click at [526, 168] on div "E" at bounding box center [522, 131] width 46 height 130
click at [488, 168] on div "D" at bounding box center [475, 131] width 46 height 130
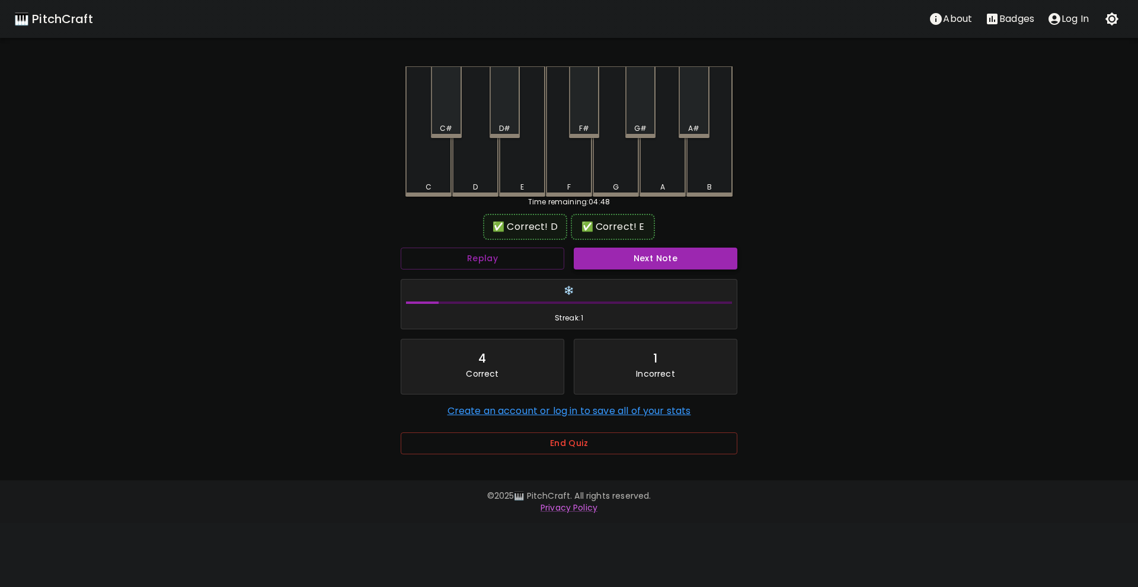
click at [630, 262] on button "Next Note" at bounding box center [656, 259] width 164 height 22
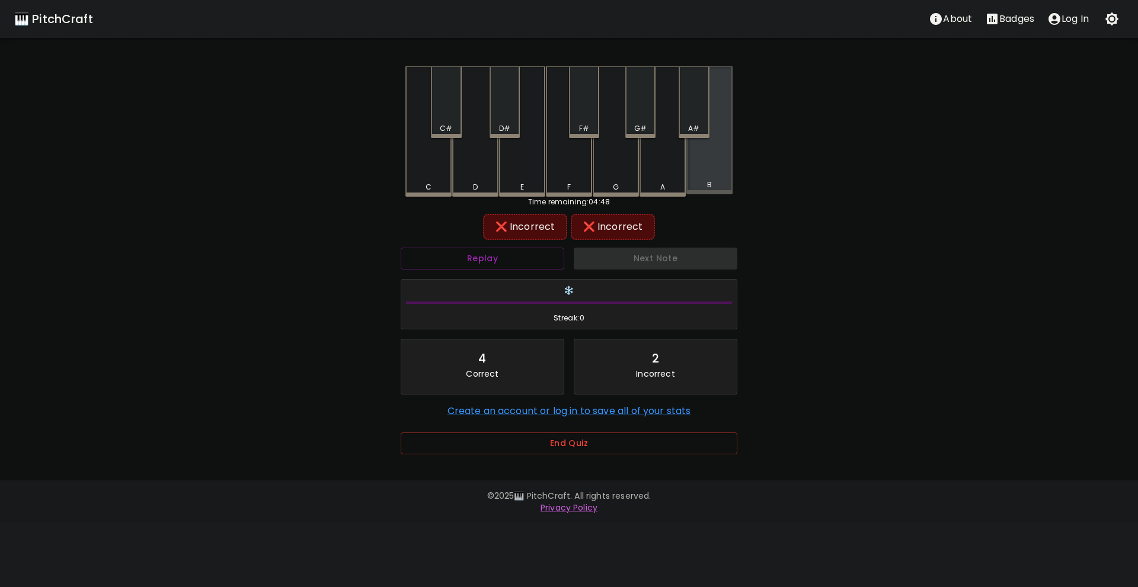
click at [701, 175] on div "B" at bounding box center [709, 130] width 46 height 128
click at [662, 173] on div "A" at bounding box center [663, 131] width 46 height 130
click at [429, 172] on div "C" at bounding box center [428, 131] width 46 height 130
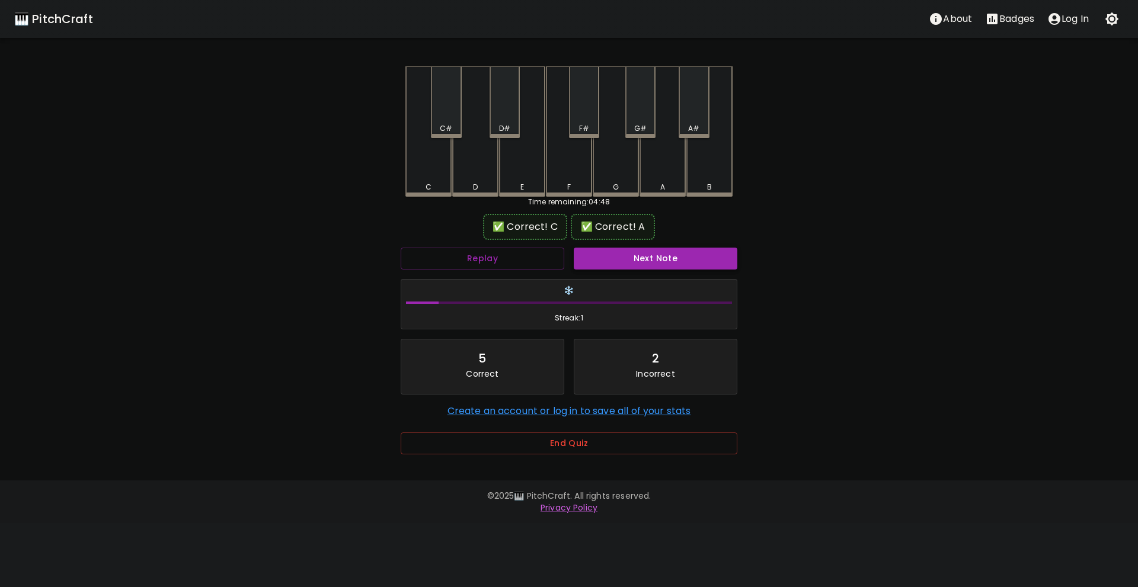
click at [614, 249] on button "Next Note" at bounding box center [656, 259] width 164 height 22
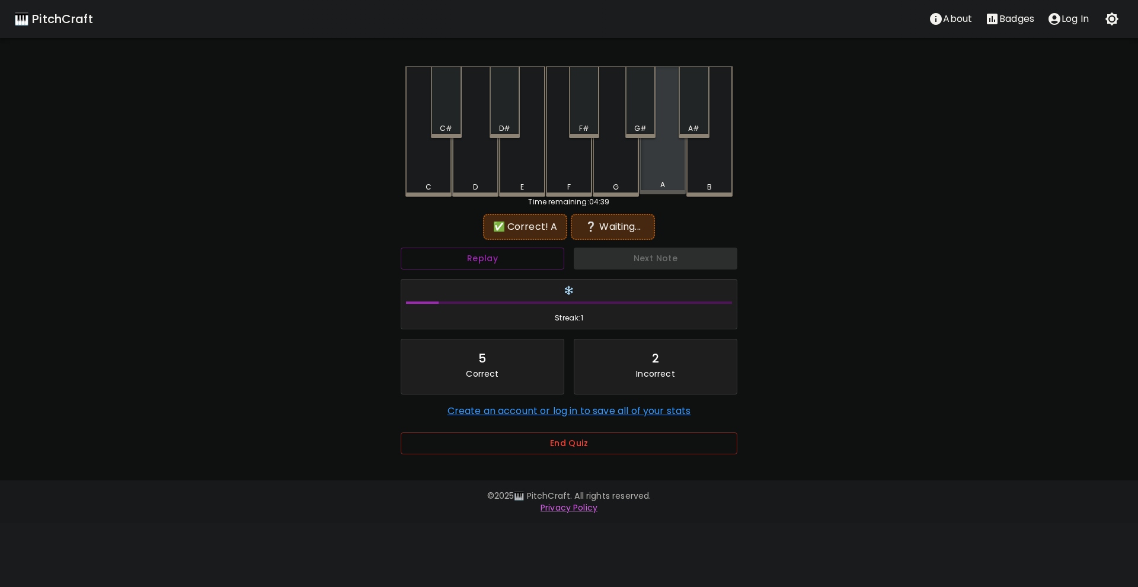
click at [656, 181] on div "A" at bounding box center [663, 130] width 46 height 128
click at [526, 260] on button "Replay" at bounding box center [483, 259] width 164 height 22
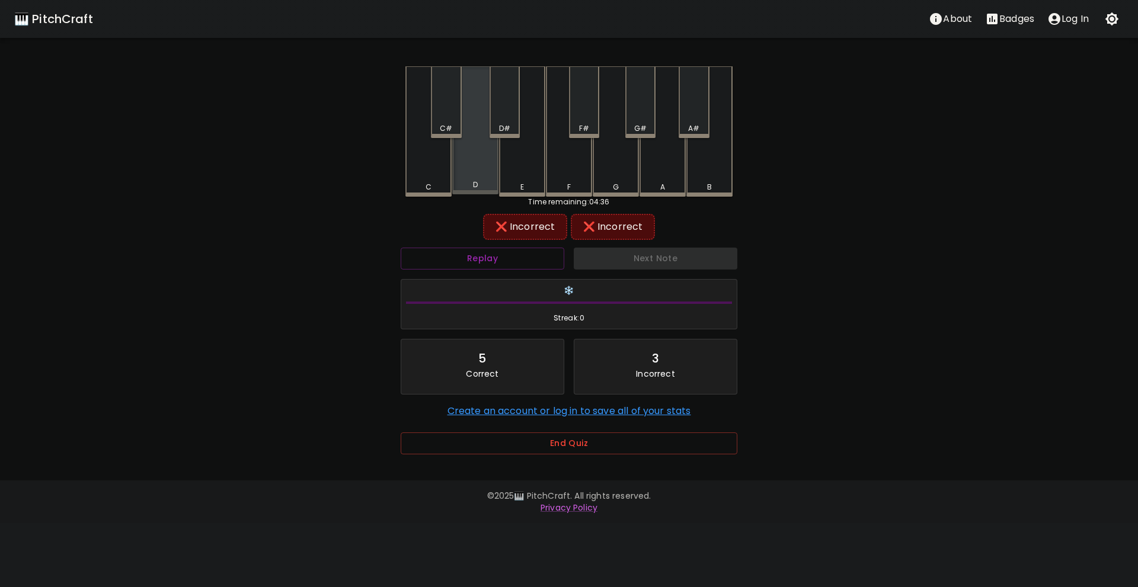
click at [489, 189] on div "D" at bounding box center [475, 185] width 44 height 11
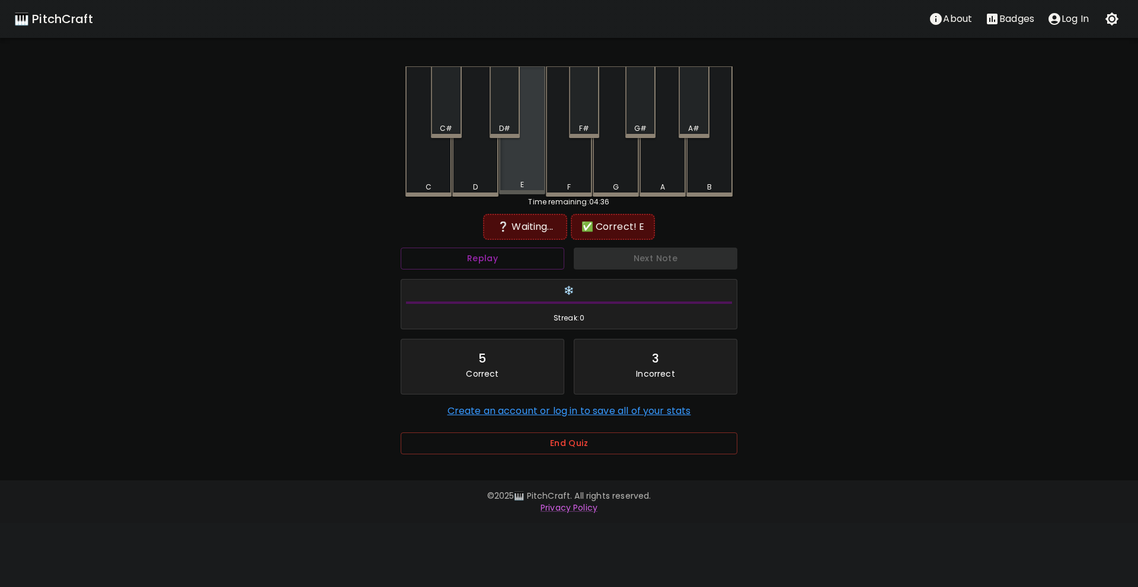
click at [510, 180] on div "E" at bounding box center [522, 130] width 46 height 128
click at [651, 165] on div "A" at bounding box center [663, 131] width 46 height 130
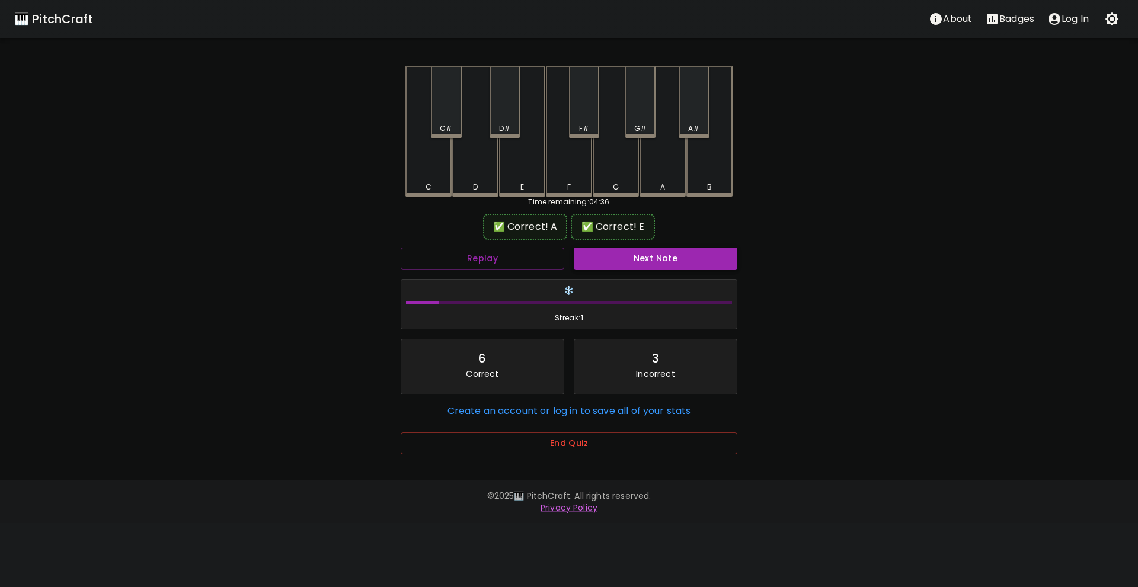
click at [634, 256] on button "Next Note" at bounding box center [656, 259] width 164 height 22
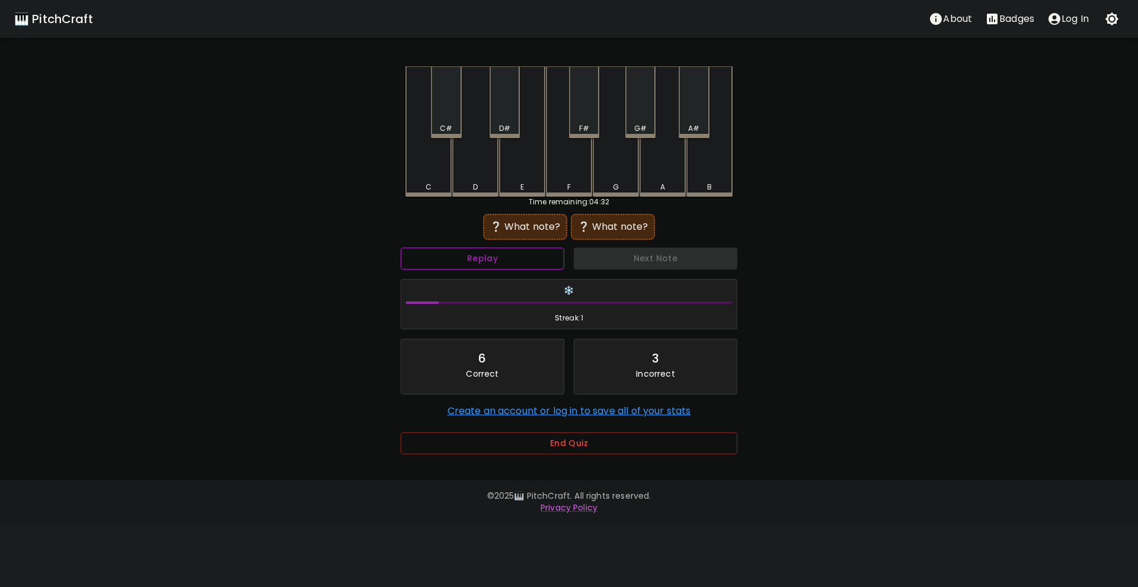
click at [529, 260] on button "Replay" at bounding box center [483, 259] width 164 height 22
click at [659, 180] on div "A" at bounding box center [663, 130] width 46 height 128
click at [429, 181] on div "C" at bounding box center [428, 131] width 46 height 130
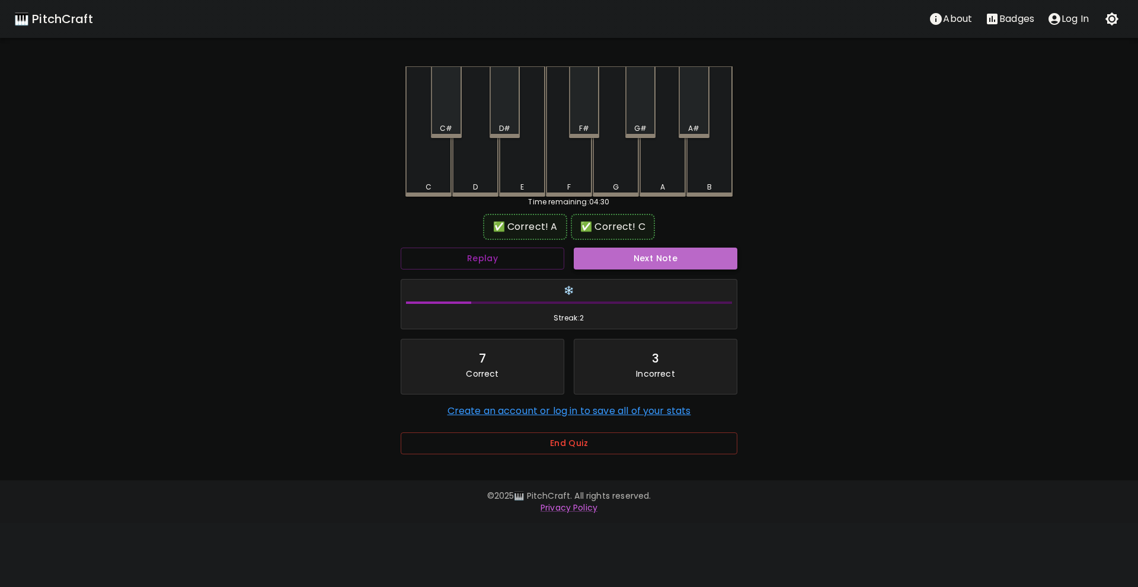
click at [610, 253] on button "Next Note" at bounding box center [656, 259] width 164 height 22
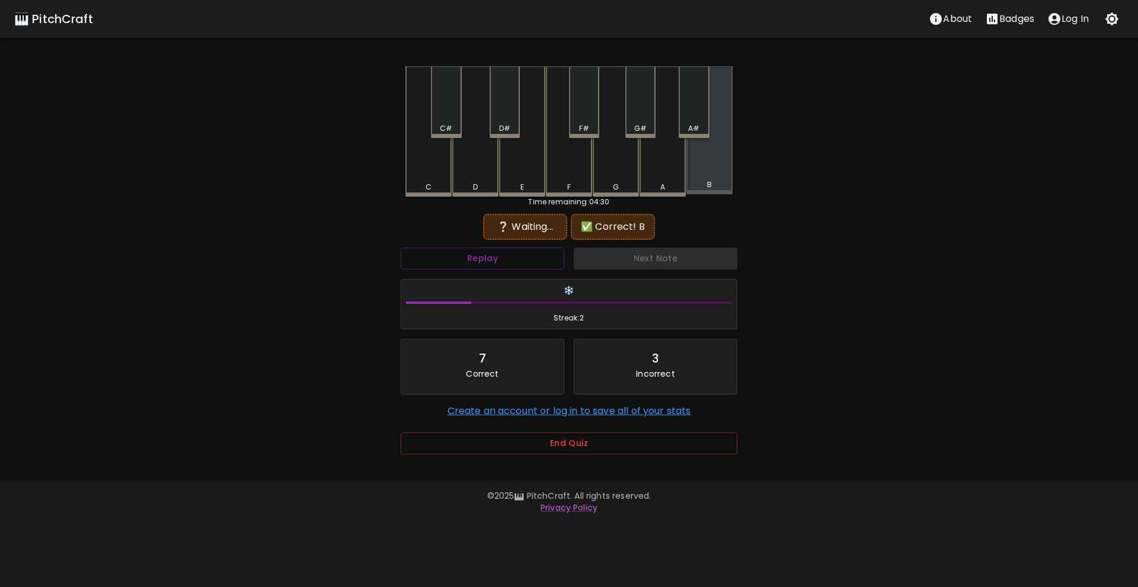
click at [704, 182] on div "B" at bounding box center [710, 185] width 44 height 11
click at [533, 258] on button "Replay" at bounding box center [483, 259] width 164 height 22
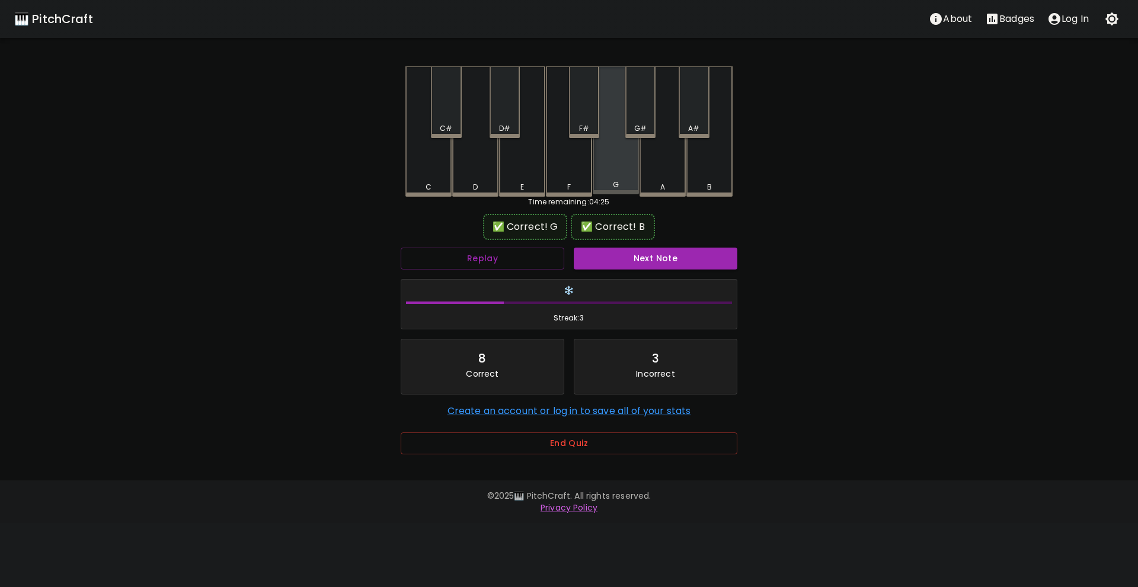
click at [619, 187] on div "G" at bounding box center [616, 185] width 44 height 11
click at [628, 253] on button "Next Note" at bounding box center [656, 259] width 164 height 22
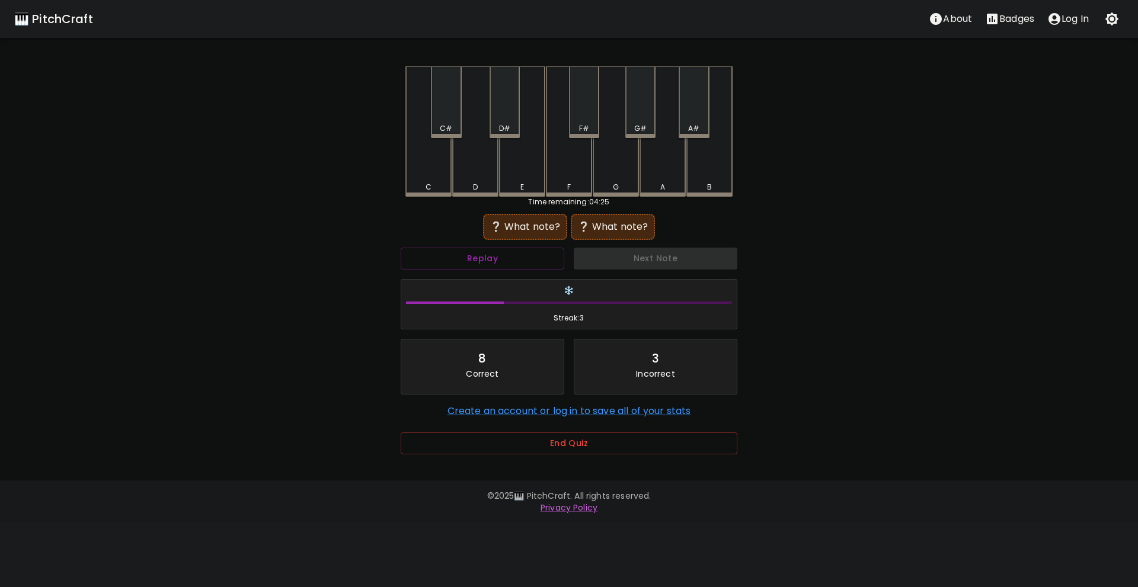
drag, startPoint x: 651, startPoint y: 169, endPoint x: 635, endPoint y: 172, distance: 15.8
click at [648, 170] on div "A" at bounding box center [663, 131] width 46 height 130
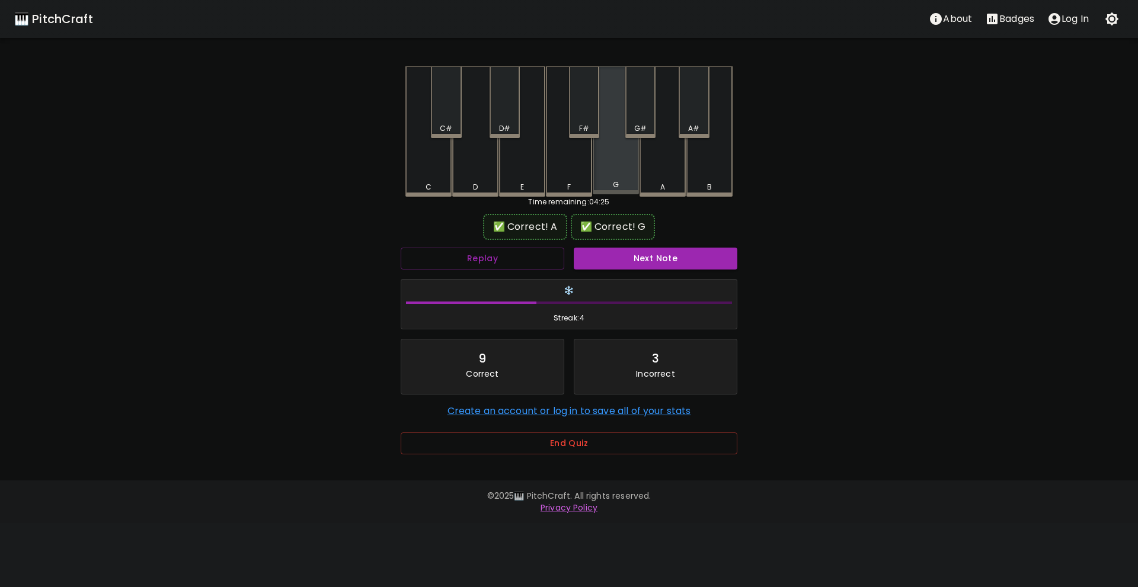
click at [622, 174] on div "G" at bounding box center [616, 130] width 46 height 128
click at [624, 257] on button "Next Note" at bounding box center [656, 259] width 164 height 22
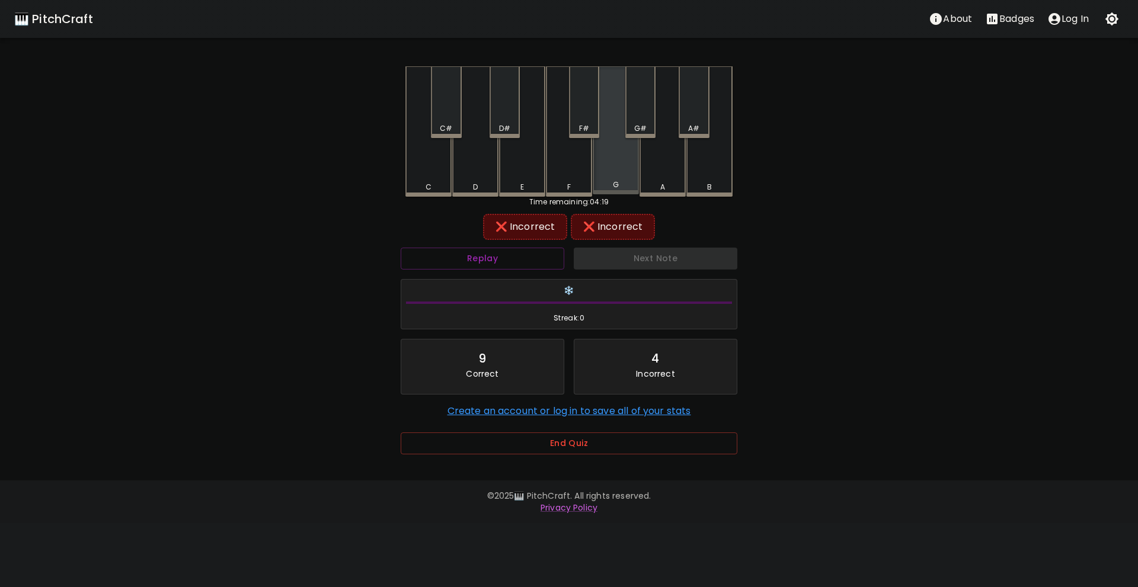
click at [624, 175] on div "G" at bounding box center [616, 130] width 46 height 128
click at [666, 173] on div "A" at bounding box center [663, 131] width 46 height 130
click at [484, 187] on div "D" at bounding box center [475, 187] width 44 height 11
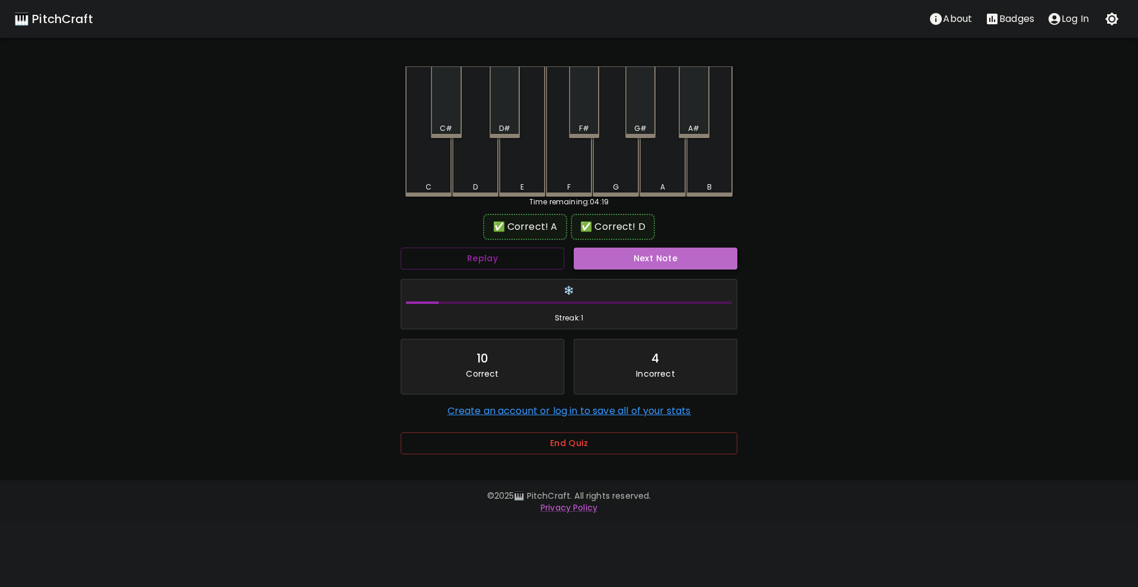
click at [606, 262] on button "Next Note" at bounding box center [656, 259] width 164 height 22
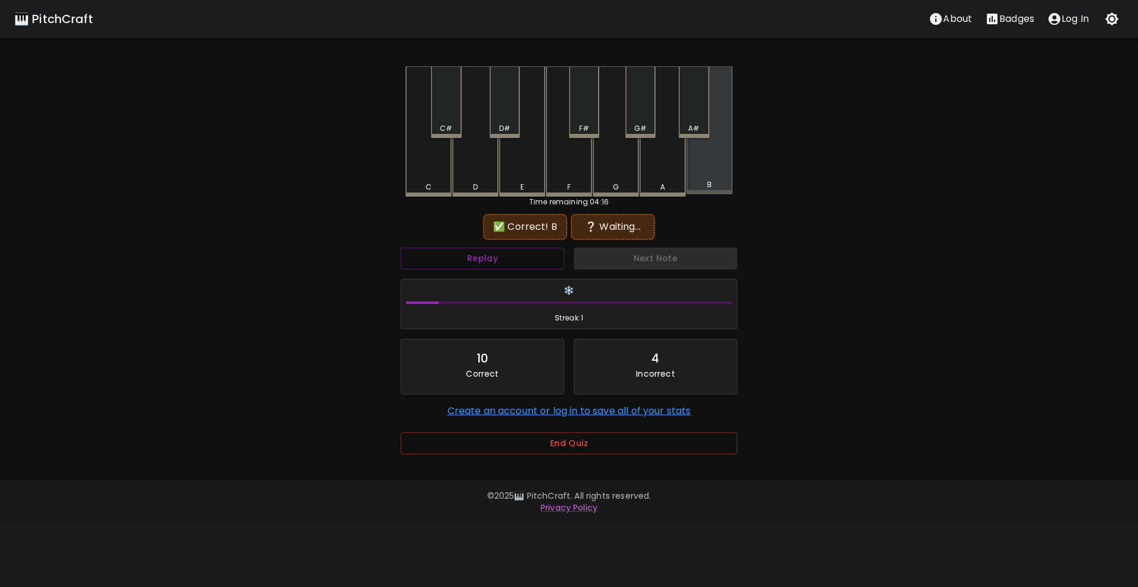
click at [697, 179] on div "B" at bounding box center [709, 130] width 46 height 128
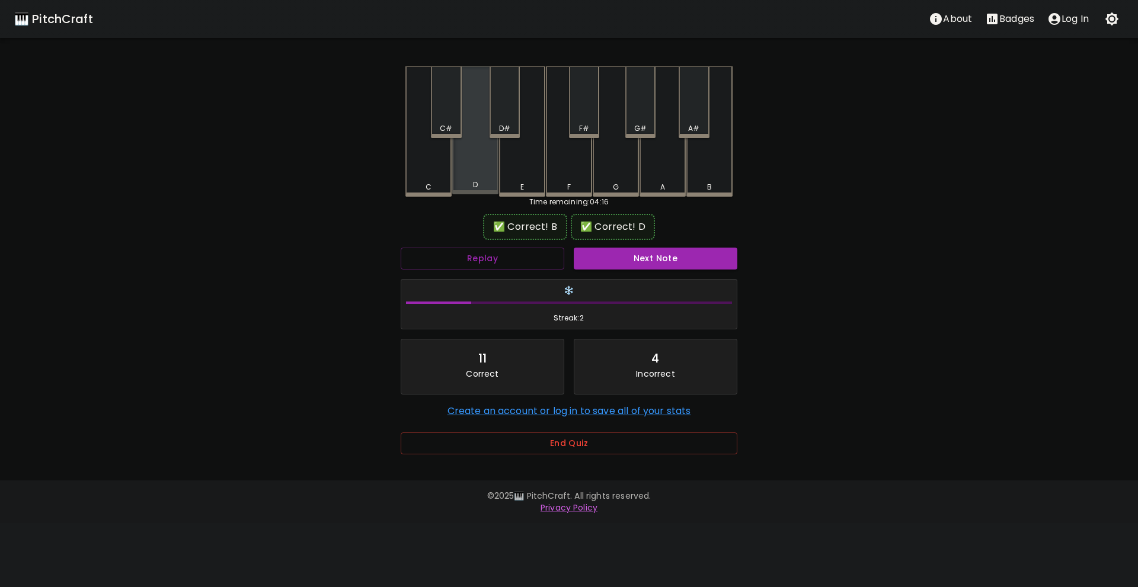
drag, startPoint x: 478, startPoint y: 184, endPoint x: 494, endPoint y: 189, distance: 16.1
click at [479, 184] on div "D" at bounding box center [475, 185] width 44 height 11
click at [610, 258] on button "Next Note" at bounding box center [656, 259] width 164 height 22
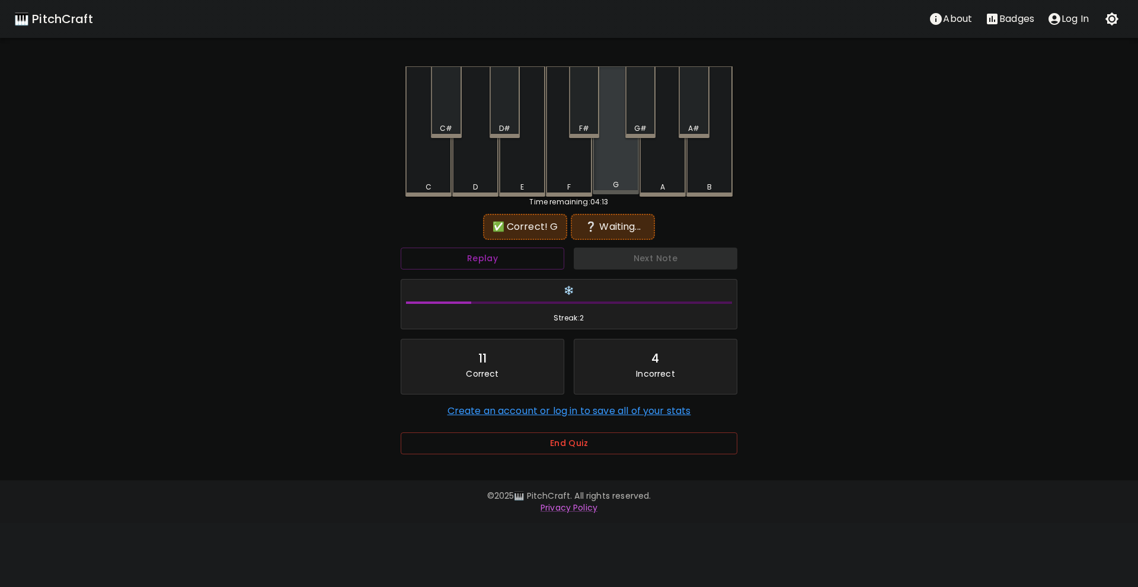
click at [618, 189] on div "G" at bounding box center [616, 185] width 6 height 11
click at [532, 248] on div "Replay" at bounding box center [482, 258] width 173 height 31
click at [532, 258] on button "Replay" at bounding box center [483, 259] width 164 height 22
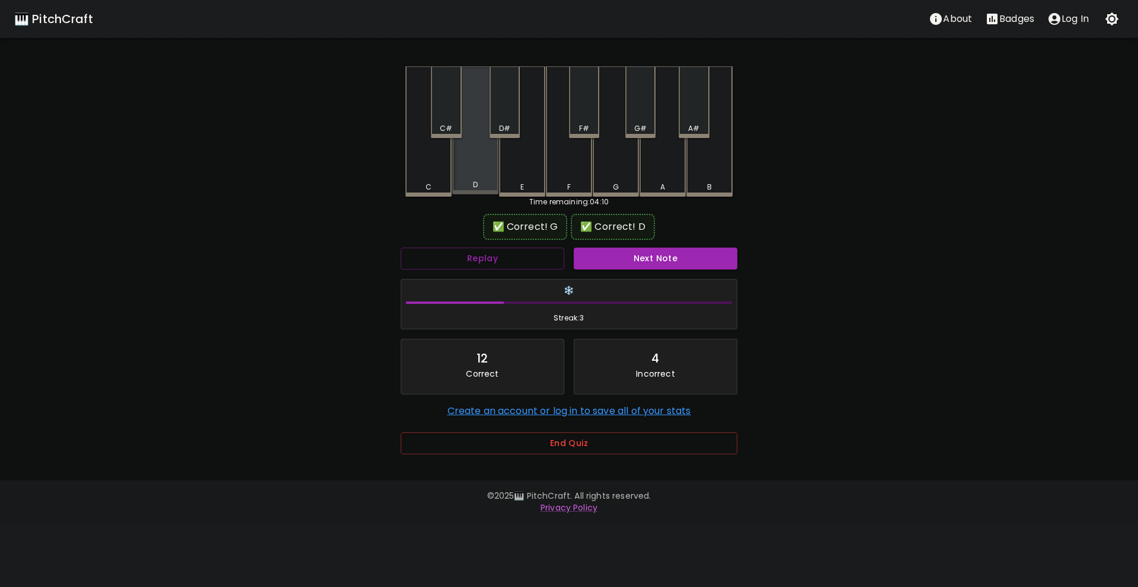
click at [482, 181] on div "D" at bounding box center [475, 130] width 46 height 128
click at [621, 250] on button "Next Note" at bounding box center [656, 259] width 164 height 22
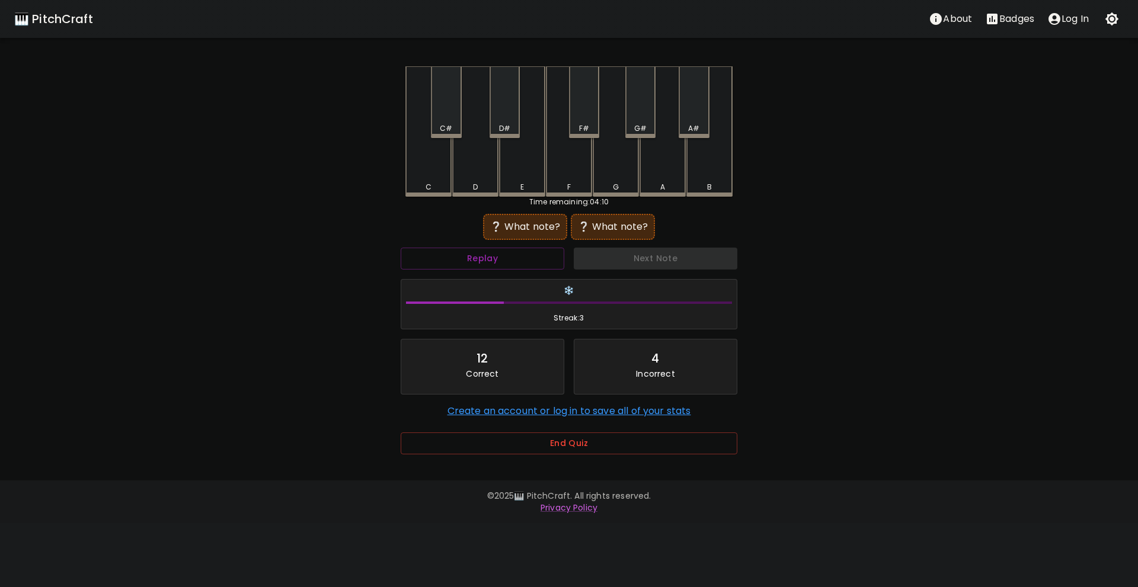
click at [614, 186] on div "G" at bounding box center [616, 187] width 6 height 11
click at [533, 259] on button "Replay" at bounding box center [483, 259] width 164 height 22
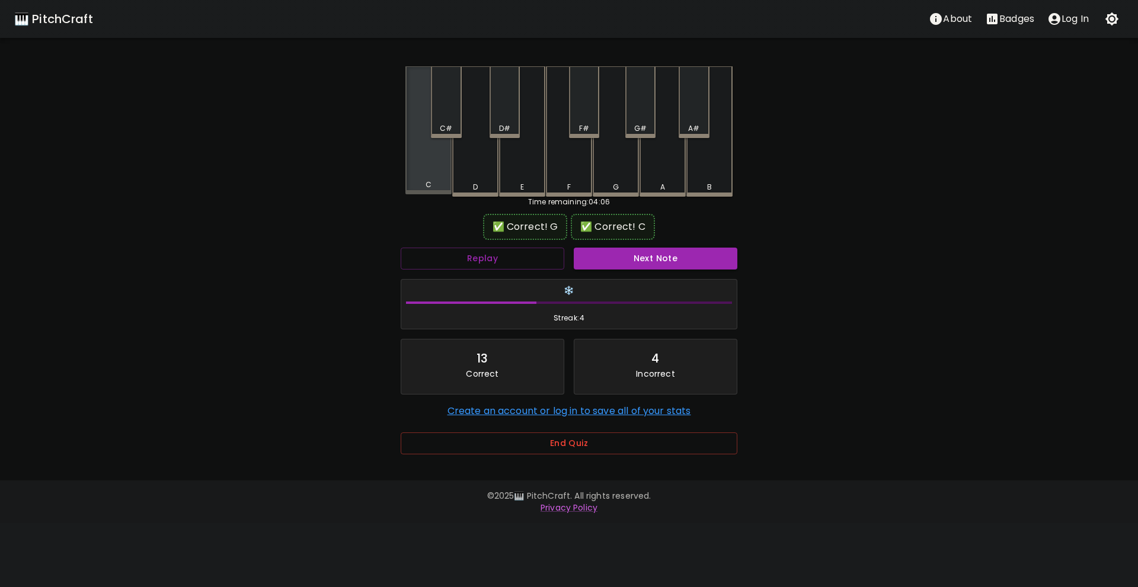
click at [426, 187] on div "C" at bounding box center [429, 185] width 6 height 11
click at [615, 259] on button "Next Note" at bounding box center [656, 259] width 164 height 22
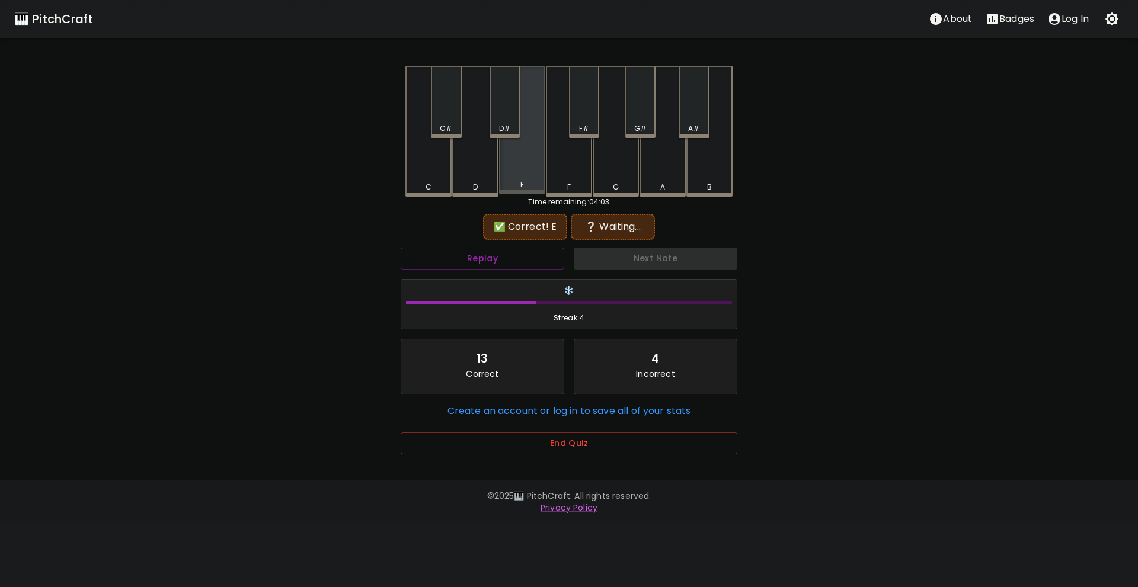
click at [522, 184] on div "E" at bounding box center [522, 185] width 4 height 11
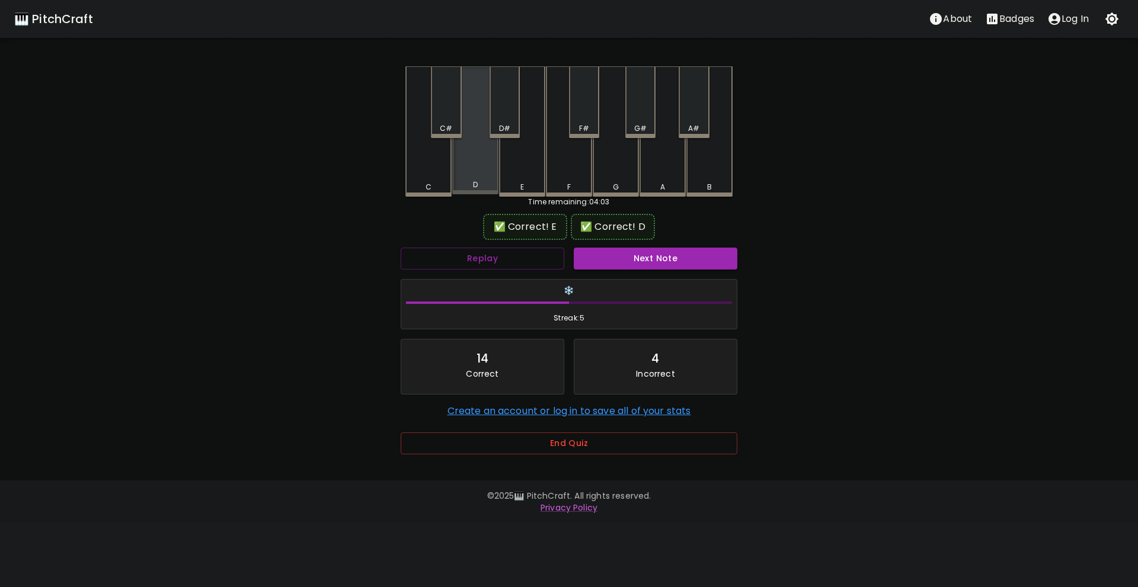
click at [477, 184] on div "D" at bounding box center [475, 185] width 5 height 11
click at [606, 253] on button "Next Note" at bounding box center [656, 259] width 164 height 22
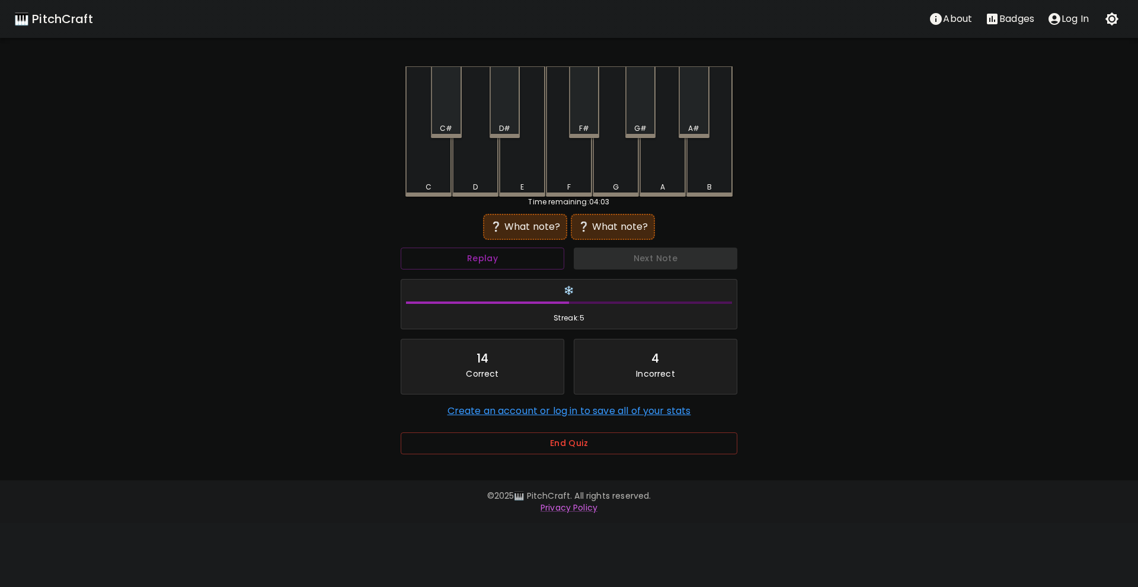
click at [522, 174] on div "E" at bounding box center [522, 131] width 46 height 130
click at [474, 172] on div "D" at bounding box center [475, 131] width 46 height 130
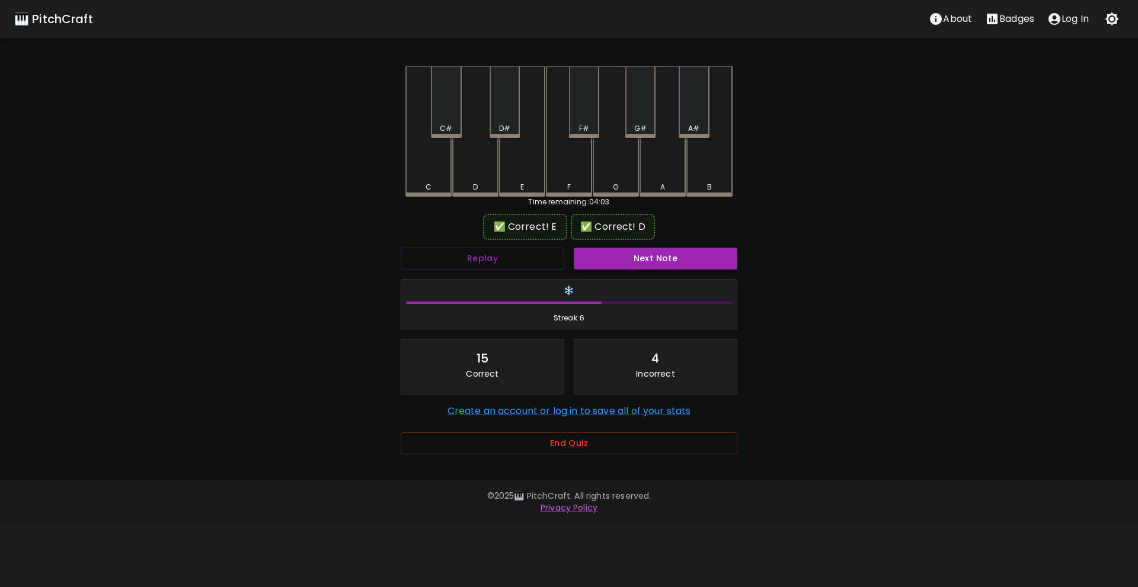
click at [622, 266] on button "Next Note" at bounding box center [656, 259] width 164 height 22
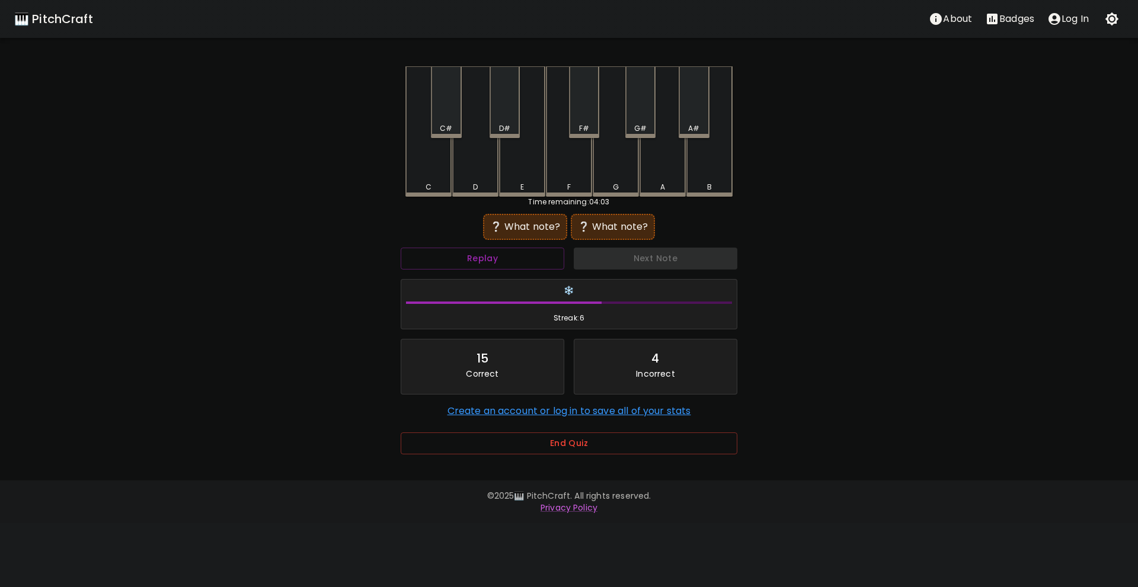
click at [525, 180] on div "E" at bounding box center [522, 131] width 46 height 130
click at [477, 180] on div "D" at bounding box center [475, 131] width 46 height 130
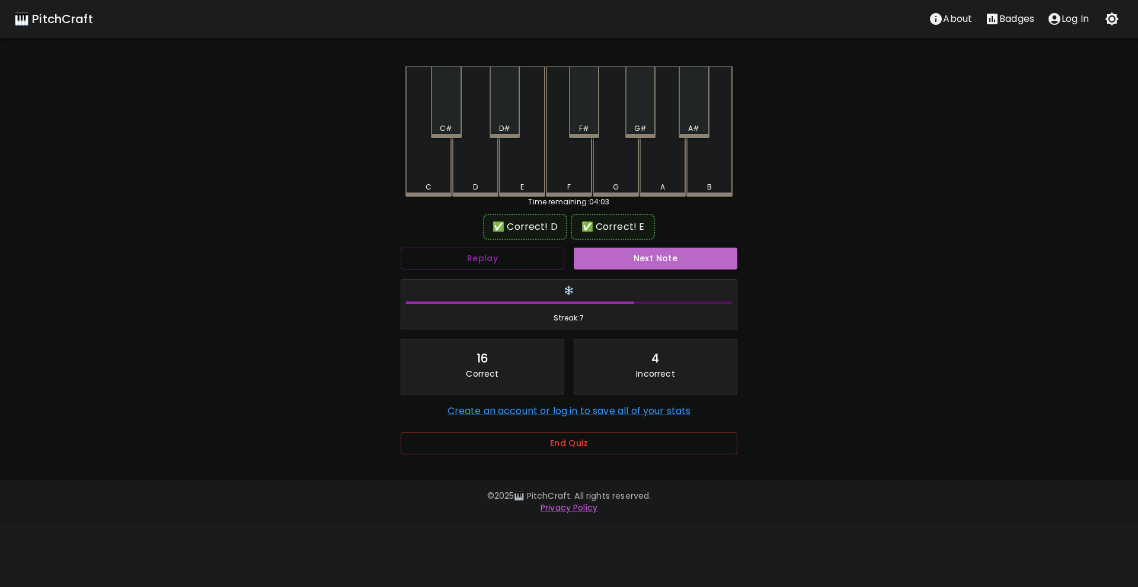
click at [602, 251] on button "Next Note" at bounding box center [656, 259] width 164 height 22
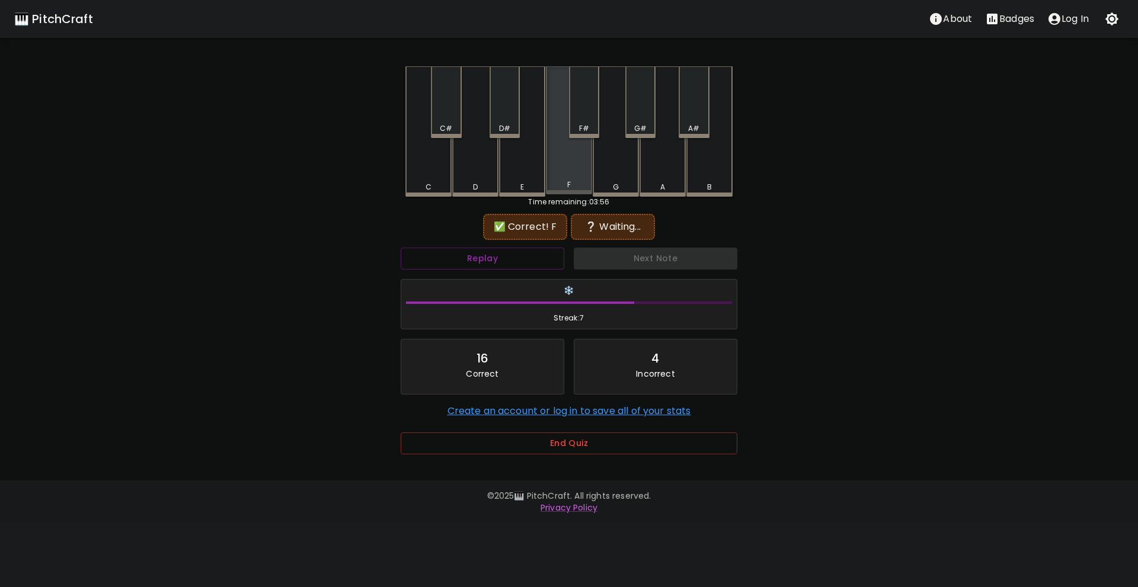
click at [584, 184] on div "F" at bounding box center [569, 185] width 44 height 11
click at [553, 255] on button "Replay" at bounding box center [483, 259] width 164 height 22
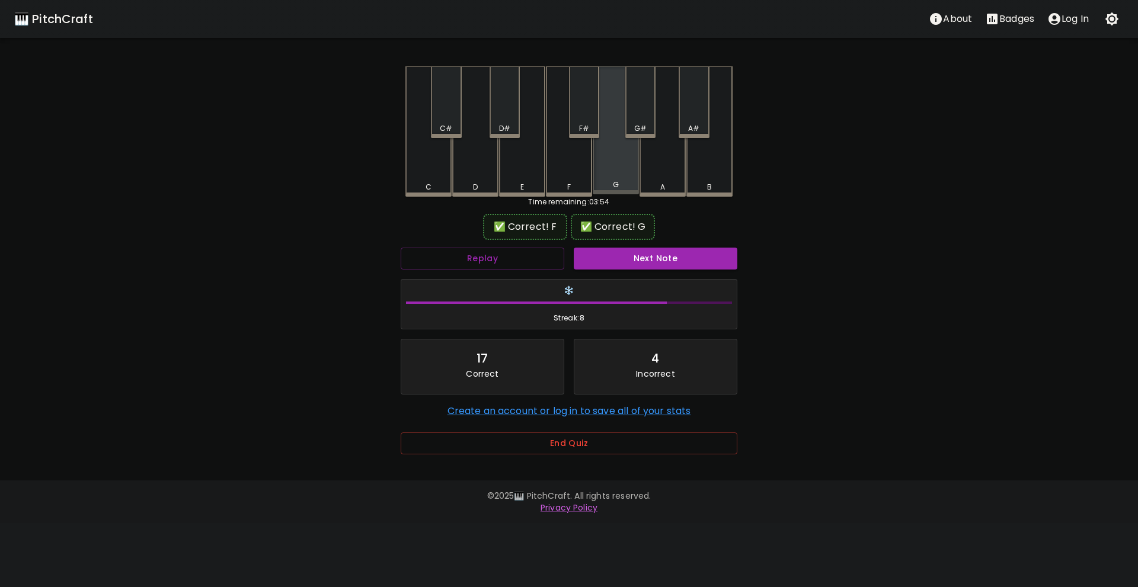
click at [615, 189] on div "G" at bounding box center [616, 185] width 6 height 11
click at [628, 256] on button "Next Note" at bounding box center [656, 259] width 164 height 22
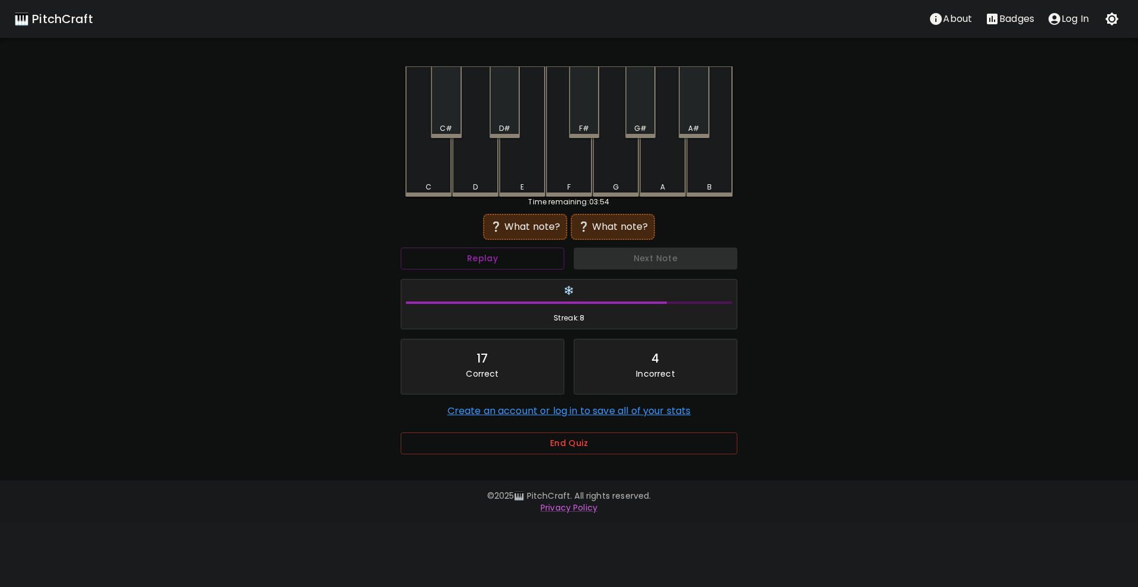
click at [650, 182] on div "A" at bounding box center [663, 187] width 44 height 11
click at [625, 184] on div "G" at bounding box center [616, 187] width 44 height 11
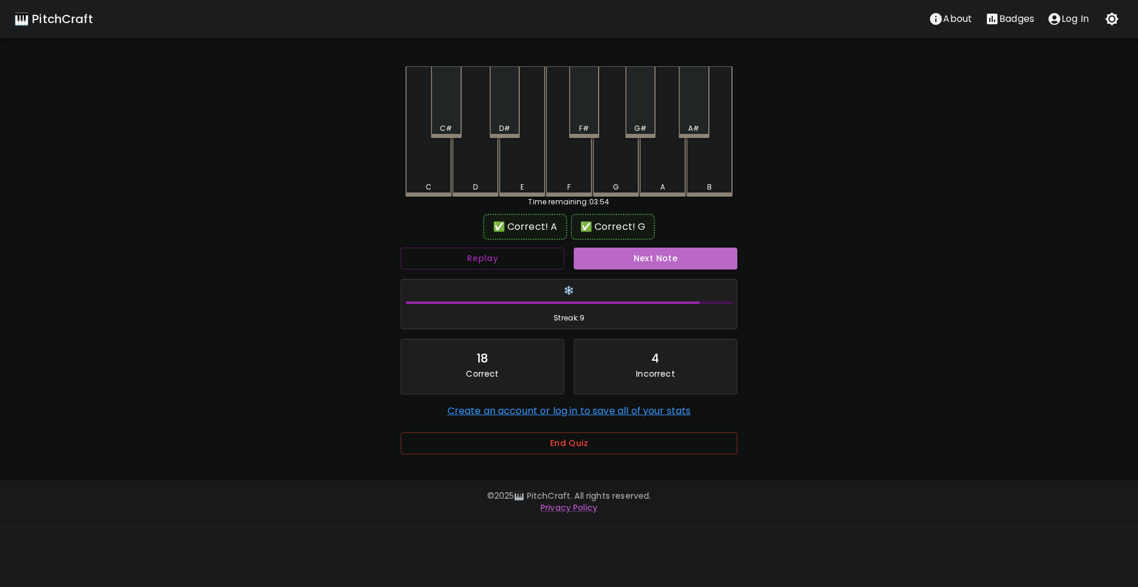
click at [640, 250] on button "Next Note" at bounding box center [656, 259] width 164 height 22
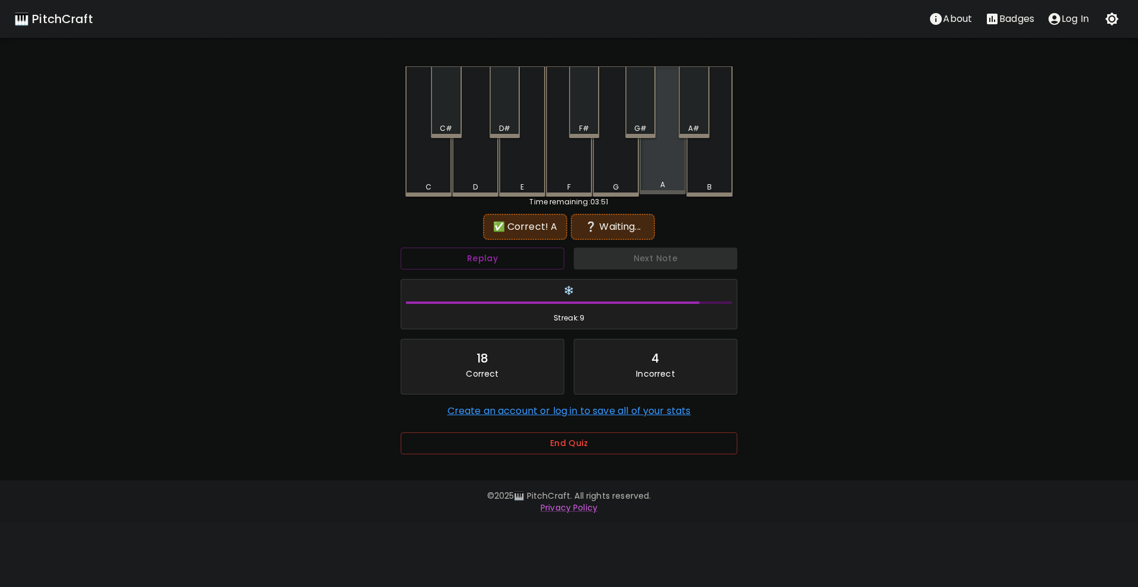
click at [669, 187] on div "A" at bounding box center [663, 185] width 44 height 11
click at [546, 261] on button "Replay" at bounding box center [483, 259] width 164 height 22
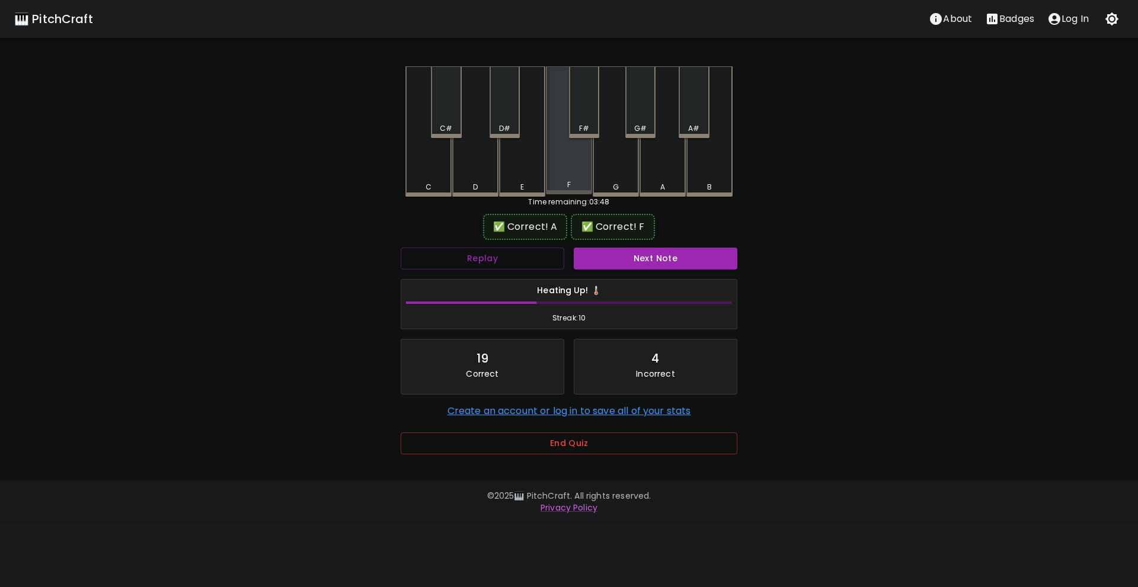
click at [576, 189] on div "F" at bounding box center [569, 185] width 44 height 11
click at [618, 270] on div "Next Note" at bounding box center [655, 258] width 173 height 31
click at [618, 260] on button "Next Note" at bounding box center [656, 259] width 164 height 22
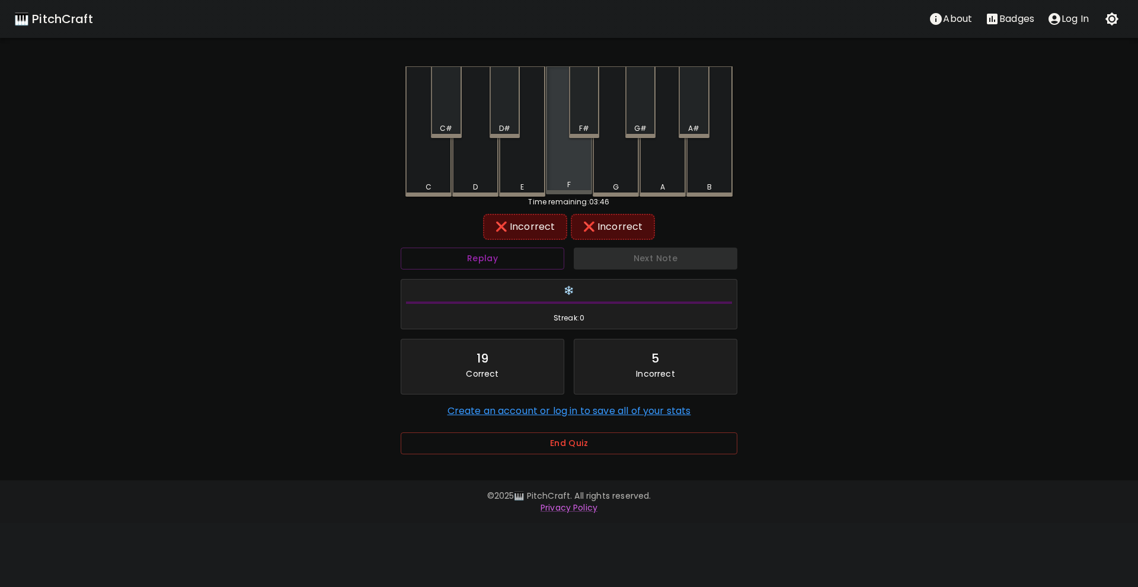
click at [573, 170] on div "F" at bounding box center [569, 130] width 46 height 128
click at [608, 161] on div "G" at bounding box center [616, 131] width 46 height 130
click at [523, 173] on div "E" at bounding box center [522, 131] width 46 height 130
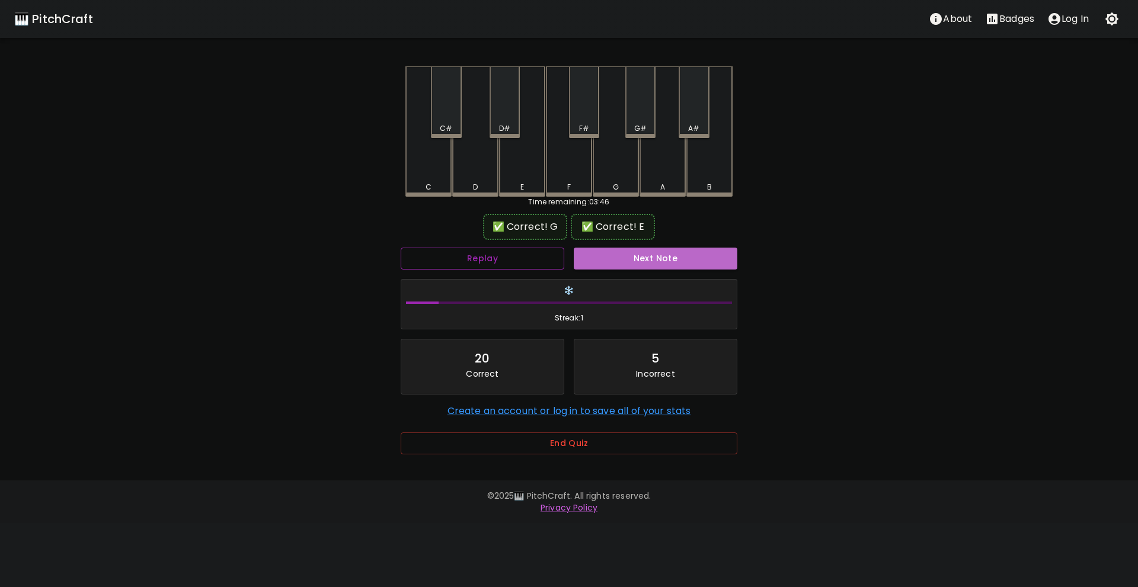
drag, startPoint x: 627, startPoint y: 267, endPoint x: 531, endPoint y: 258, distance: 97.0
click at [532, 258] on div "Replay Next Note ❄️ Streak: 1 20 Correct 5 Incorrect Create an account or log i…" at bounding box center [569, 333] width 346 height 180
click at [531, 258] on button "Replay" at bounding box center [483, 259] width 164 height 22
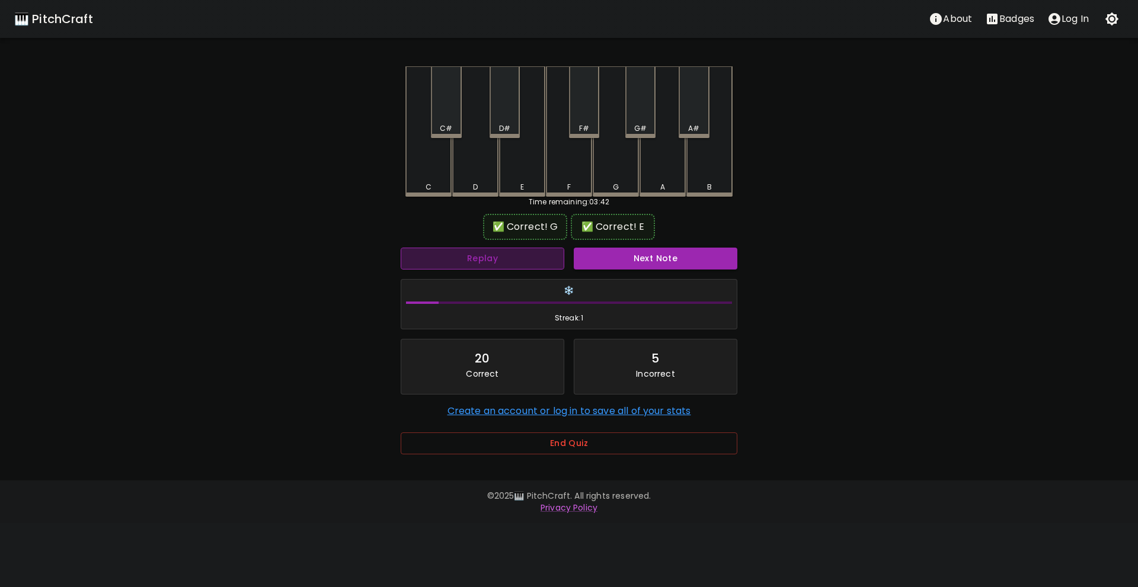
click at [531, 257] on button "Replay" at bounding box center [483, 259] width 164 height 22
click at [605, 266] on button "Next Note" at bounding box center [656, 259] width 164 height 22
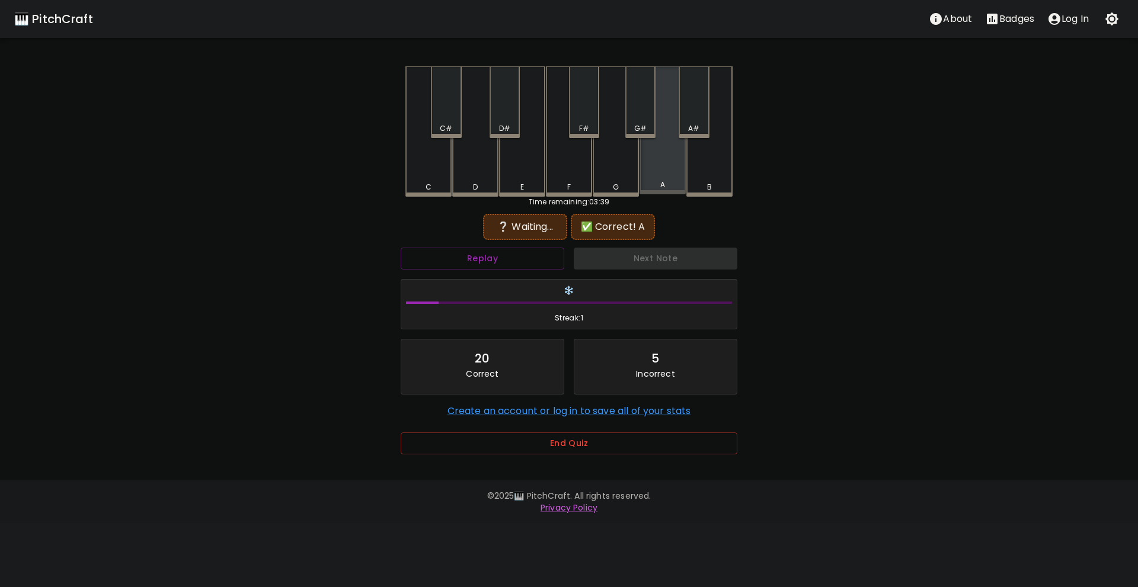
drag, startPoint x: 669, startPoint y: 170, endPoint x: 613, endPoint y: 177, distance: 56.8
click at [667, 170] on div "A" at bounding box center [663, 130] width 46 height 128
click at [418, 177] on div "C" at bounding box center [428, 131] width 46 height 130
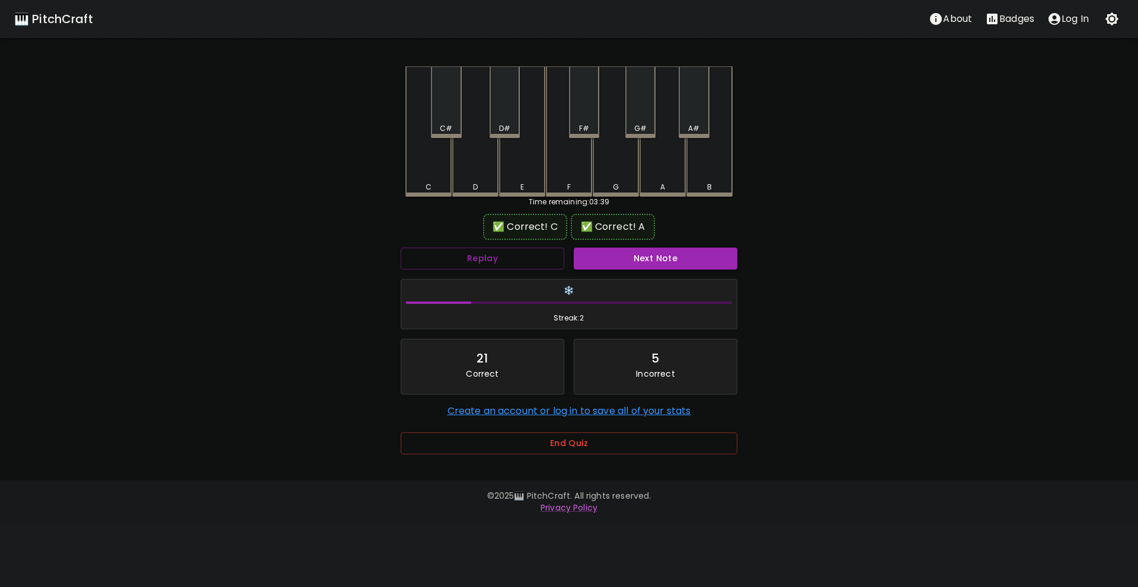
click at [656, 264] on button "Next Note" at bounding box center [656, 259] width 164 height 22
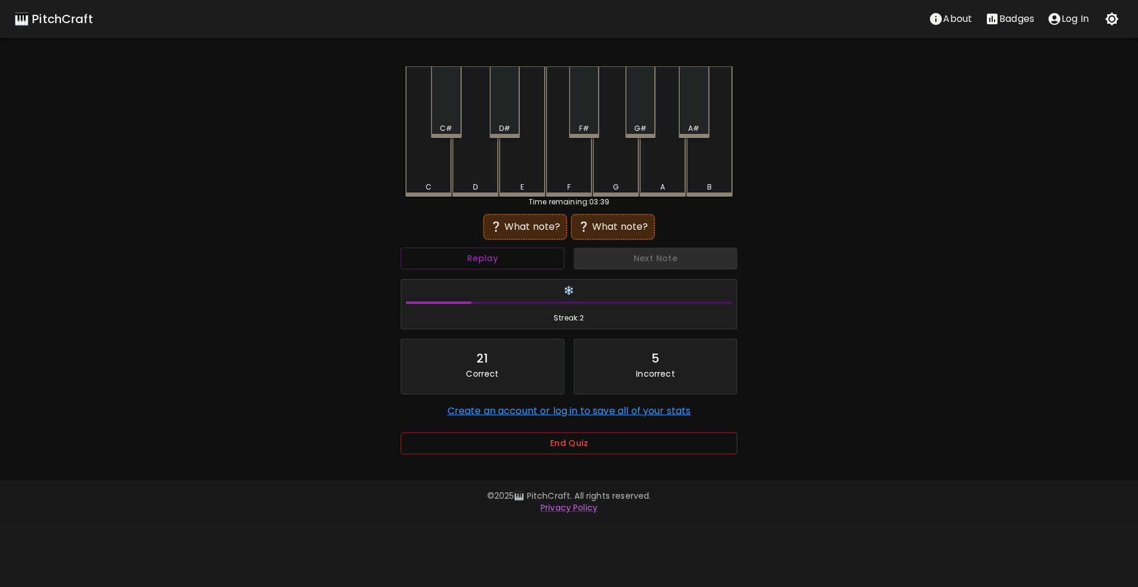
click at [715, 182] on div "B" at bounding box center [710, 187] width 44 height 11
click at [523, 264] on button "Replay" at bounding box center [483, 259] width 164 height 22
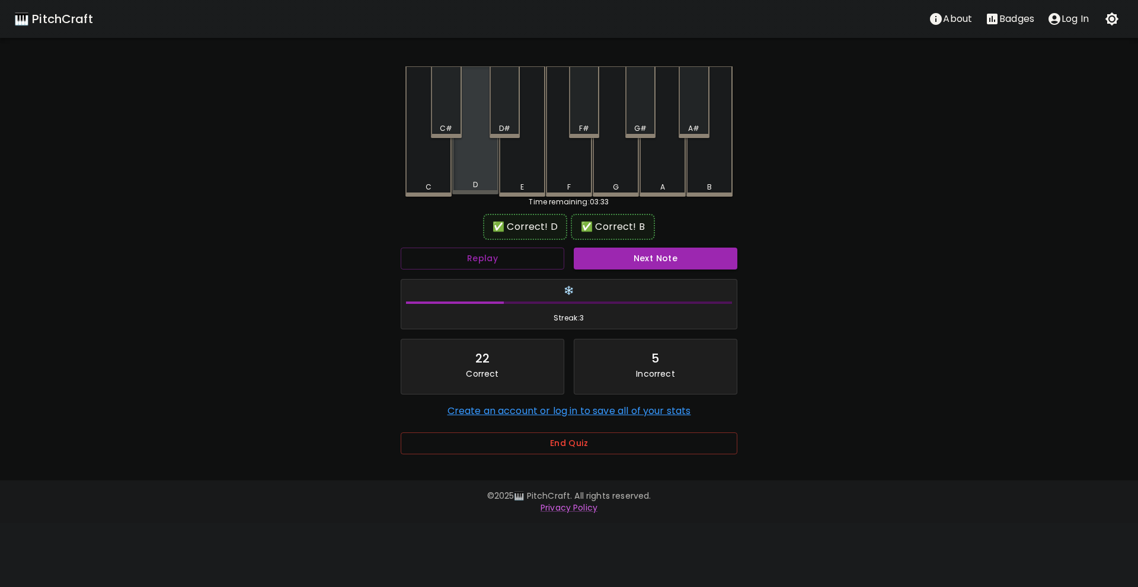
click at [478, 187] on div "D" at bounding box center [475, 185] width 5 height 11
click at [627, 257] on button "Next Note" at bounding box center [656, 259] width 164 height 22
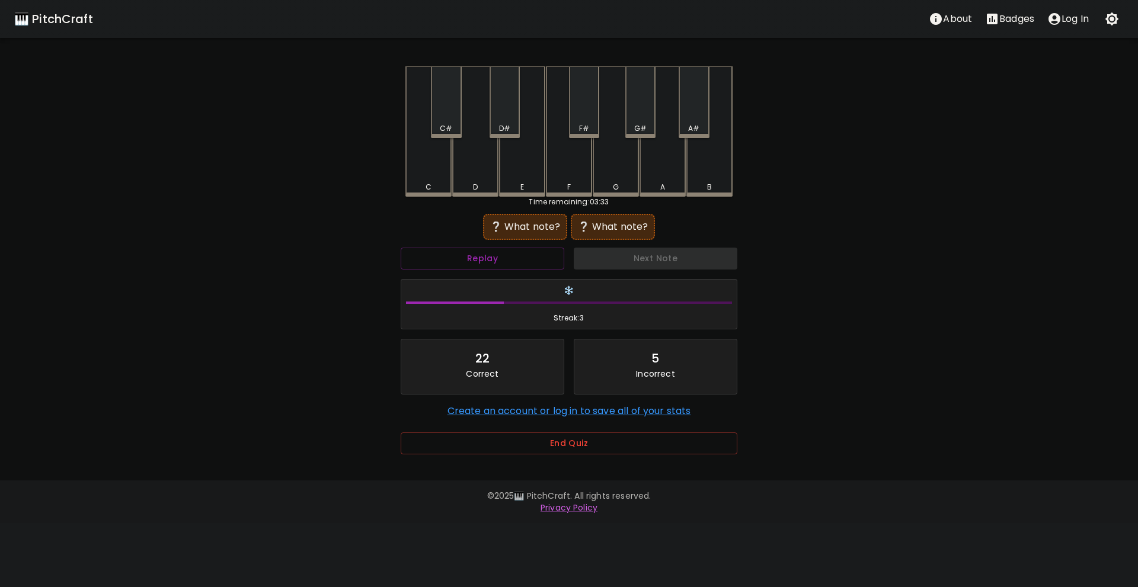
click at [471, 170] on div "D" at bounding box center [475, 131] width 46 height 130
click at [528, 270] on div "Replay" at bounding box center [482, 258] width 173 height 31
click at [715, 176] on div "B" at bounding box center [709, 131] width 46 height 130
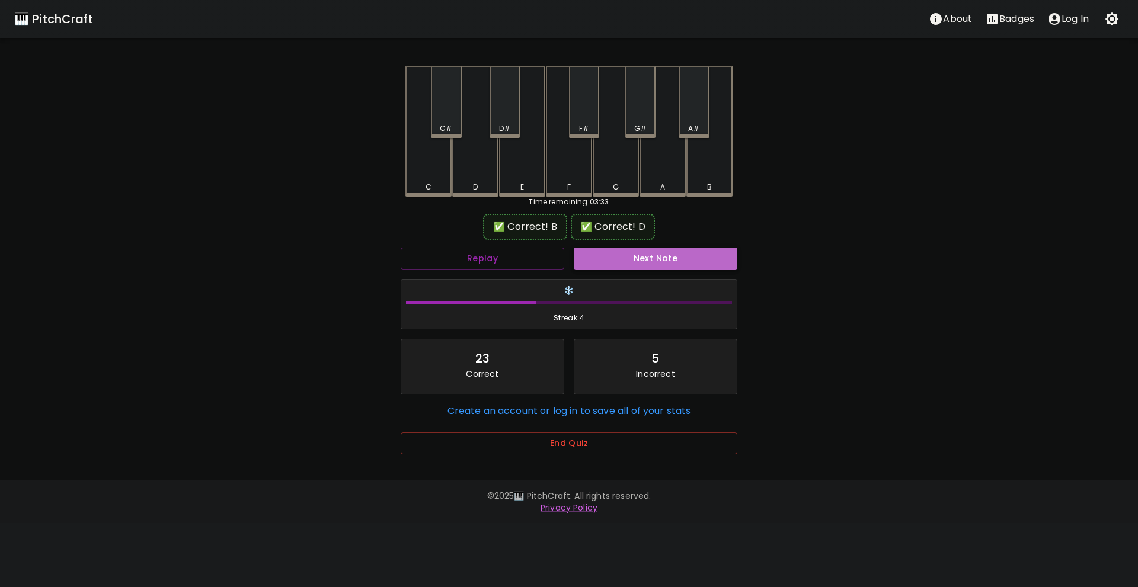
click at [667, 261] on button "Next Note" at bounding box center [656, 259] width 164 height 22
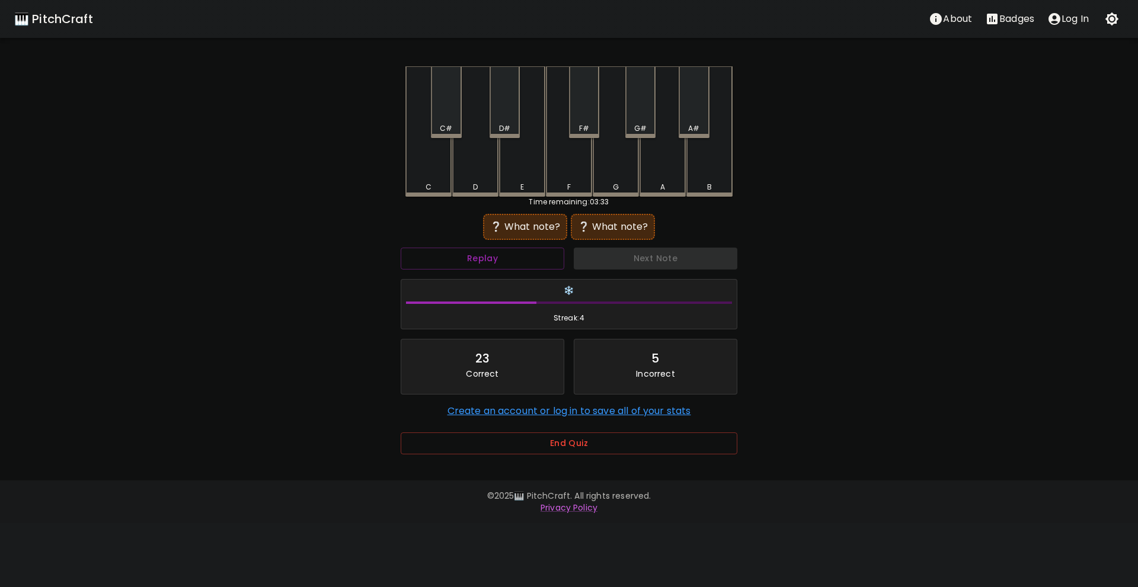
click at [423, 186] on div "C" at bounding box center [429, 187] width 44 height 11
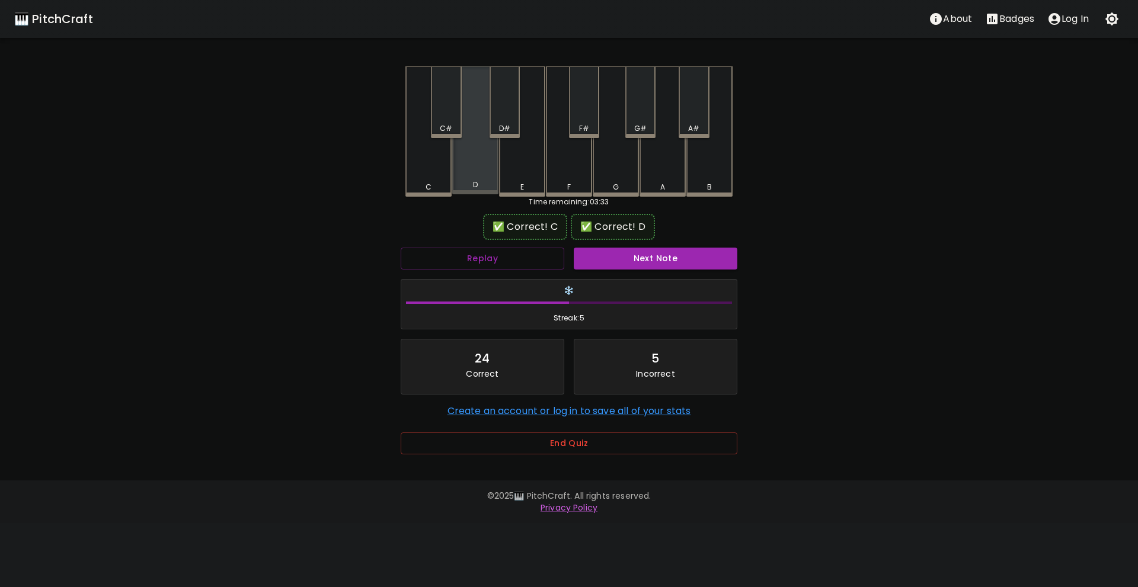
click at [480, 174] on div "D" at bounding box center [475, 130] width 46 height 128
click at [614, 263] on button "Next Note" at bounding box center [656, 259] width 164 height 22
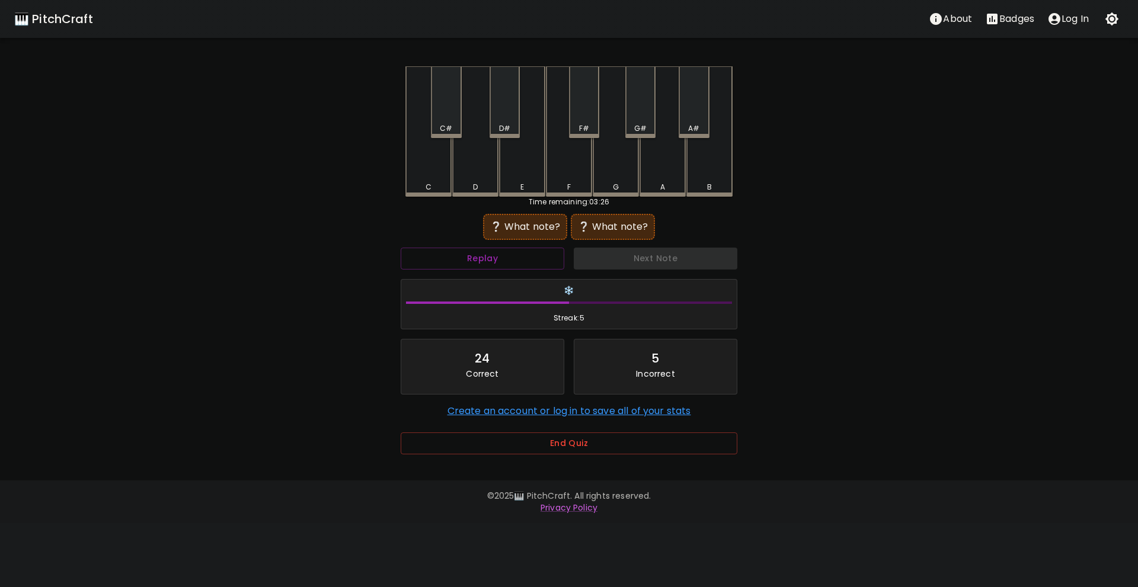
click at [656, 181] on div "A" at bounding box center [663, 131] width 46 height 130
click at [525, 250] on button "Replay" at bounding box center [483, 259] width 164 height 22
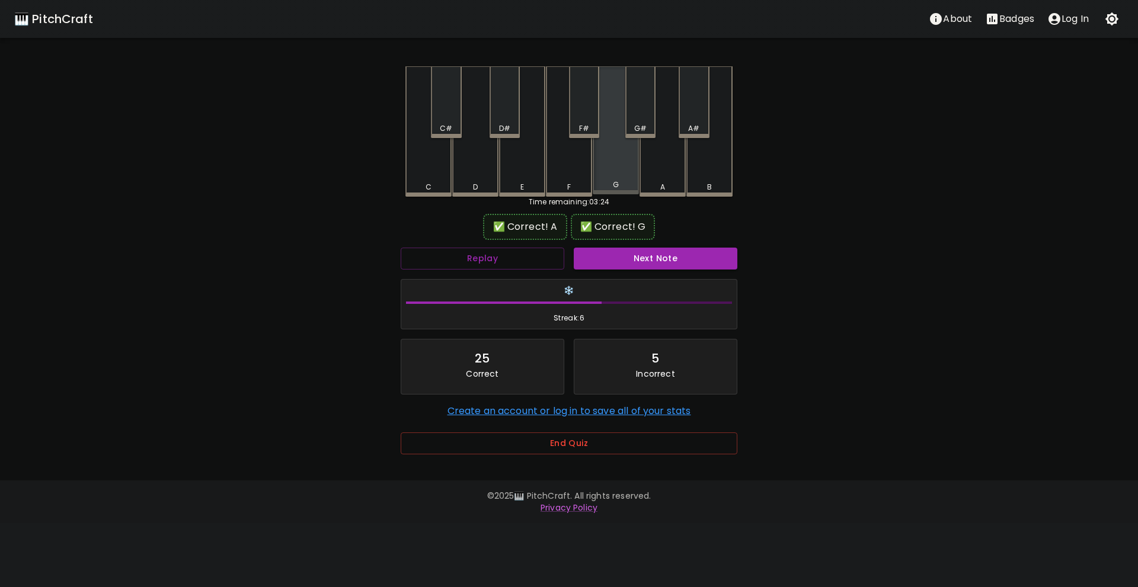
click at [618, 185] on div "G" at bounding box center [616, 185] width 6 height 11
click at [624, 262] on button "Next Note" at bounding box center [656, 259] width 164 height 22
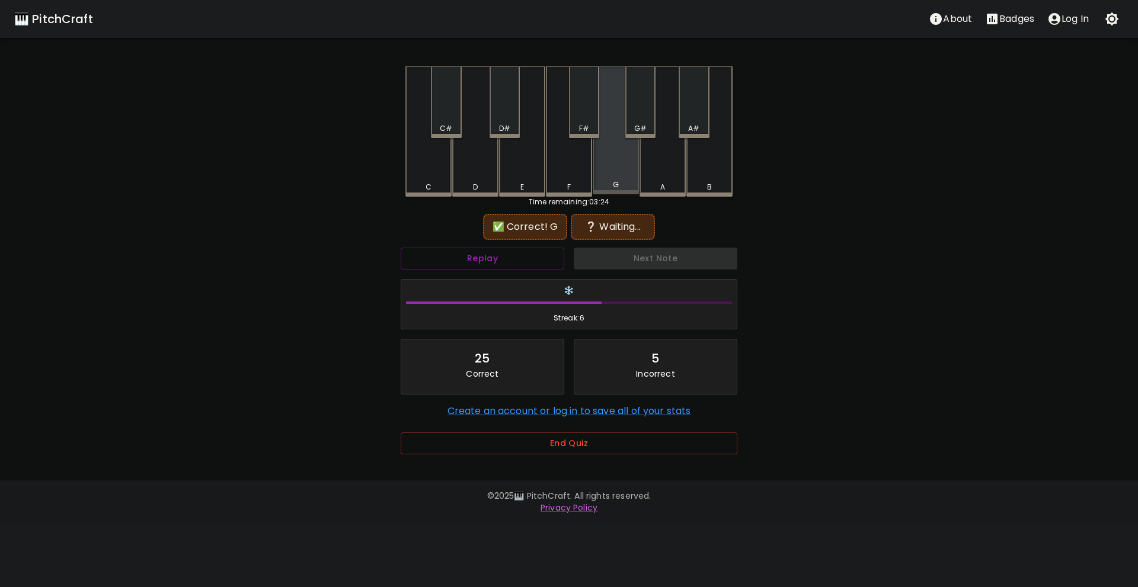
click at [622, 180] on div "G" at bounding box center [616, 130] width 46 height 128
click at [540, 250] on button "Replay" at bounding box center [483, 259] width 164 height 22
click at [542, 254] on button "Replay" at bounding box center [483, 259] width 164 height 22
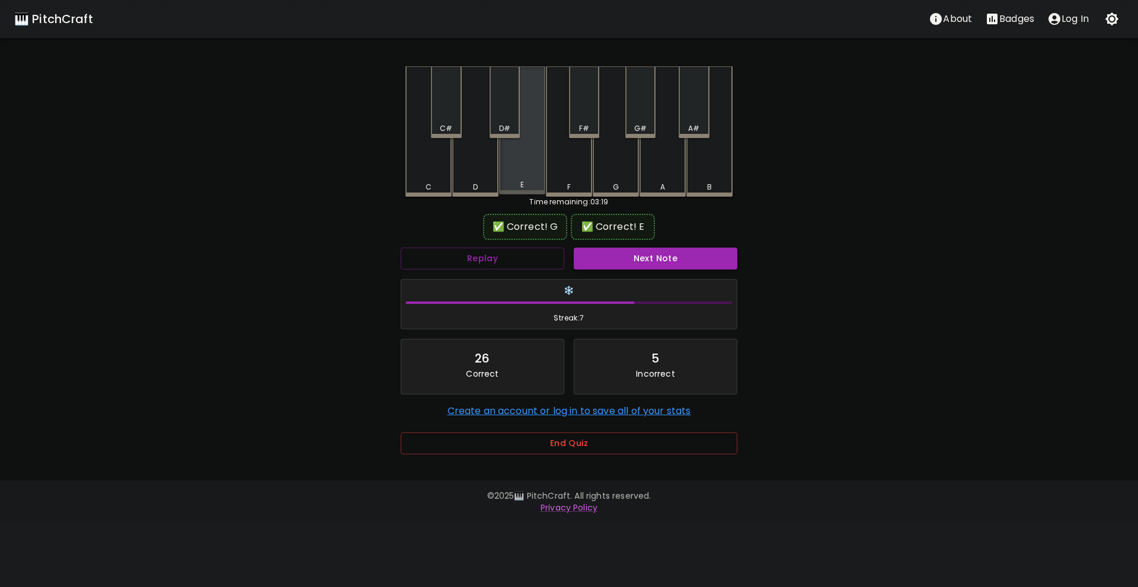
click at [530, 182] on div "E" at bounding box center [522, 185] width 44 height 11
click at [529, 246] on div "Replay" at bounding box center [482, 258] width 173 height 31
click at [533, 254] on button "Replay" at bounding box center [483, 259] width 164 height 22
click at [599, 254] on button "Next Note" at bounding box center [656, 259] width 164 height 22
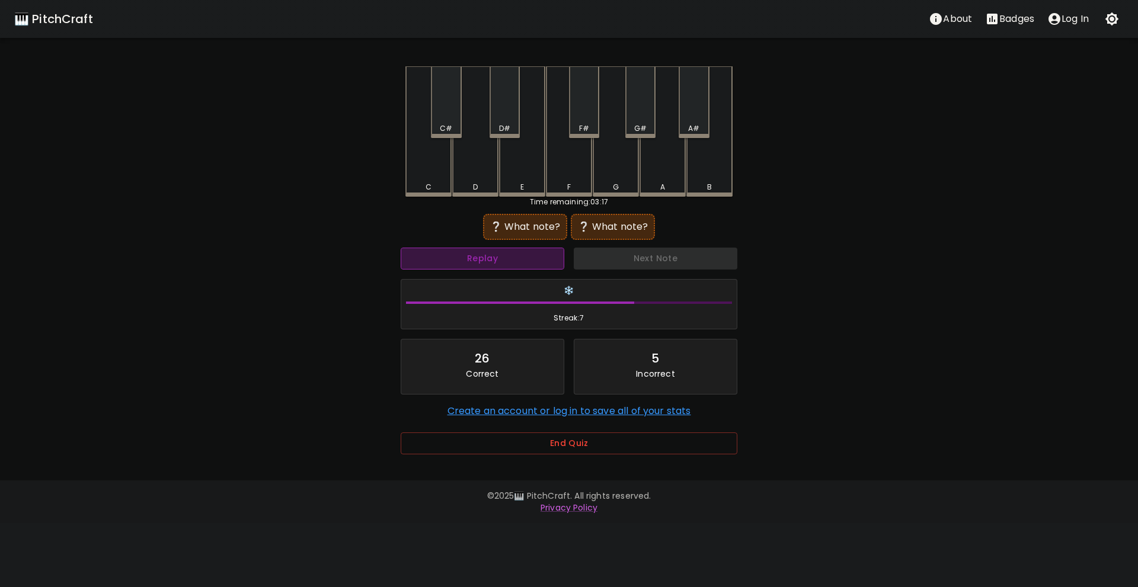
click at [516, 266] on button "Replay" at bounding box center [483, 259] width 164 height 22
click at [522, 273] on div "Replay" at bounding box center [482, 258] width 173 height 31
click at [528, 264] on button "Replay" at bounding box center [483, 259] width 164 height 22
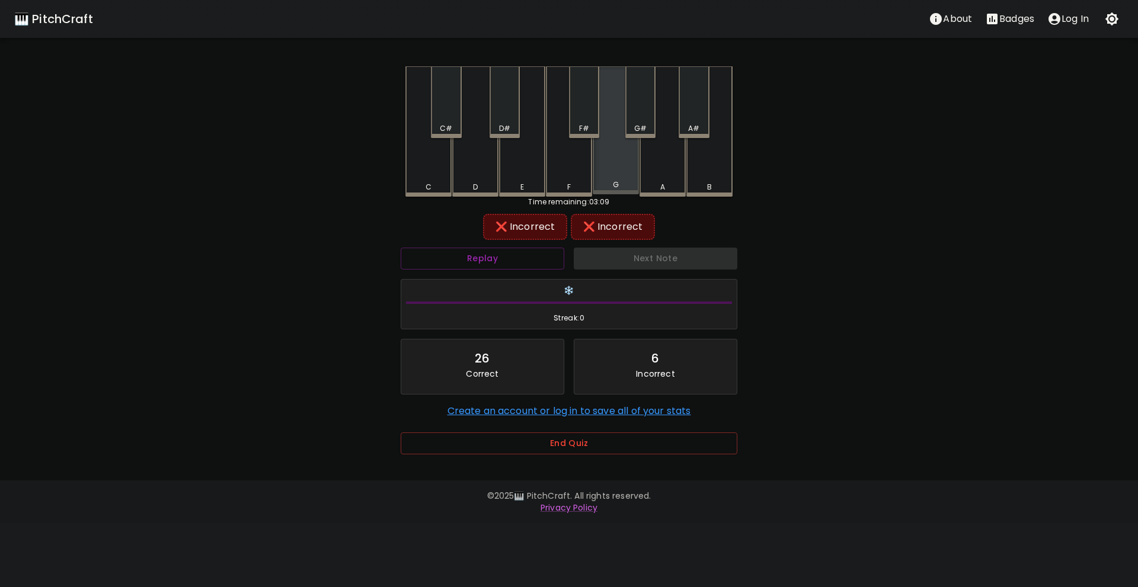
drag, startPoint x: 603, startPoint y: 182, endPoint x: 699, endPoint y: 167, distance: 97.8
click at [603, 182] on div "G" at bounding box center [616, 185] width 44 height 11
click at [717, 166] on div "B" at bounding box center [709, 131] width 46 height 130
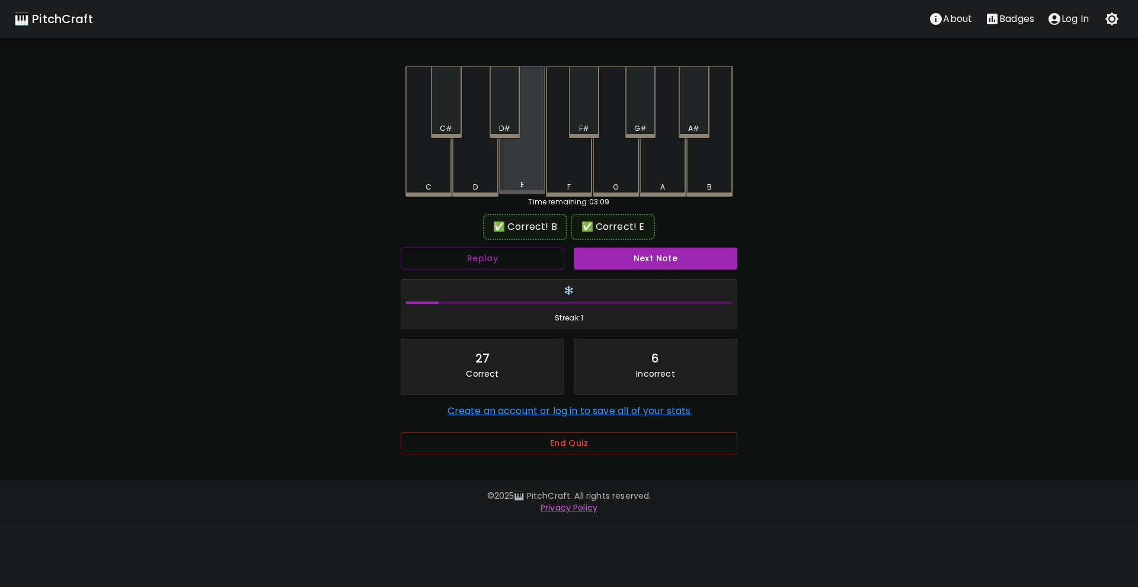
click at [527, 185] on div "E" at bounding box center [522, 185] width 44 height 11
click at [616, 256] on button "Next Note" at bounding box center [656, 259] width 164 height 22
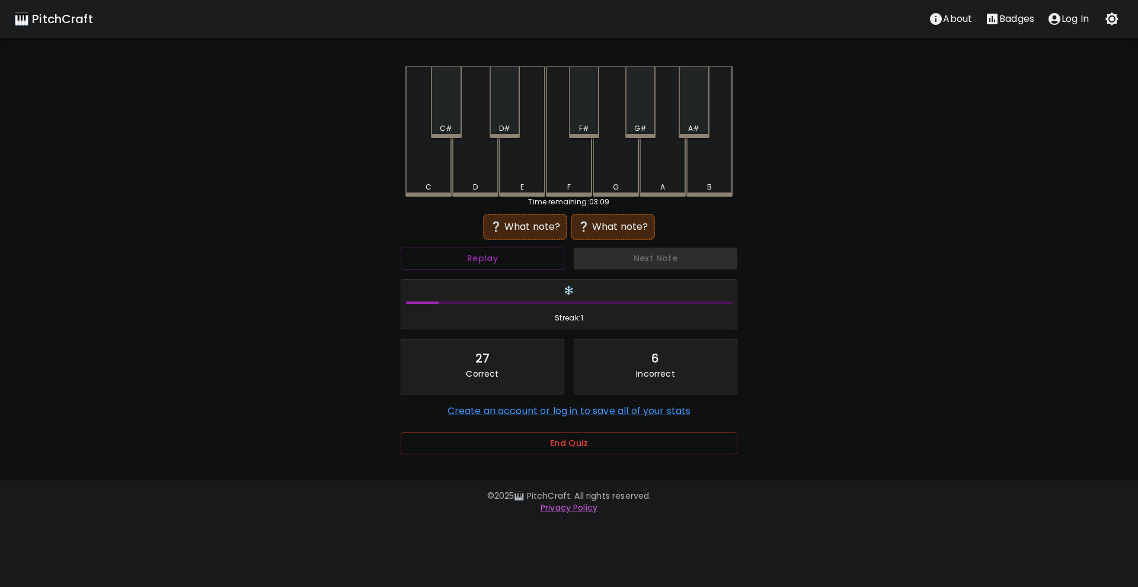
drag, startPoint x: 667, startPoint y: 175, endPoint x: 590, endPoint y: 188, distance: 78.2
click at [666, 175] on div "A" at bounding box center [663, 131] width 46 height 130
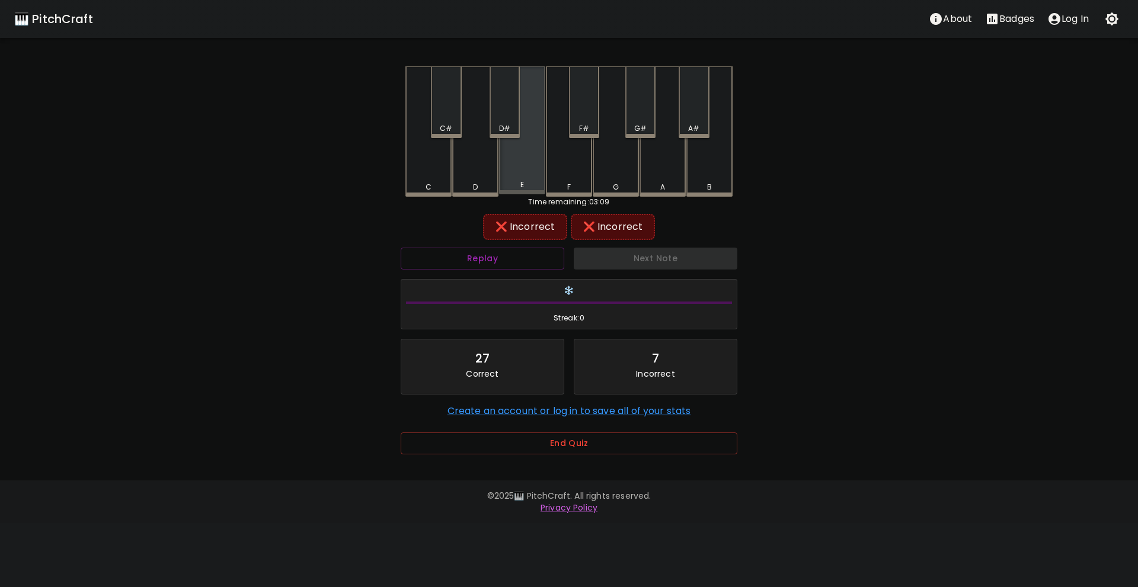
click at [523, 184] on div "E" at bounding box center [522, 185] width 4 height 11
click at [561, 168] on div "F" at bounding box center [569, 131] width 46 height 130
drag, startPoint x: 475, startPoint y: 175, endPoint x: 594, endPoint y: 176, distance: 118.6
click at [476, 175] on div "D" at bounding box center [475, 131] width 46 height 130
click at [654, 176] on div "A" at bounding box center [663, 131] width 46 height 130
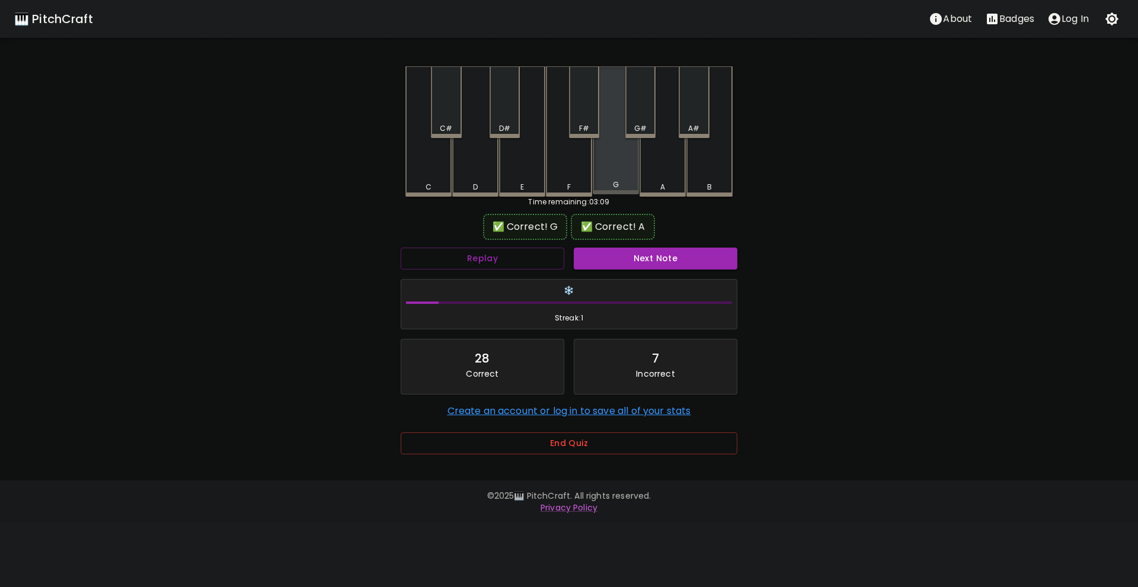
click at [605, 189] on div "G" at bounding box center [616, 185] width 44 height 11
click at [634, 251] on button "Next Note" at bounding box center [656, 259] width 164 height 22
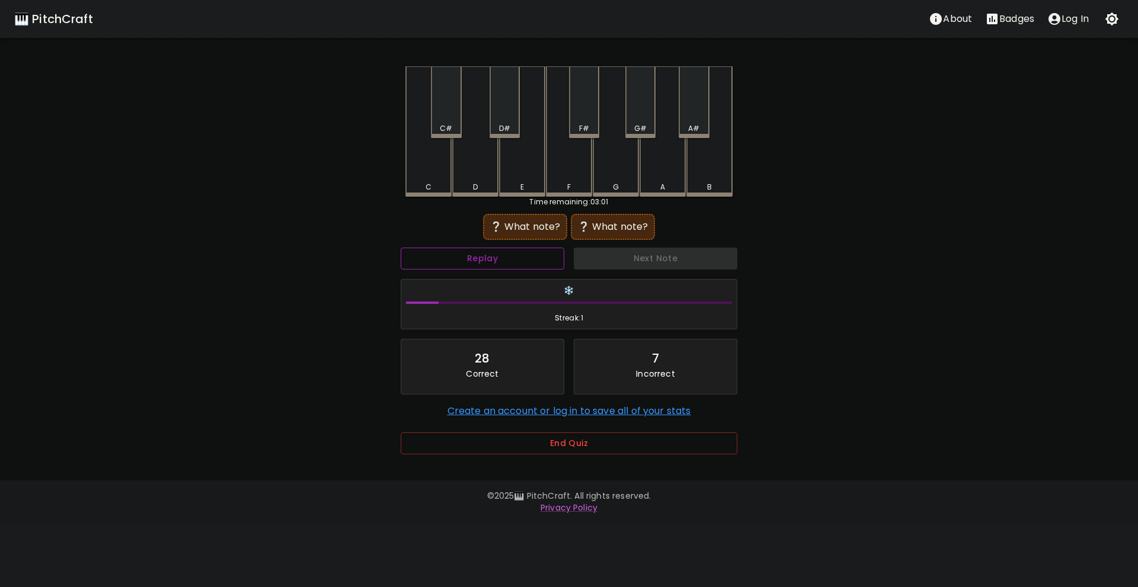
click at [523, 257] on button "Replay" at bounding box center [483, 259] width 164 height 22
click at [538, 259] on button "Replay" at bounding box center [483, 259] width 164 height 22
click at [533, 256] on button "Replay" at bounding box center [483, 259] width 164 height 22
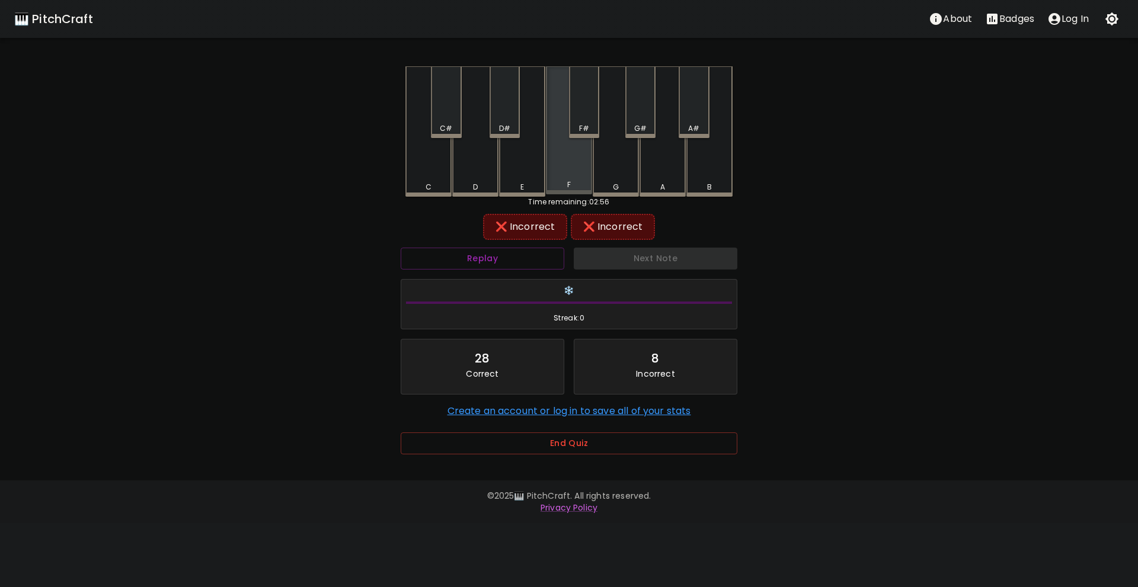
click at [571, 181] on div "F" at bounding box center [569, 130] width 46 height 128
click at [605, 174] on div "G" at bounding box center [616, 131] width 46 height 130
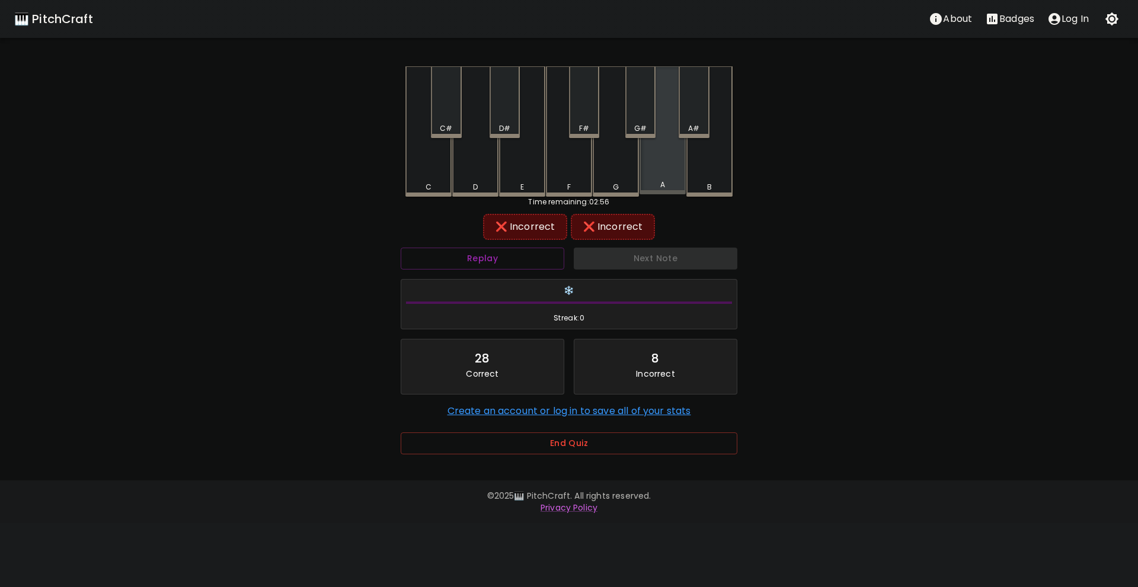
click at [645, 174] on div "A" at bounding box center [663, 130] width 46 height 128
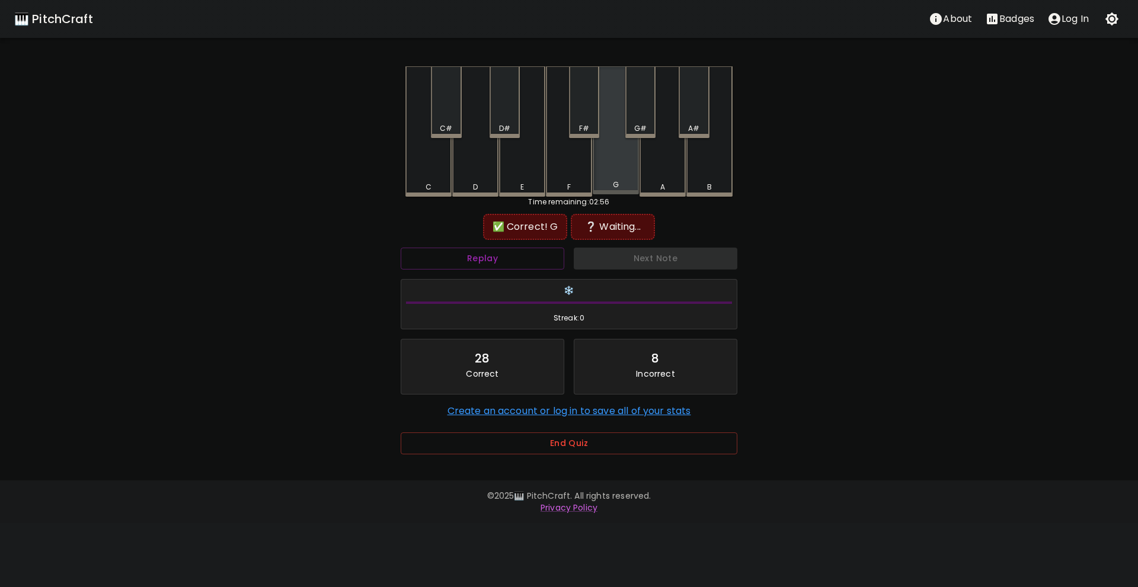
click at [608, 179] on div "G" at bounding box center [616, 130] width 46 height 128
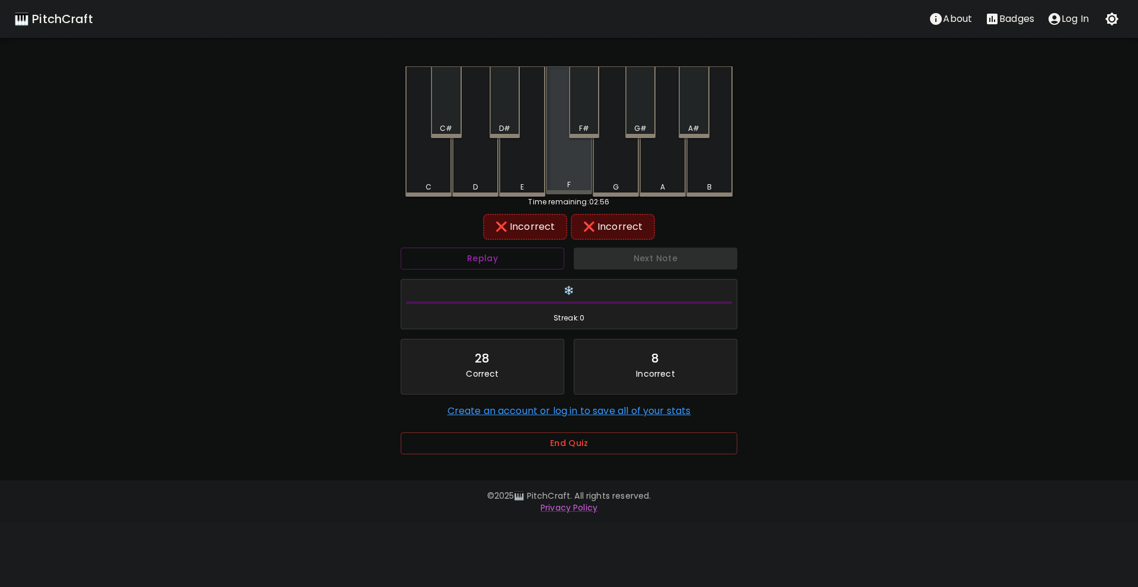
click at [567, 180] on div "F" at bounding box center [569, 130] width 46 height 128
click at [523, 189] on div "E" at bounding box center [522, 185] width 4 height 11
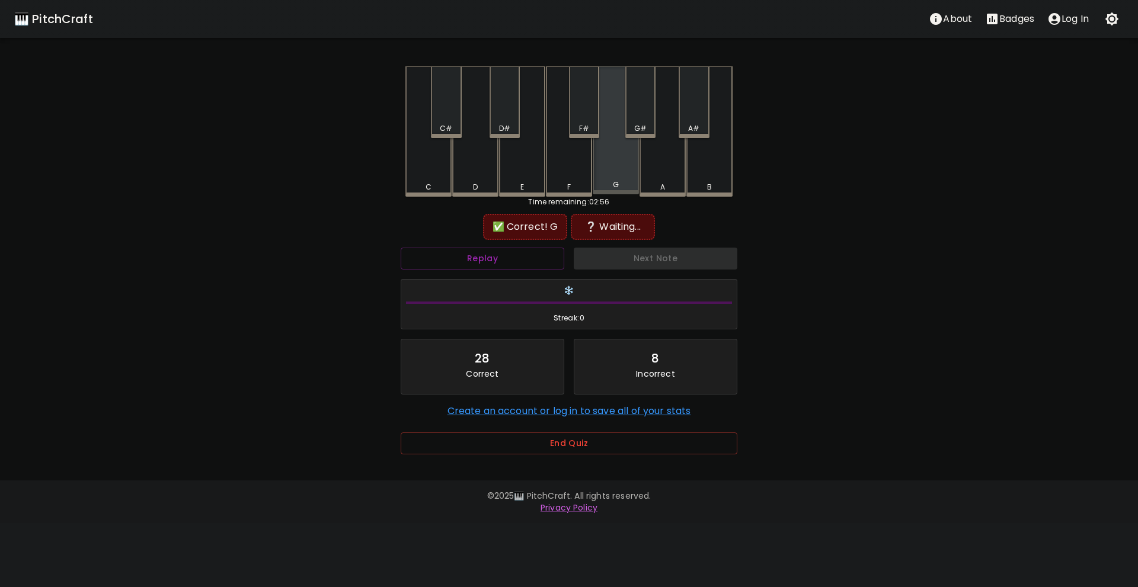
drag, startPoint x: 615, startPoint y: 174, endPoint x: 474, endPoint y: 181, distance: 140.7
click at [609, 175] on div "G" at bounding box center [616, 130] width 46 height 128
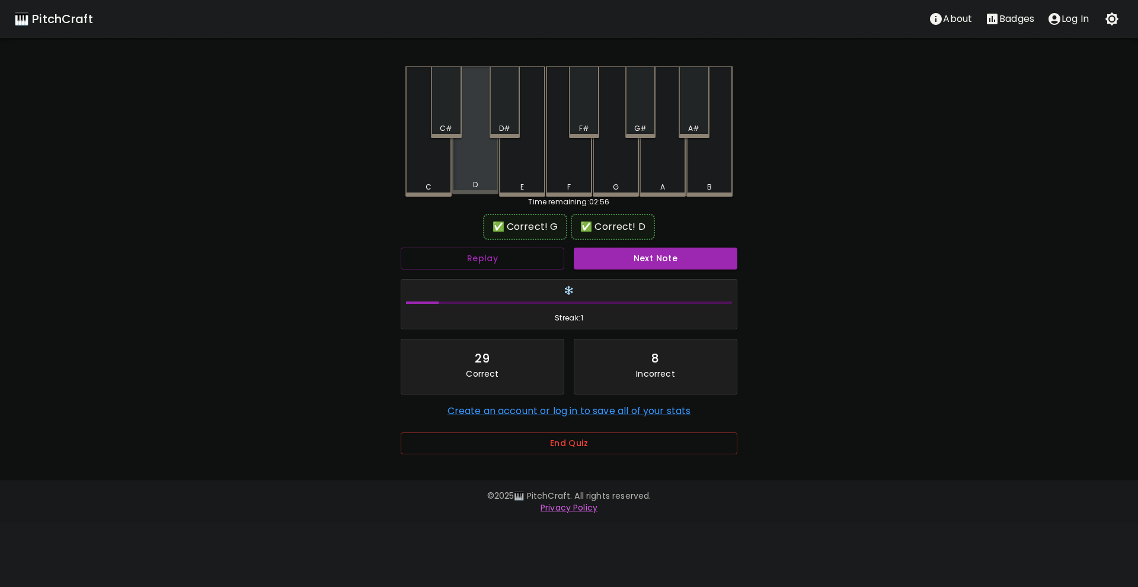
click at [468, 181] on div "D" at bounding box center [475, 130] width 46 height 128
click at [622, 262] on button "Next Note" at bounding box center [656, 259] width 164 height 22
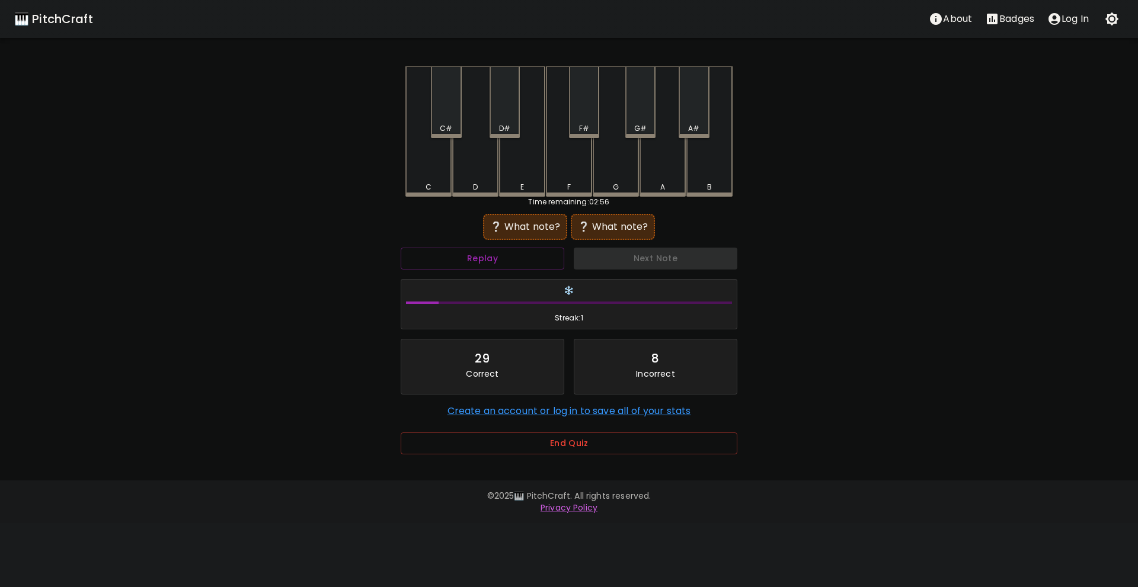
click at [696, 164] on div "B" at bounding box center [709, 131] width 46 height 130
click at [417, 183] on div "C" at bounding box center [429, 187] width 44 height 11
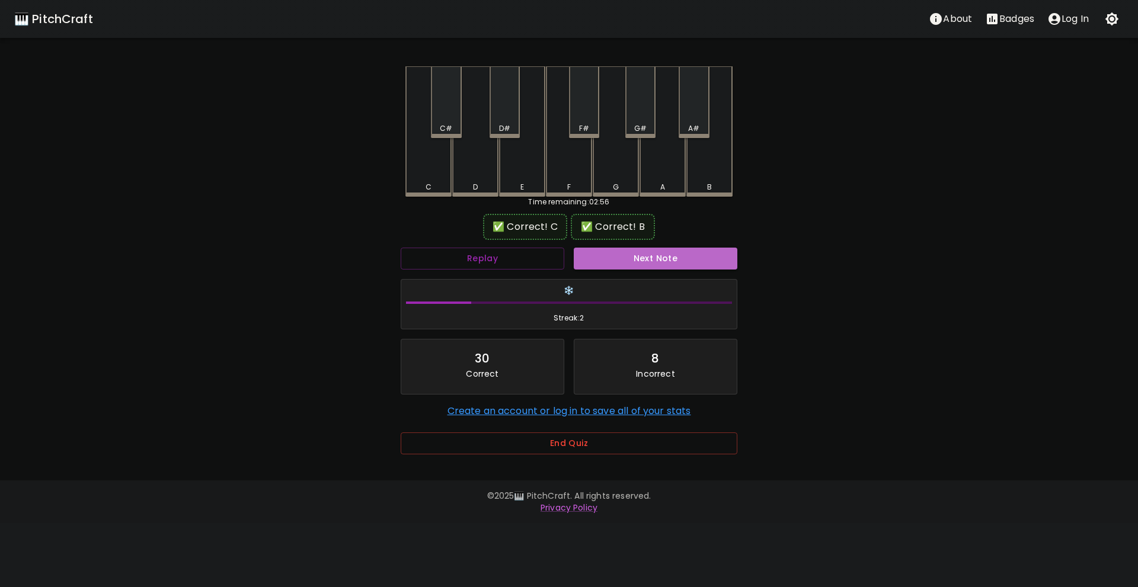
click at [615, 261] on button "Next Note" at bounding box center [656, 259] width 164 height 22
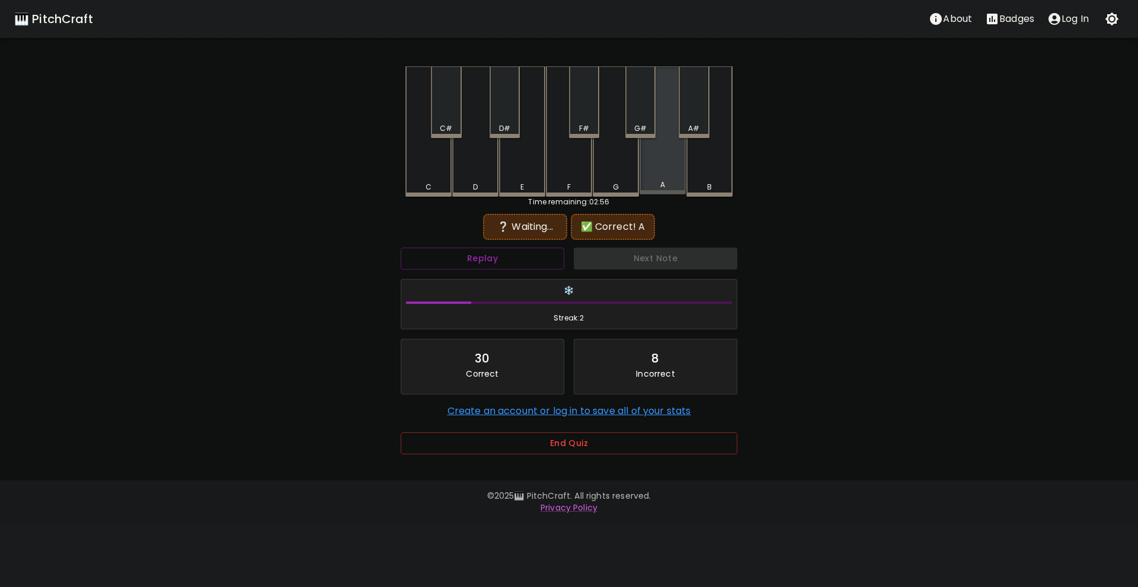
click at [653, 184] on div "A" at bounding box center [663, 185] width 44 height 11
click at [491, 261] on button "Replay" at bounding box center [483, 259] width 164 height 22
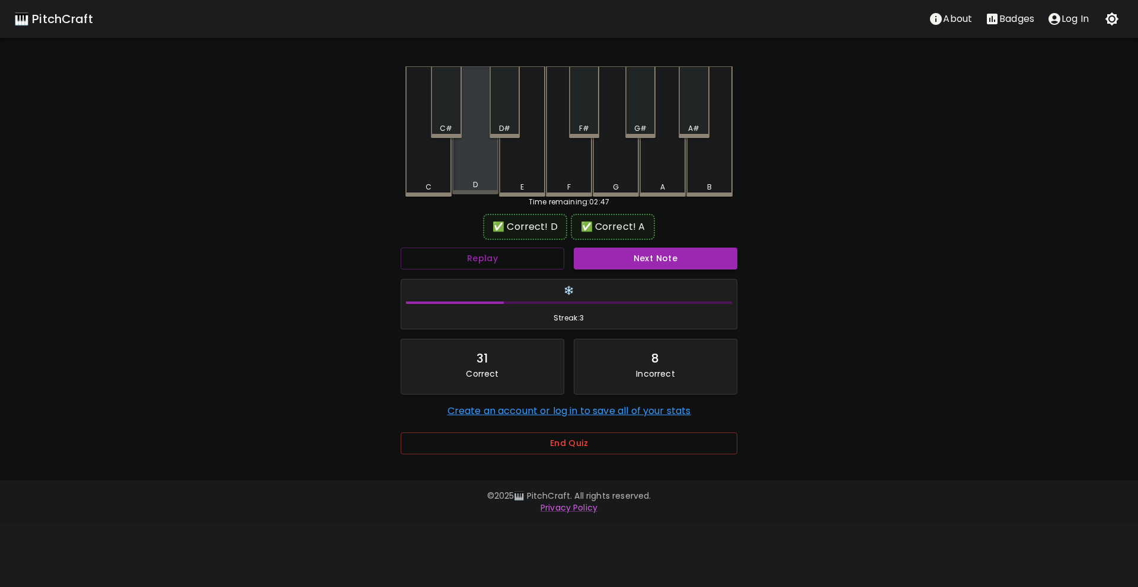
click at [469, 177] on div "D" at bounding box center [475, 130] width 46 height 128
click at [606, 243] on div "Next Note" at bounding box center [655, 258] width 173 height 31
click at [605, 250] on button "Next Note" at bounding box center [656, 259] width 164 height 22
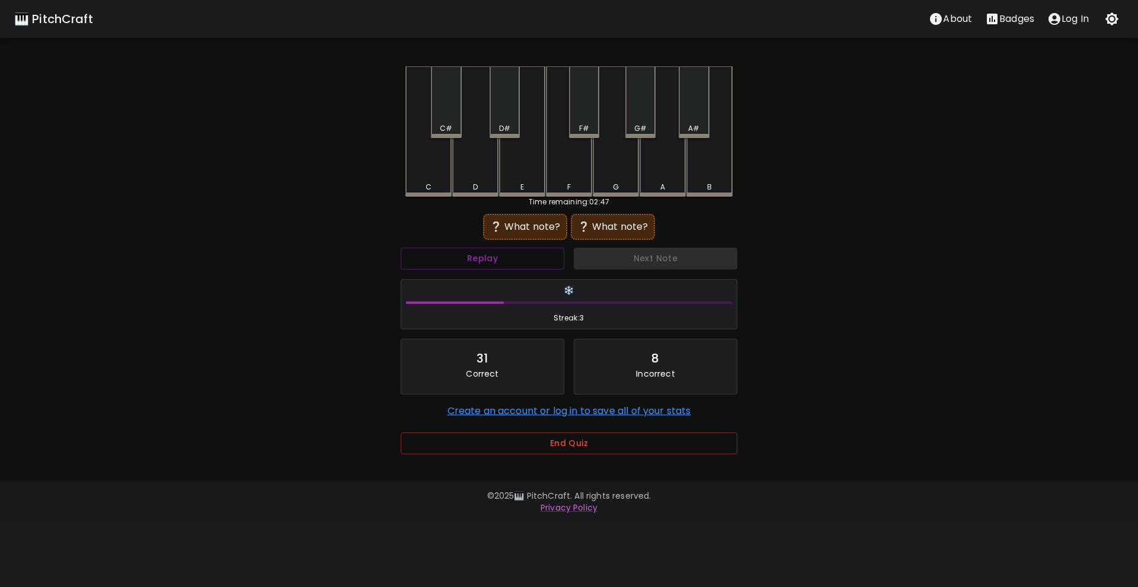
click at [721, 160] on div "B" at bounding box center [709, 131] width 46 height 130
click at [525, 253] on button "Replay" at bounding box center [483, 259] width 164 height 22
click at [660, 184] on div "A" at bounding box center [662, 187] width 5 height 11
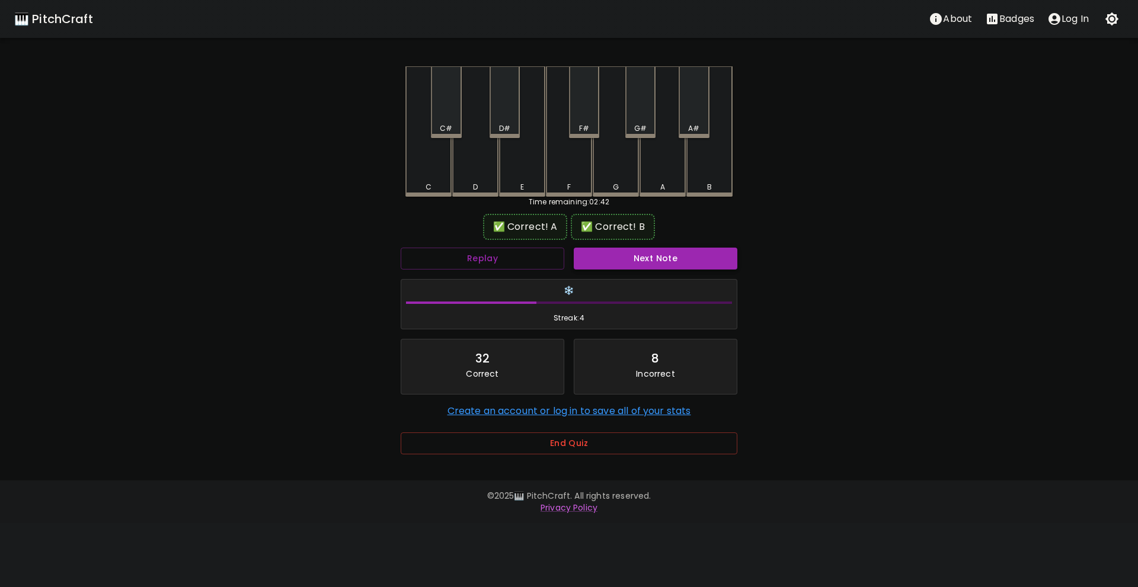
click at [660, 248] on button "Next Note" at bounding box center [656, 259] width 164 height 22
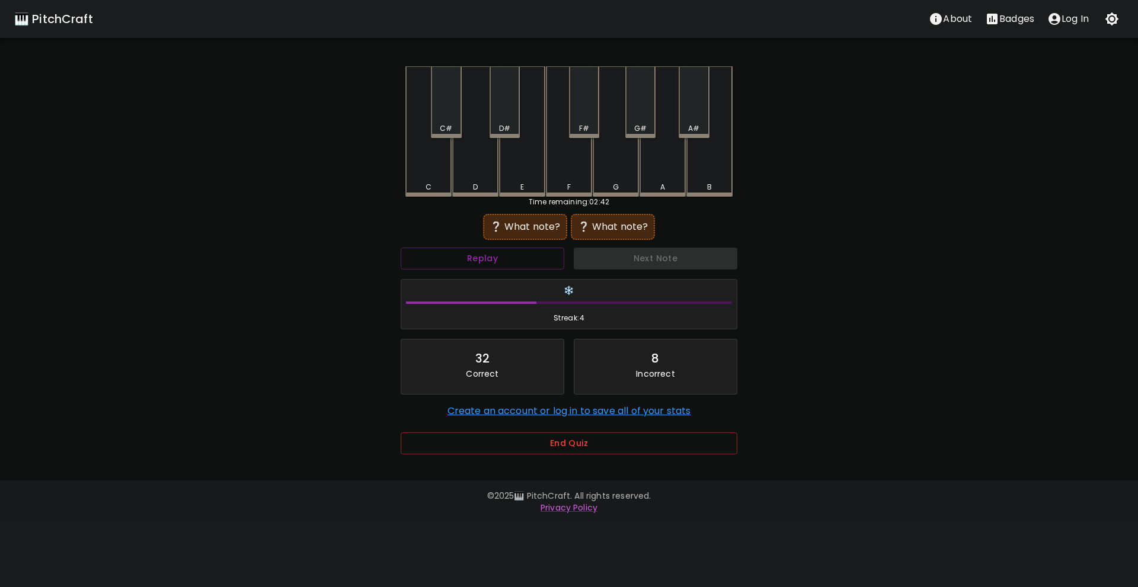
click at [468, 186] on div "D" at bounding box center [475, 187] width 44 height 11
click at [653, 178] on div "A" at bounding box center [663, 131] width 46 height 130
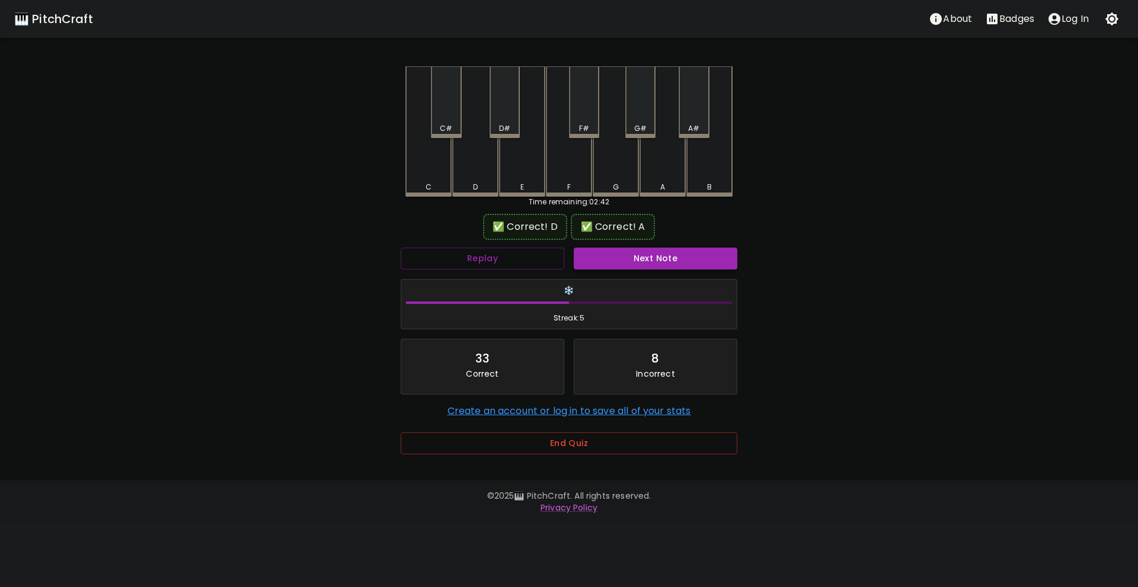
click at [664, 244] on div "Next Note" at bounding box center [655, 258] width 173 height 31
click at [665, 254] on button "Next Note" at bounding box center [656, 259] width 164 height 22
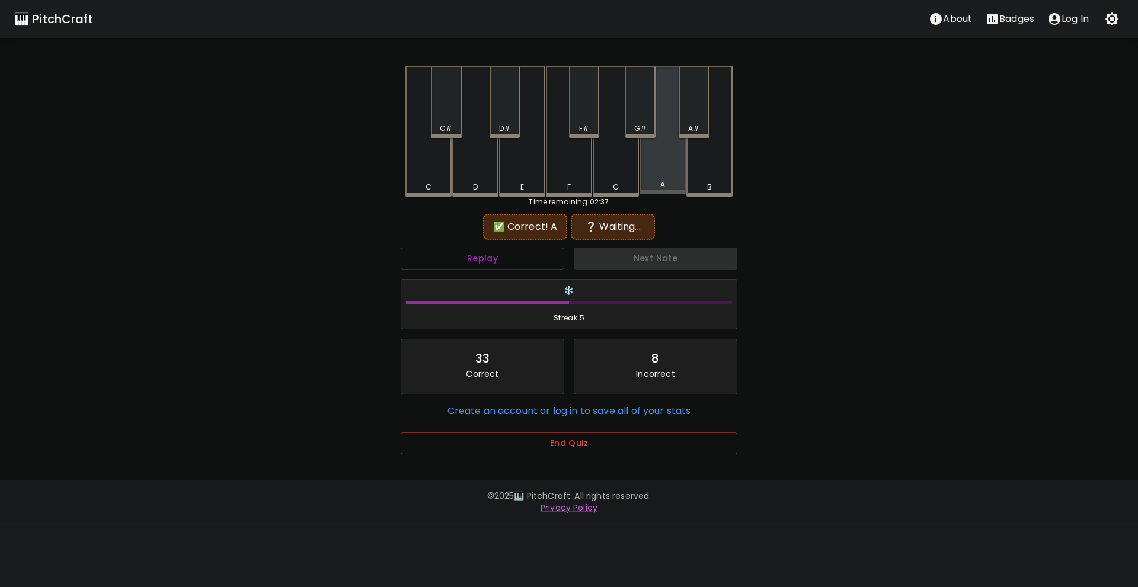
click at [660, 189] on div "A" at bounding box center [662, 185] width 5 height 11
click at [443, 256] on button "Replay" at bounding box center [483, 259] width 164 height 22
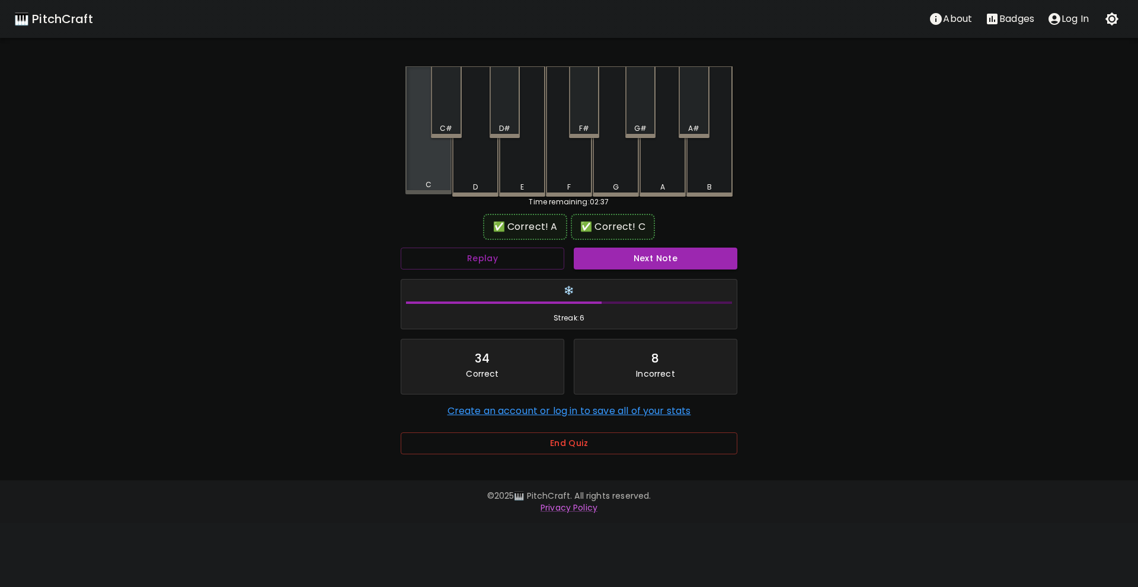
click at [432, 187] on div "C" at bounding box center [429, 185] width 44 height 11
click at [630, 271] on div "Next Note" at bounding box center [655, 258] width 173 height 31
click at [629, 265] on button "Next Note" at bounding box center [656, 259] width 164 height 22
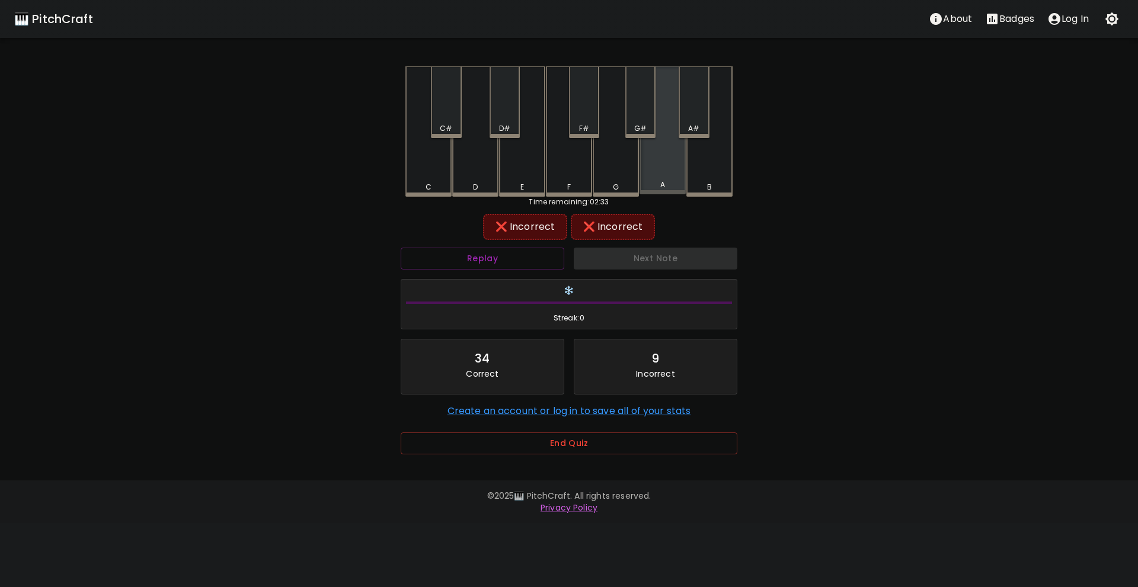
click at [654, 186] on div "A" at bounding box center [663, 185] width 44 height 11
click at [724, 176] on div "B" at bounding box center [709, 131] width 46 height 130
click at [627, 181] on div "G" at bounding box center [616, 131] width 46 height 130
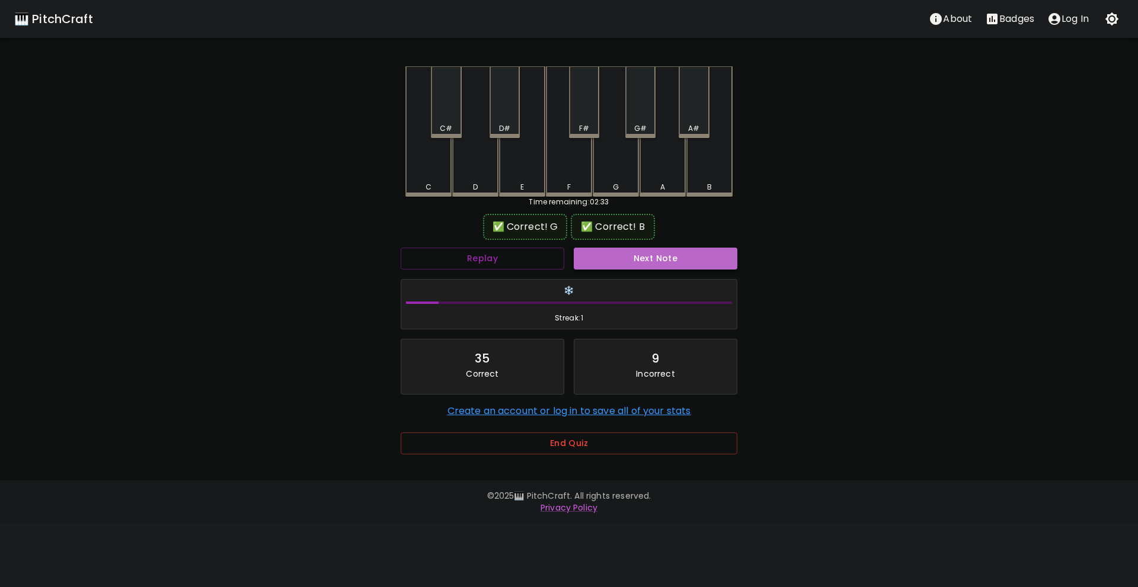
click at [648, 258] on button "Next Note" at bounding box center [656, 259] width 164 height 22
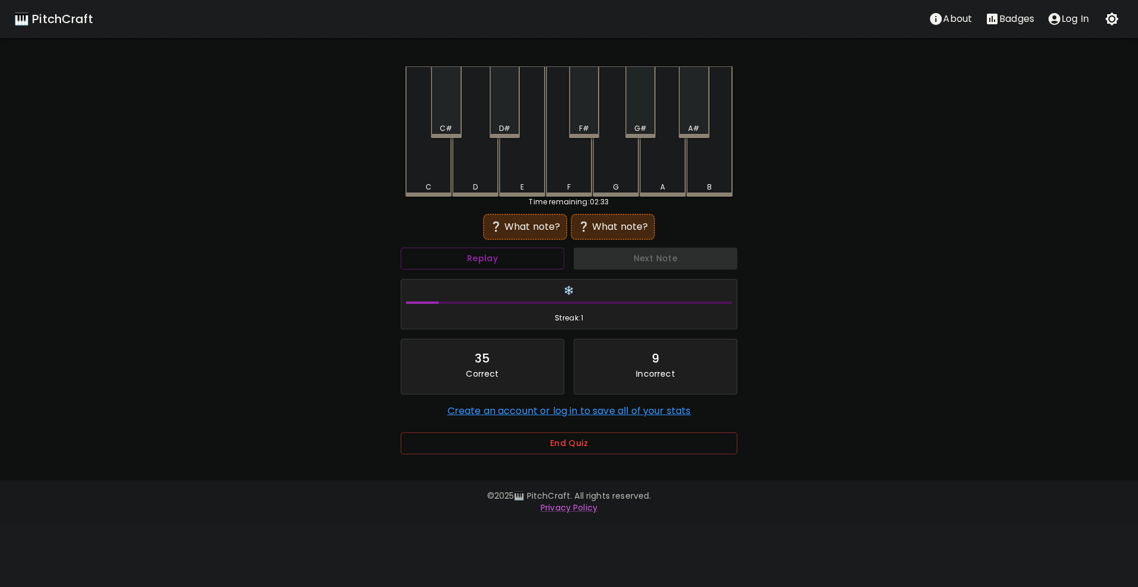
click at [607, 178] on div "G" at bounding box center [616, 131] width 46 height 130
click at [646, 175] on div "A" at bounding box center [663, 131] width 46 height 130
drag, startPoint x: 614, startPoint y: 178, endPoint x: 560, endPoint y: 178, distance: 53.3
click at [612, 178] on div "G" at bounding box center [616, 131] width 46 height 130
click at [558, 178] on div "F" at bounding box center [569, 131] width 46 height 130
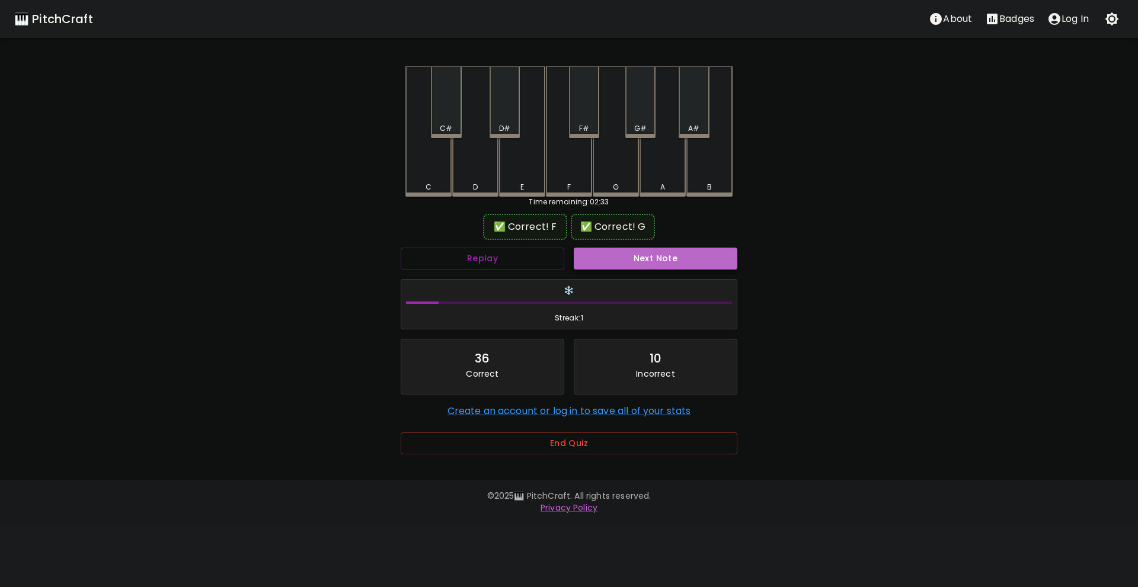
click at [623, 260] on button "Next Note" at bounding box center [656, 259] width 164 height 22
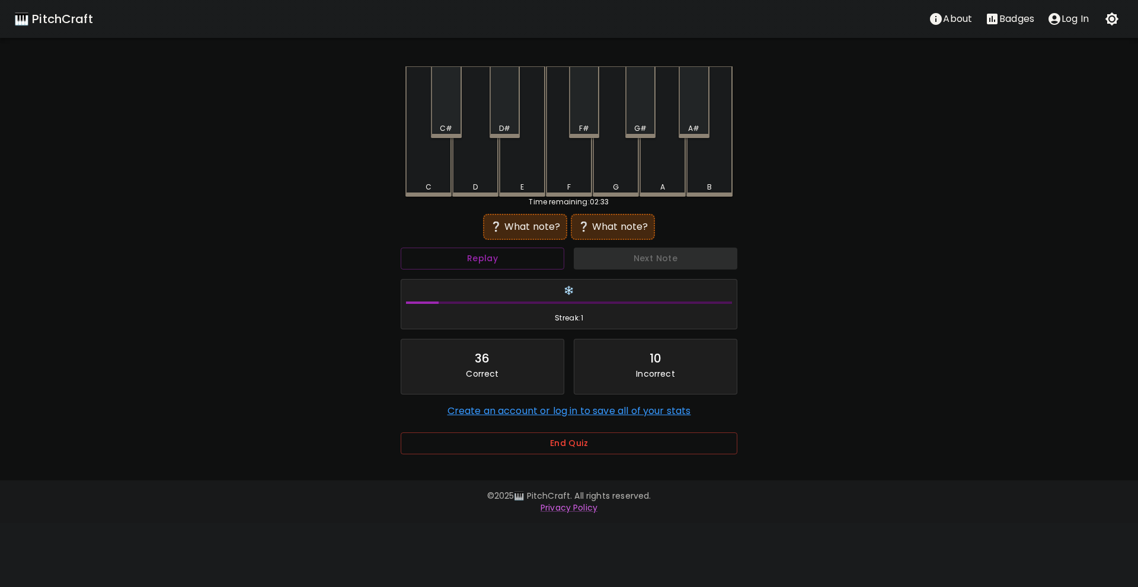
click at [657, 178] on div "A" at bounding box center [663, 131] width 46 height 130
click at [530, 259] on button "Replay" at bounding box center [483, 259] width 164 height 22
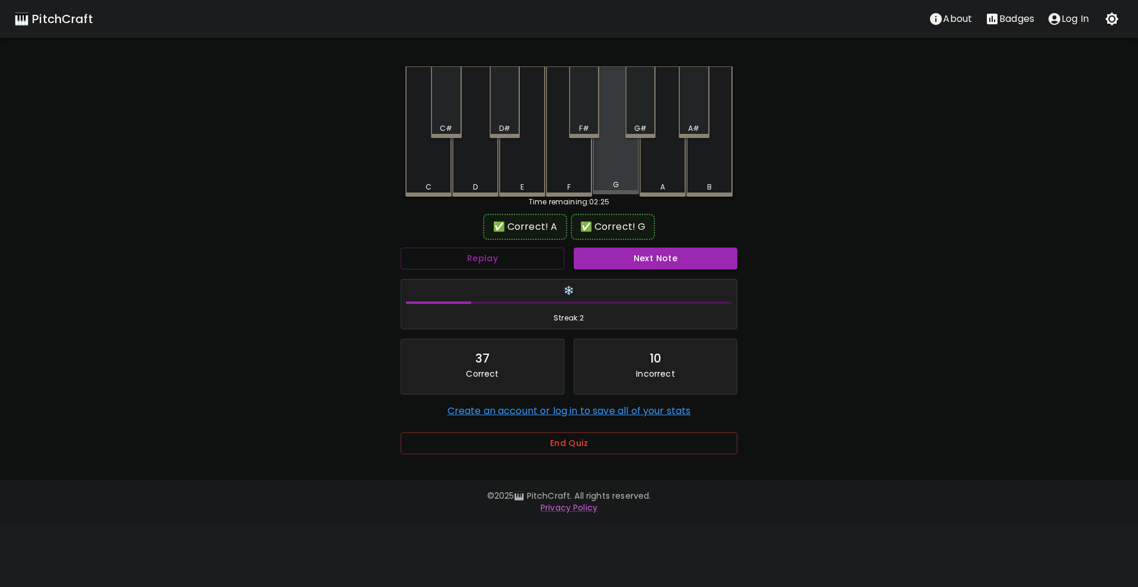
click at [624, 184] on div "G" at bounding box center [616, 185] width 44 height 11
click at [634, 252] on button "Next Note" at bounding box center [656, 259] width 164 height 22
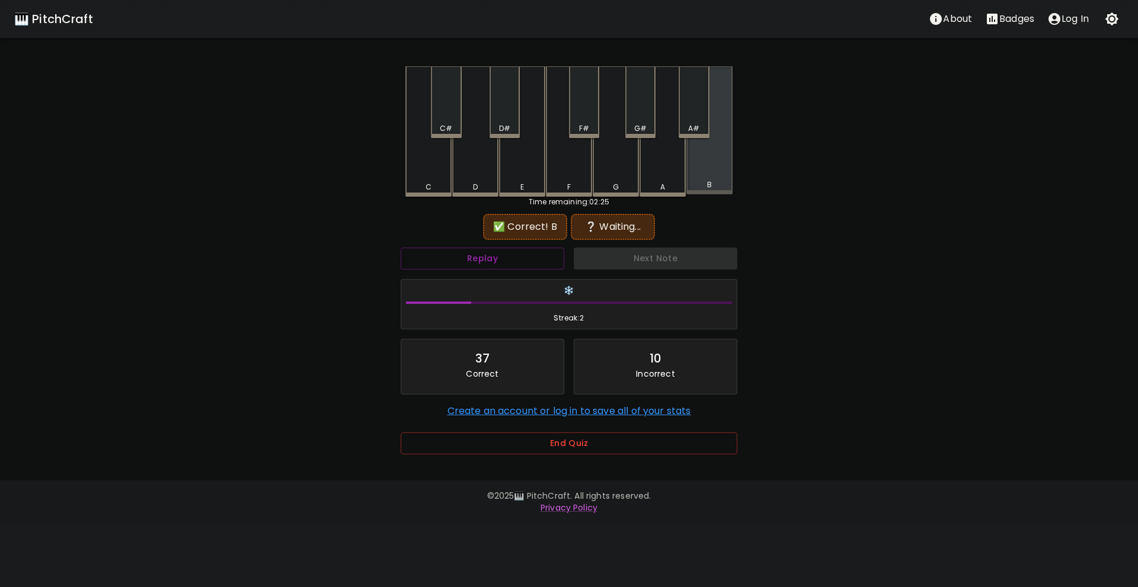
click at [707, 175] on div "B" at bounding box center [709, 130] width 46 height 128
click at [471, 255] on button "Replay" at bounding box center [483, 259] width 164 height 22
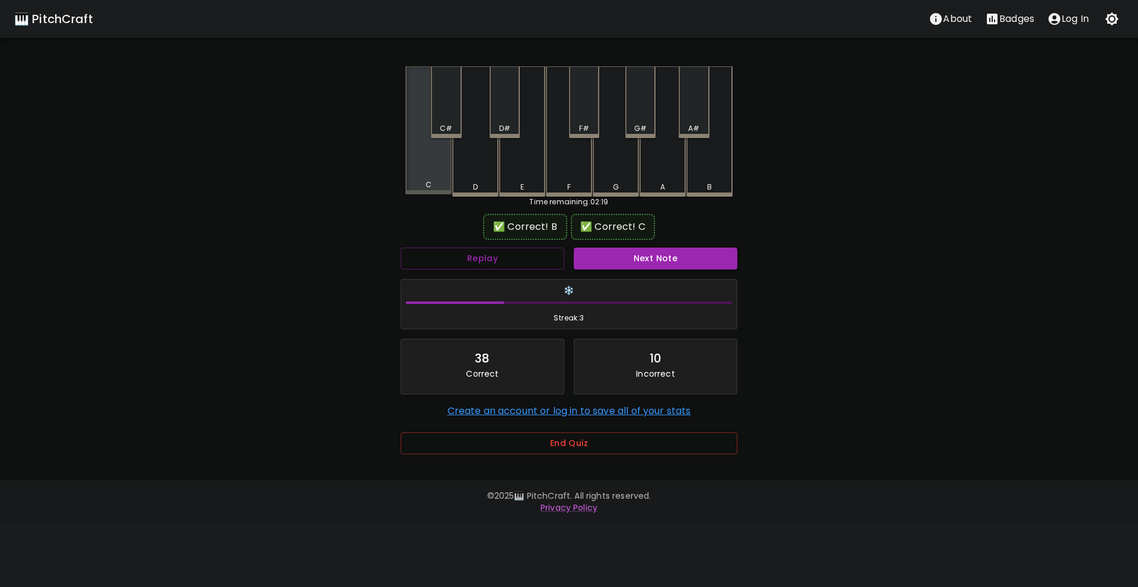
click at [442, 190] on div "C" at bounding box center [429, 185] width 44 height 11
click at [644, 260] on button "Next Note" at bounding box center [656, 259] width 164 height 22
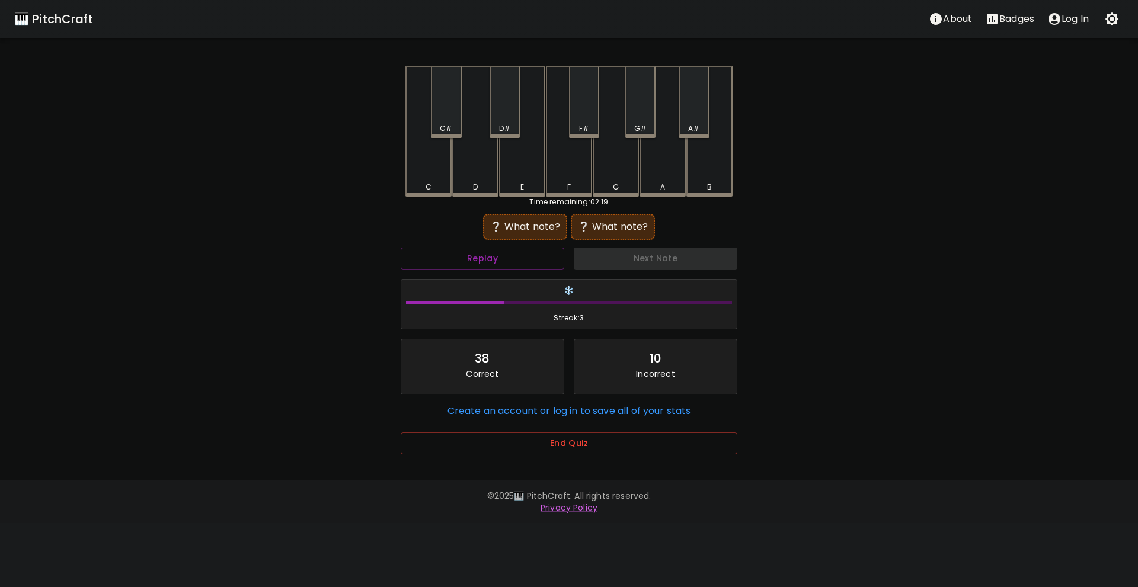
click at [573, 181] on div "F" at bounding box center [569, 131] width 46 height 130
click at [430, 183] on div "C" at bounding box center [429, 187] width 6 height 11
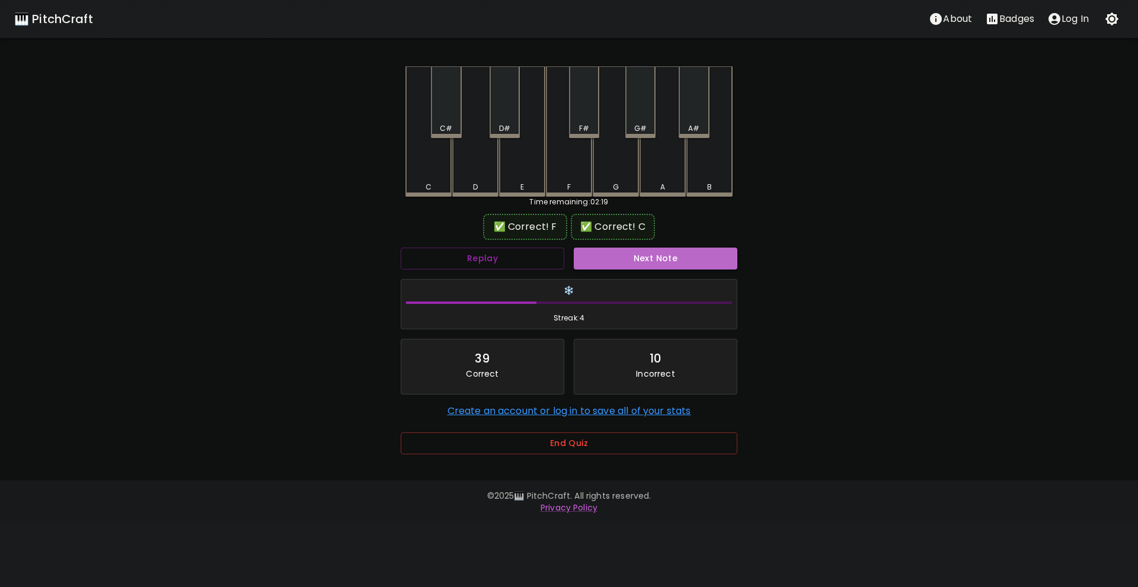
click at [631, 253] on button "Next Note" at bounding box center [656, 259] width 164 height 22
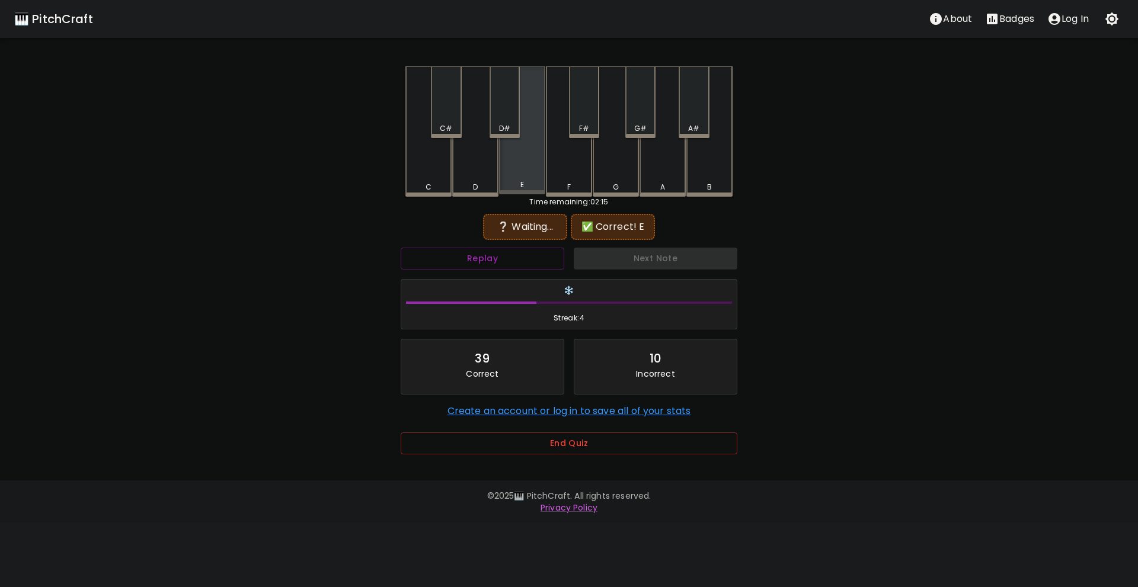
click at [519, 176] on div "E" at bounding box center [522, 130] width 46 height 128
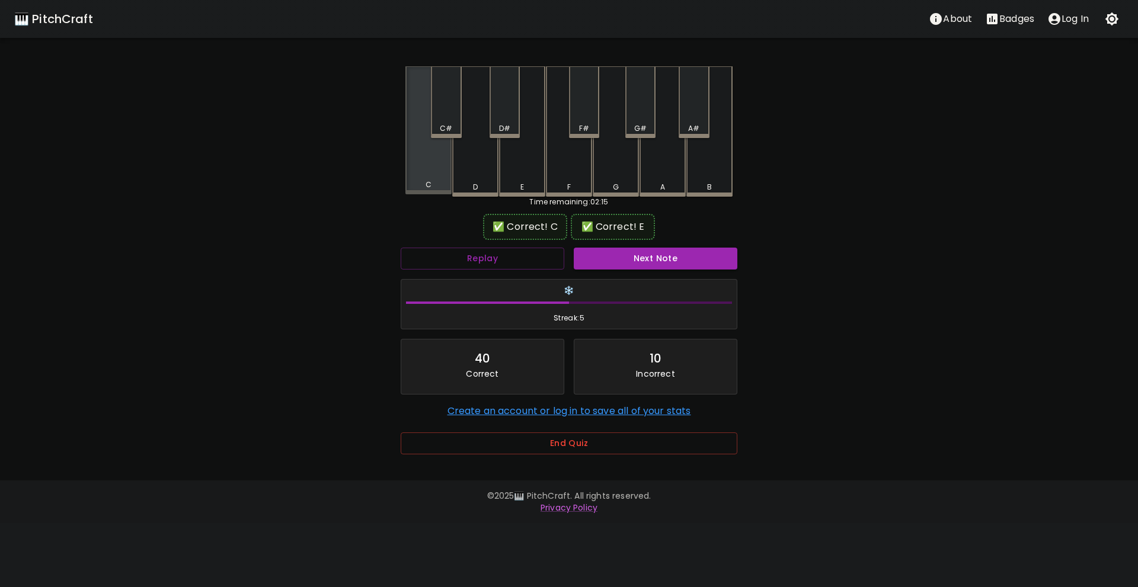
drag, startPoint x: 424, startPoint y: 178, endPoint x: 595, endPoint y: 241, distance: 181.9
click at [424, 178] on div "C" at bounding box center [428, 130] width 46 height 128
click at [643, 264] on button "Next Note" at bounding box center [656, 259] width 164 height 22
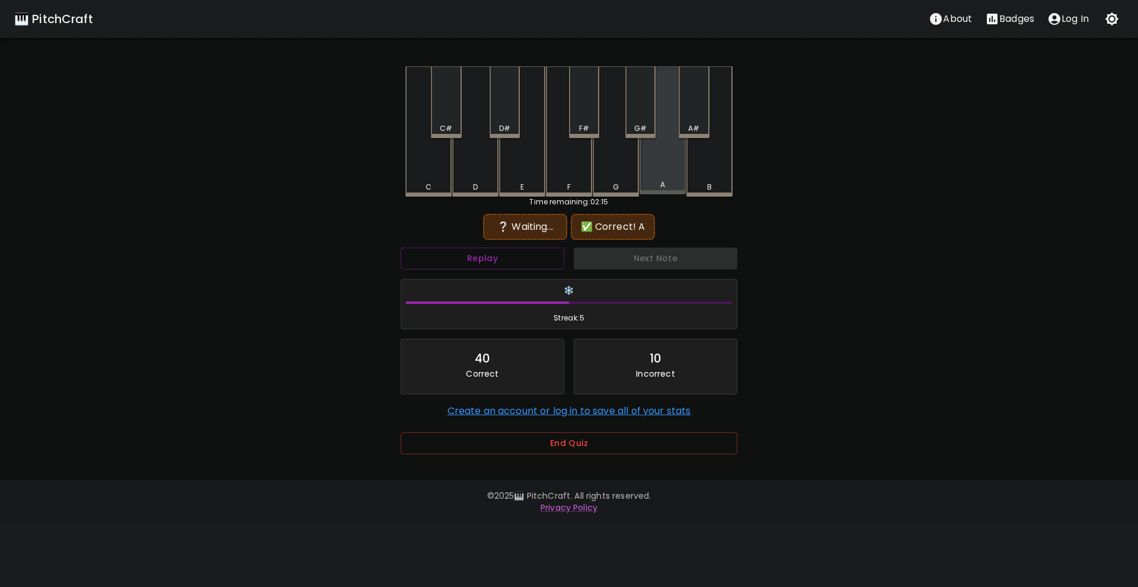
click at [657, 174] on div "A" at bounding box center [663, 130] width 46 height 128
click at [430, 178] on div "C" at bounding box center [428, 131] width 46 height 130
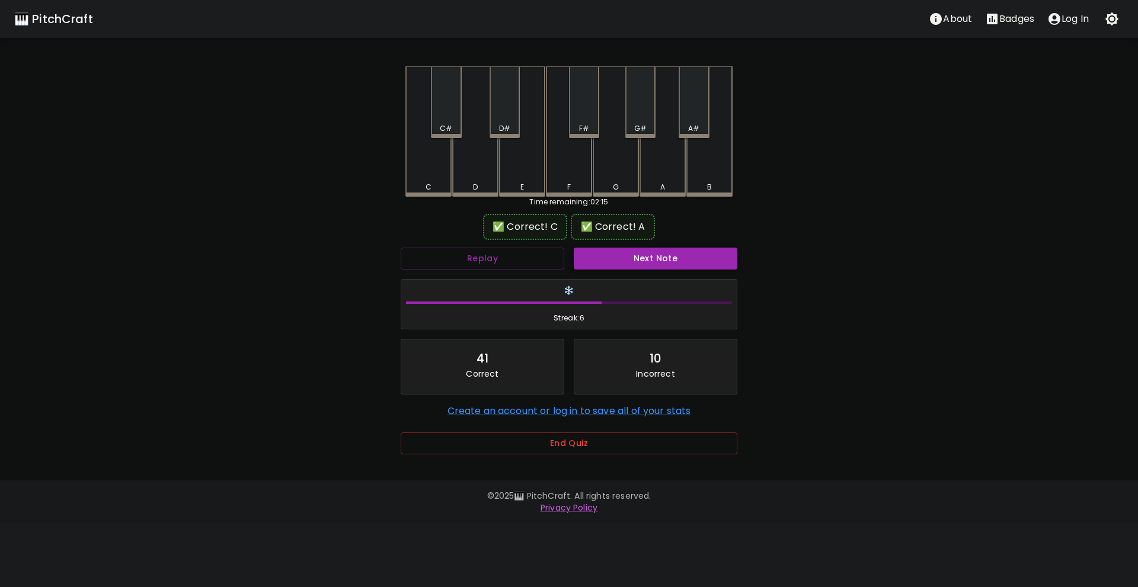
click at [637, 256] on button "Next Note" at bounding box center [656, 259] width 164 height 22
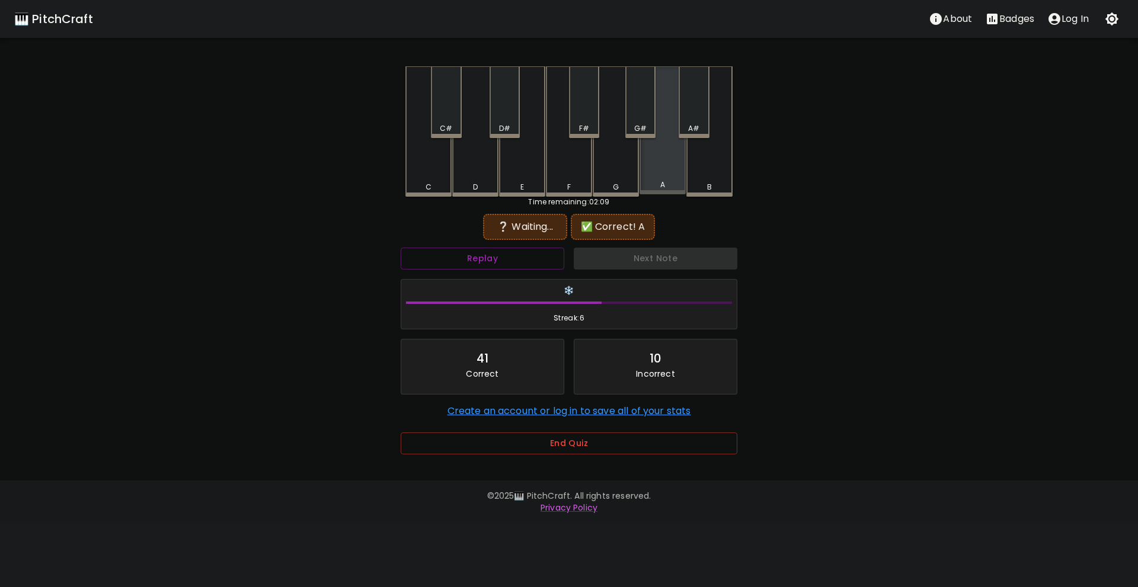
click at [672, 182] on div "A" at bounding box center [663, 185] width 44 height 11
click at [531, 260] on button "Replay" at bounding box center [483, 259] width 164 height 22
click at [530, 257] on button "Replay" at bounding box center [483, 259] width 164 height 22
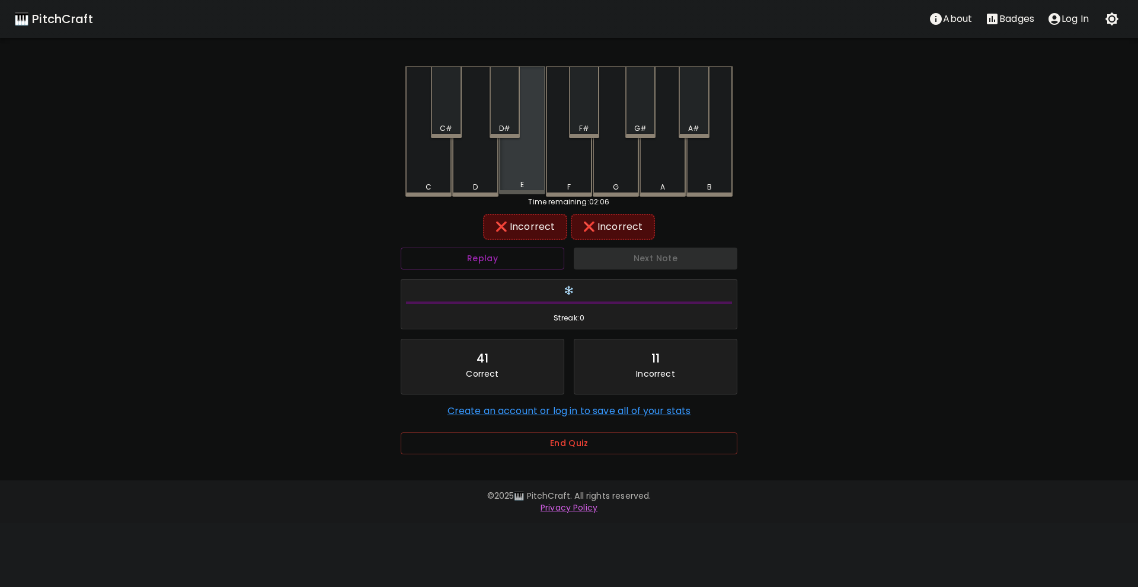
click at [529, 177] on div "E" at bounding box center [522, 130] width 46 height 128
click at [562, 171] on div "F" at bounding box center [569, 131] width 46 height 130
click at [651, 172] on div "A" at bounding box center [663, 131] width 46 height 130
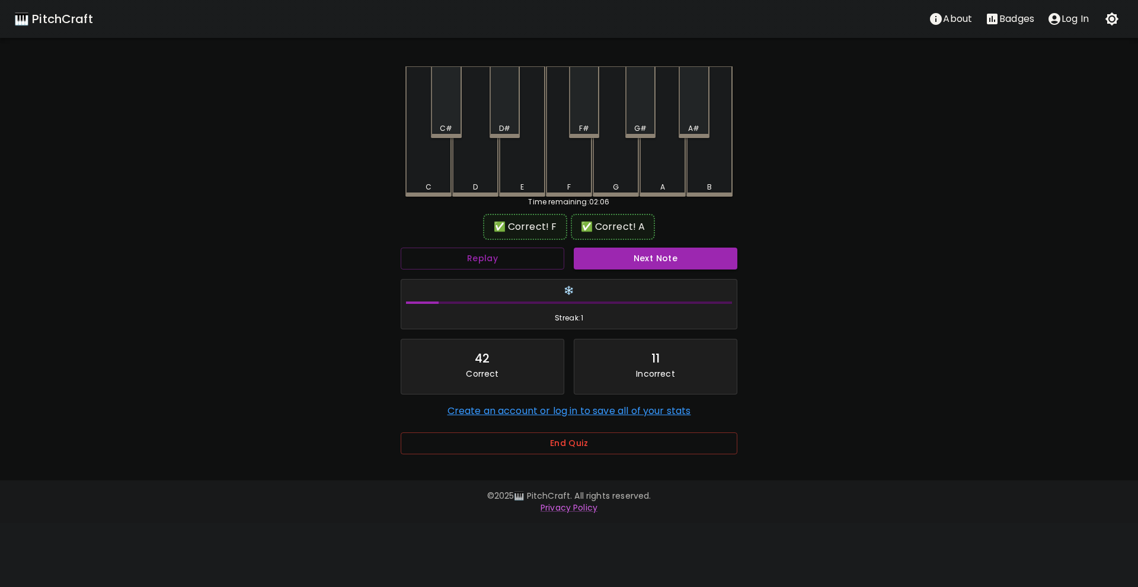
click at [640, 261] on button "Next Note" at bounding box center [656, 259] width 164 height 22
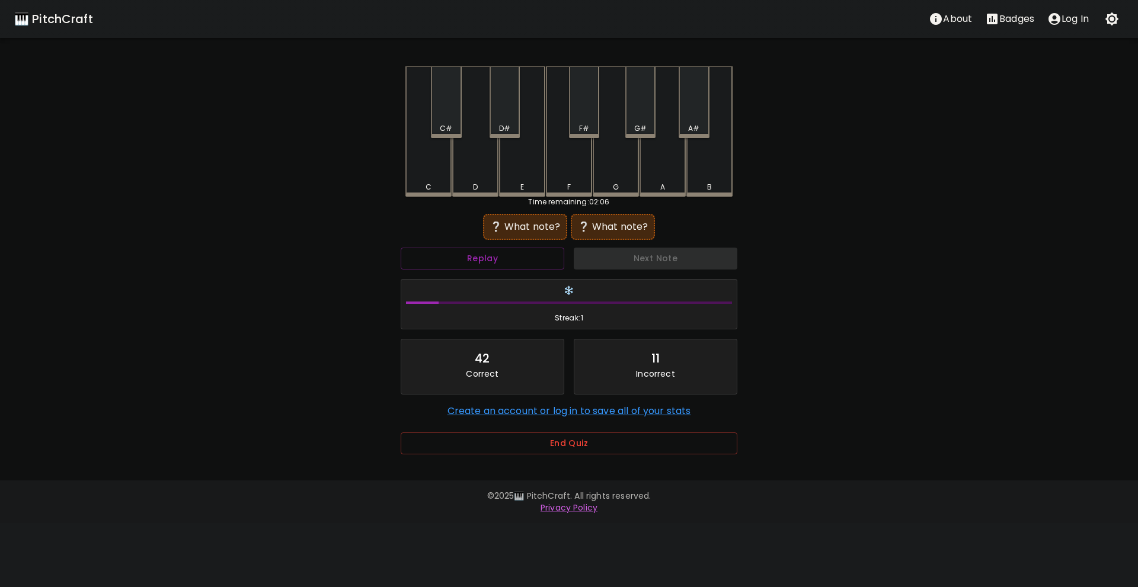
drag, startPoint x: 609, startPoint y: 183, endPoint x: 628, endPoint y: 178, distance: 20.3
click at [611, 182] on div "G" at bounding box center [616, 187] width 44 height 11
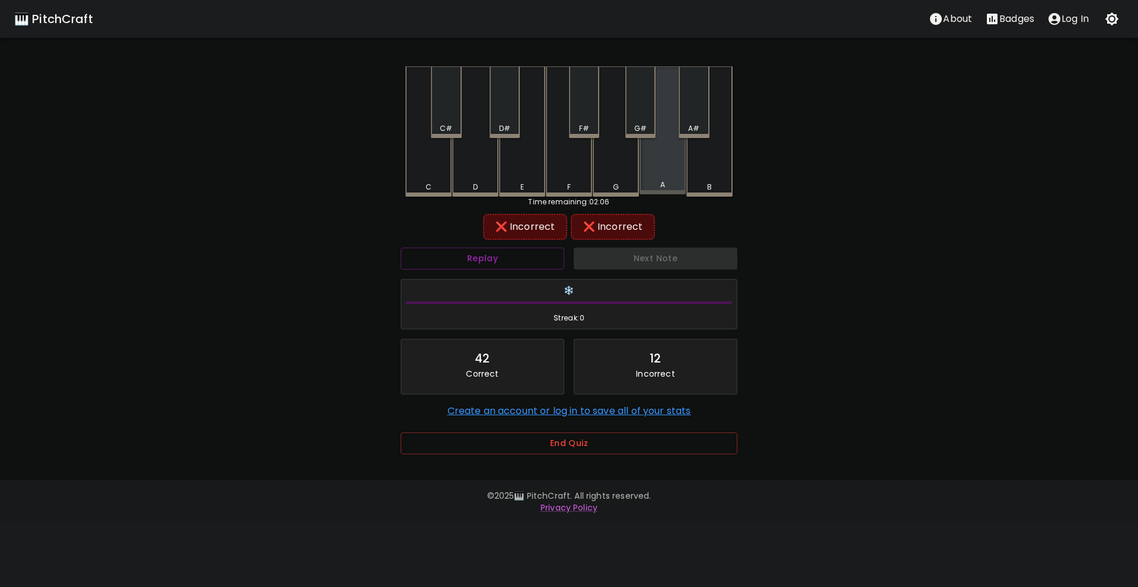
click at [648, 177] on div "A" at bounding box center [663, 130] width 46 height 128
drag, startPoint x: 617, startPoint y: 178, endPoint x: 596, endPoint y: 181, distance: 21.0
click at [613, 179] on div "G" at bounding box center [616, 131] width 46 height 130
click at [584, 181] on div "F" at bounding box center [569, 131] width 46 height 130
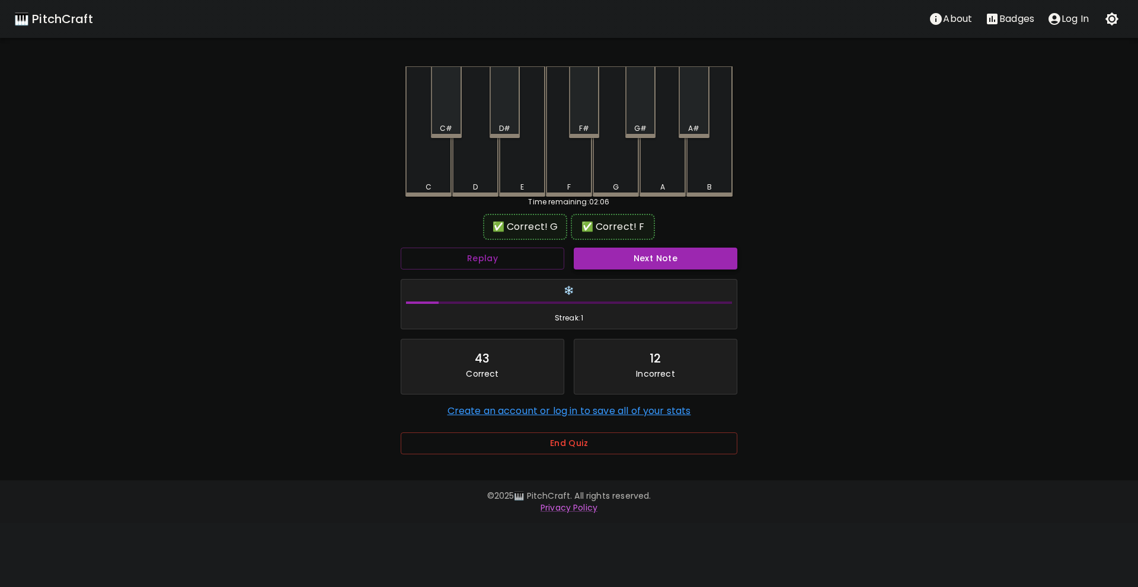
click at [635, 258] on button "Next Note" at bounding box center [656, 259] width 164 height 22
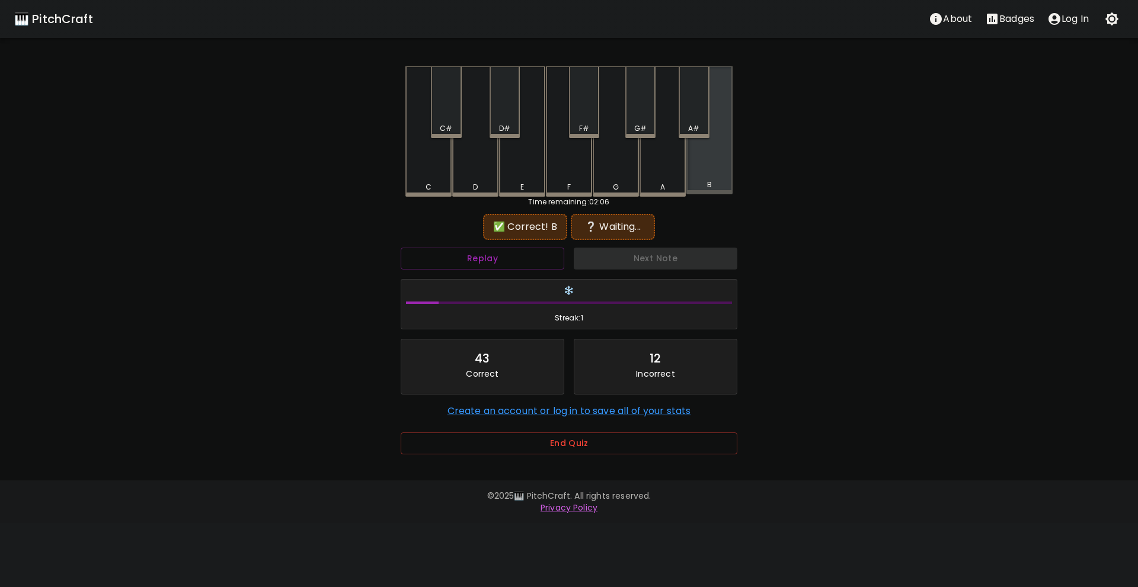
drag, startPoint x: 702, startPoint y: 178, endPoint x: 482, endPoint y: 182, distance: 219.9
click at [701, 178] on div "B" at bounding box center [709, 130] width 46 height 128
click at [501, 260] on button "Replay" at bounding box center [483, 259] width 164 height 22
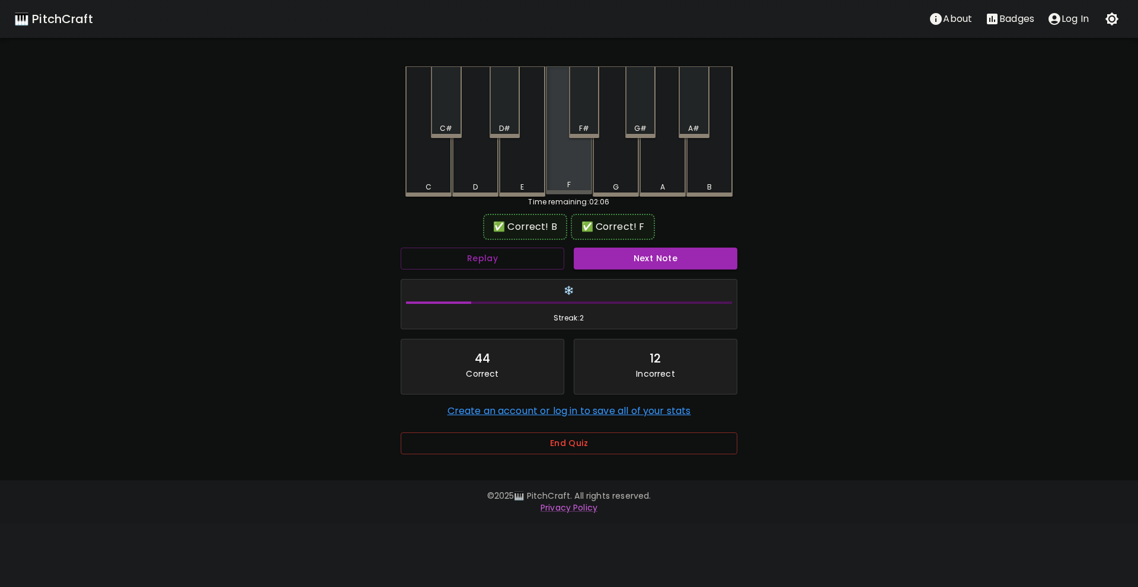
click at [558, 183] on div "F" at bounding box center [569, 185] width 44 height 11
click at [614, 258] on button "Next Note" at bounding box center [656, 259] width 164 height 22
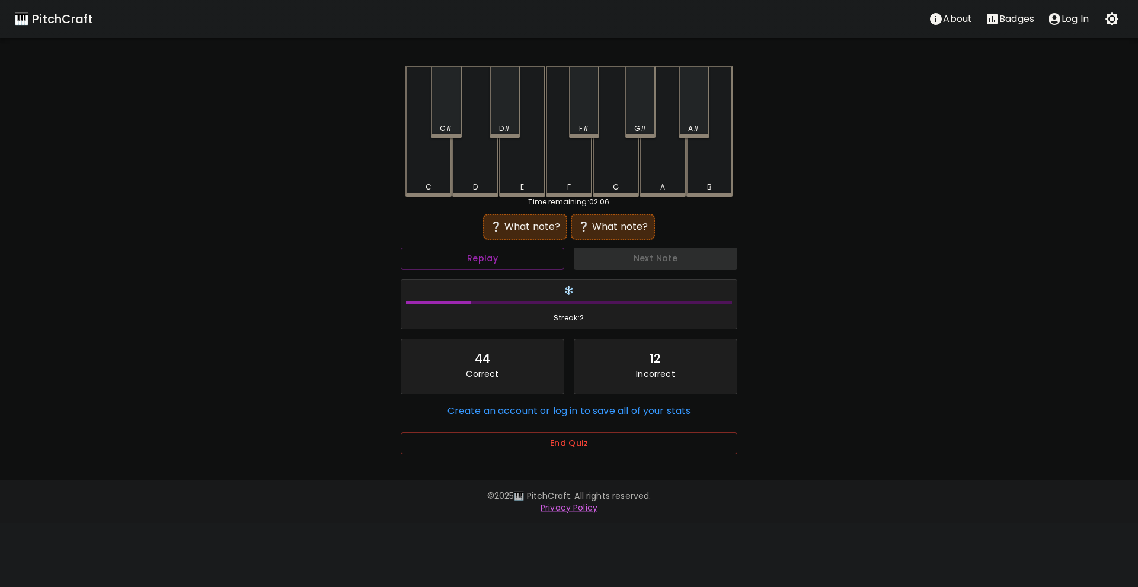
click at [705, 175] on div "B" at bounding box center [709, 131] width 46 height 130
drag, startPoint x: 563, startPoint y: 171, endPoint x: 597, endPoint y: 225, distance: 63.5
click at [563, 171] on div "F" at bounding box center [569, 131] width 46 height 130
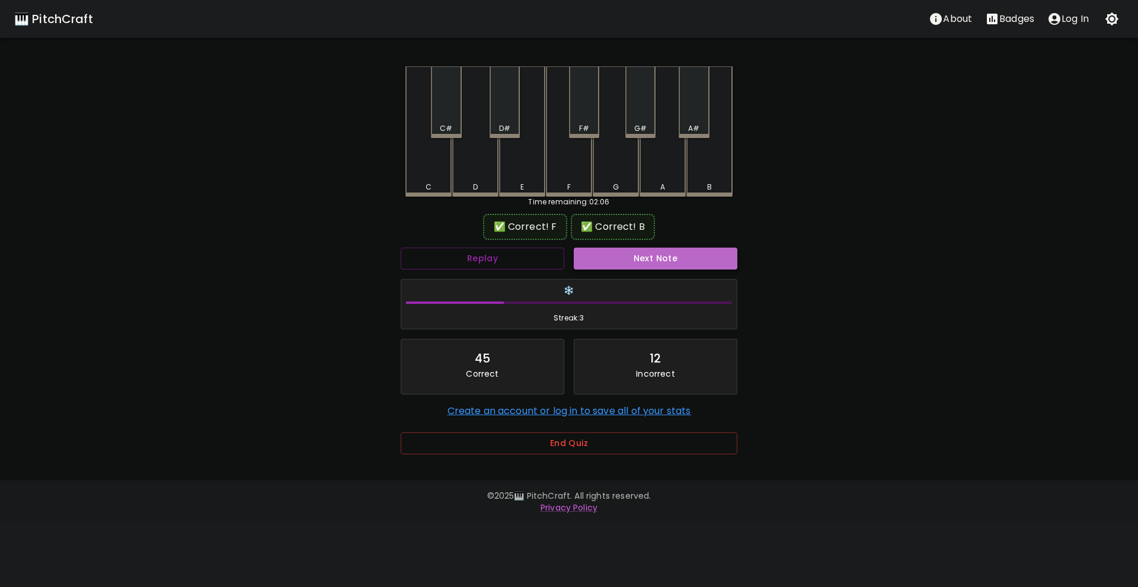
click at [614, 256] on button "Next Note" at bounding box center [656, 259] width 164 height 22
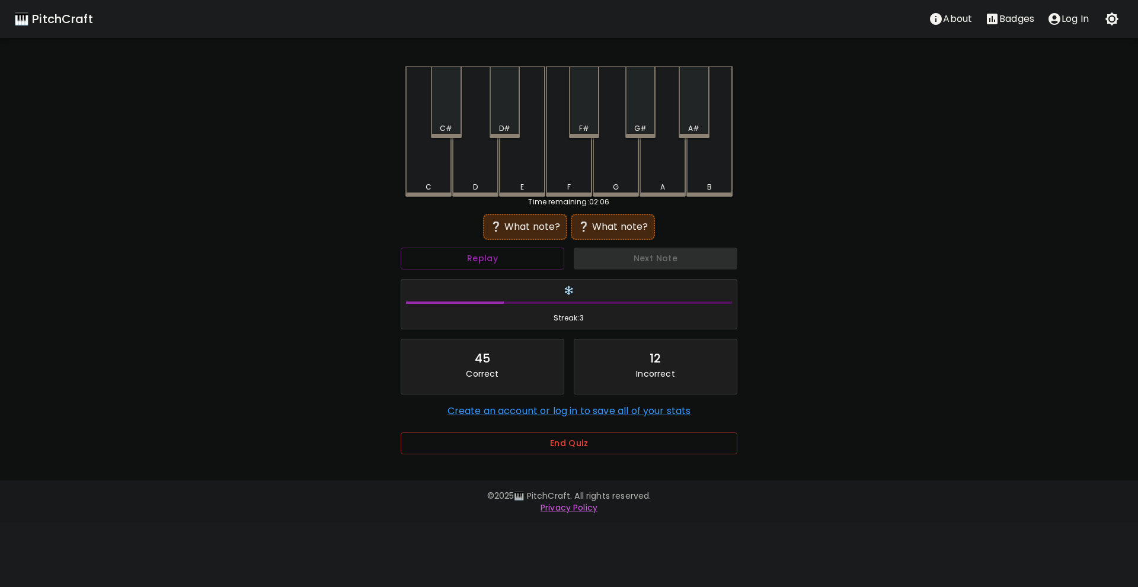
click at [564, 170] on div "F" at bounding box center [569, 131] width 46 height 130
click at [711, 163] on div "B" at bounding box center [709, 131] width 46 height 130
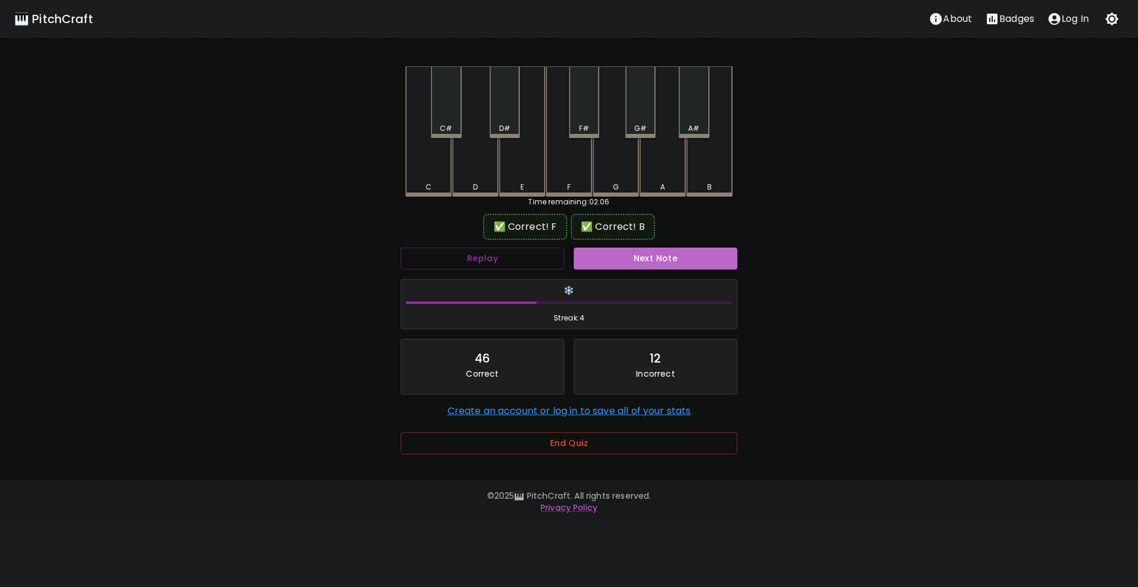
click at [653, 258] on button "Next Note" at bounding box center [656, 259] width 164 height 22
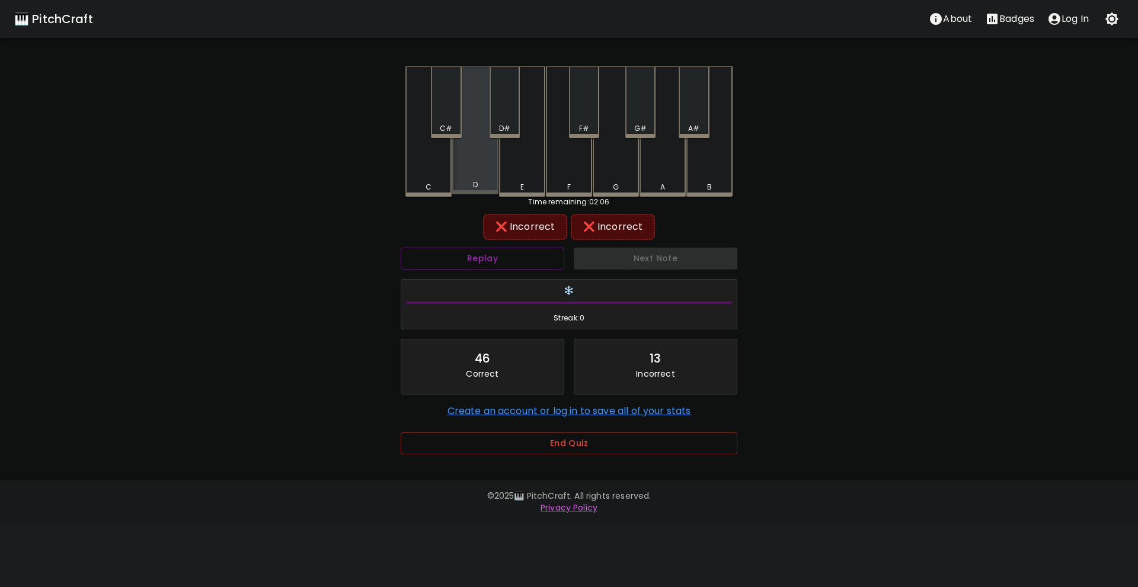
click at [483, 187] on div "D" at bounding box center [475, 185] width 44 height 11
click at [522, 177] on div "E" at bounding box center [522, 131] width 46 height 130
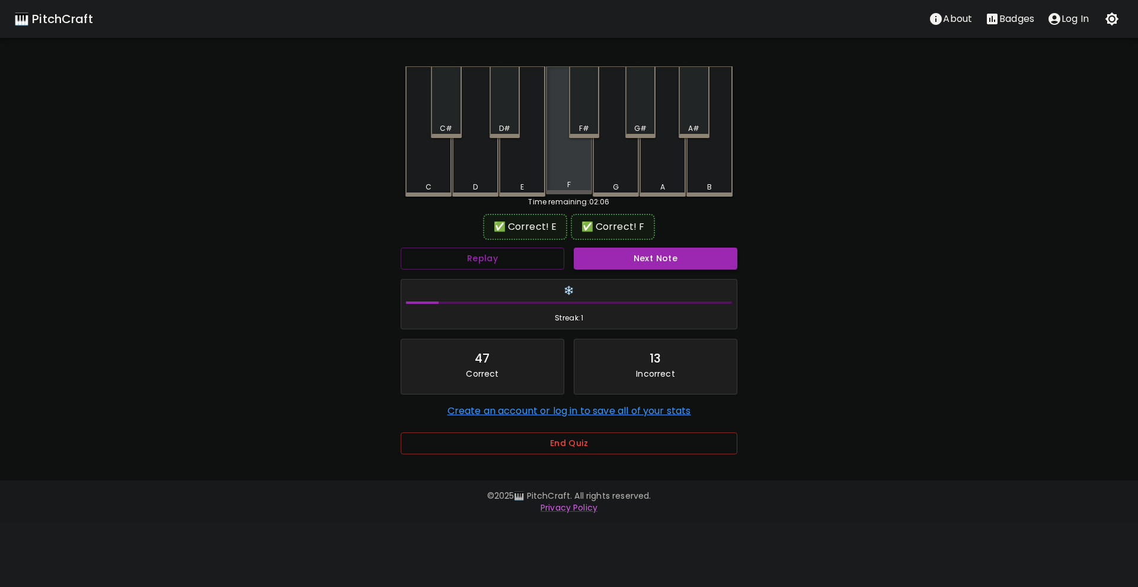
click at [565, 173] on div "F" at bounding box center [569, 130] width 46 height 128
